Goal: Transaction & Acquisition: Obtain resource

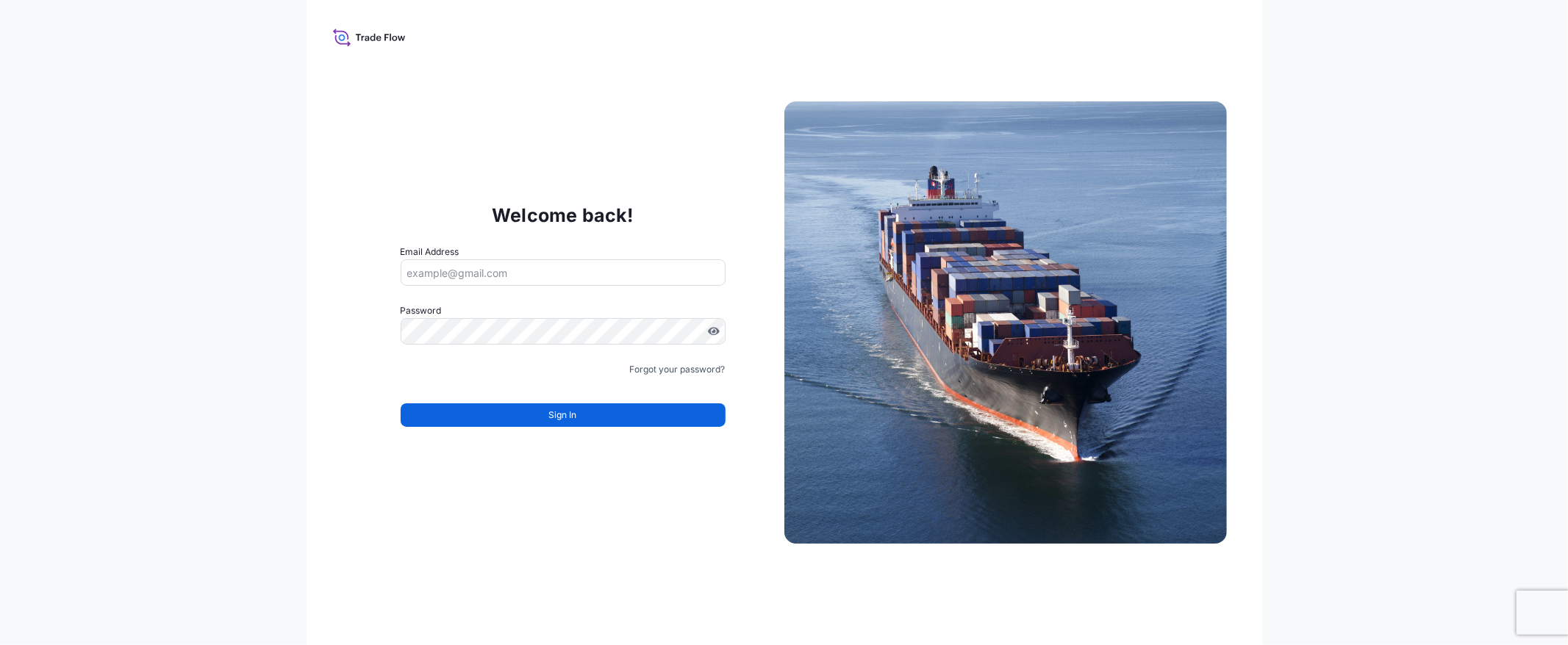
type input "[EMAIL_ADDRESS][DOMAIN_NAME]"
click at [505, 411] on button "Sign In" at bounding box center [563, 415] width 325 height 24
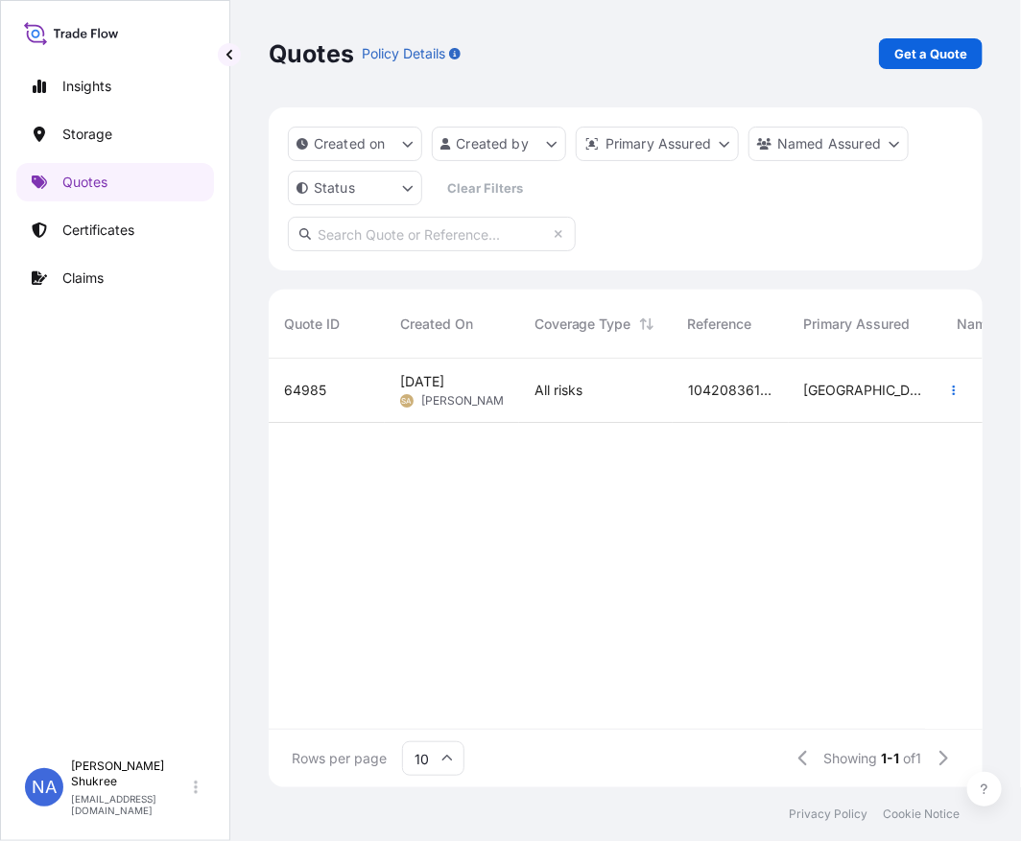
scroll to position [16, 16]
click at [224, 67] on div "Insights Storage Quotes Certificates Claims NA Nur Adreena Shukree [EMAIL_ADDRE…" at bounding box center [115, 420] width 230 height 841
click at [224, 63] on button "button" at bounding box center [229, 54] width 23 height 23
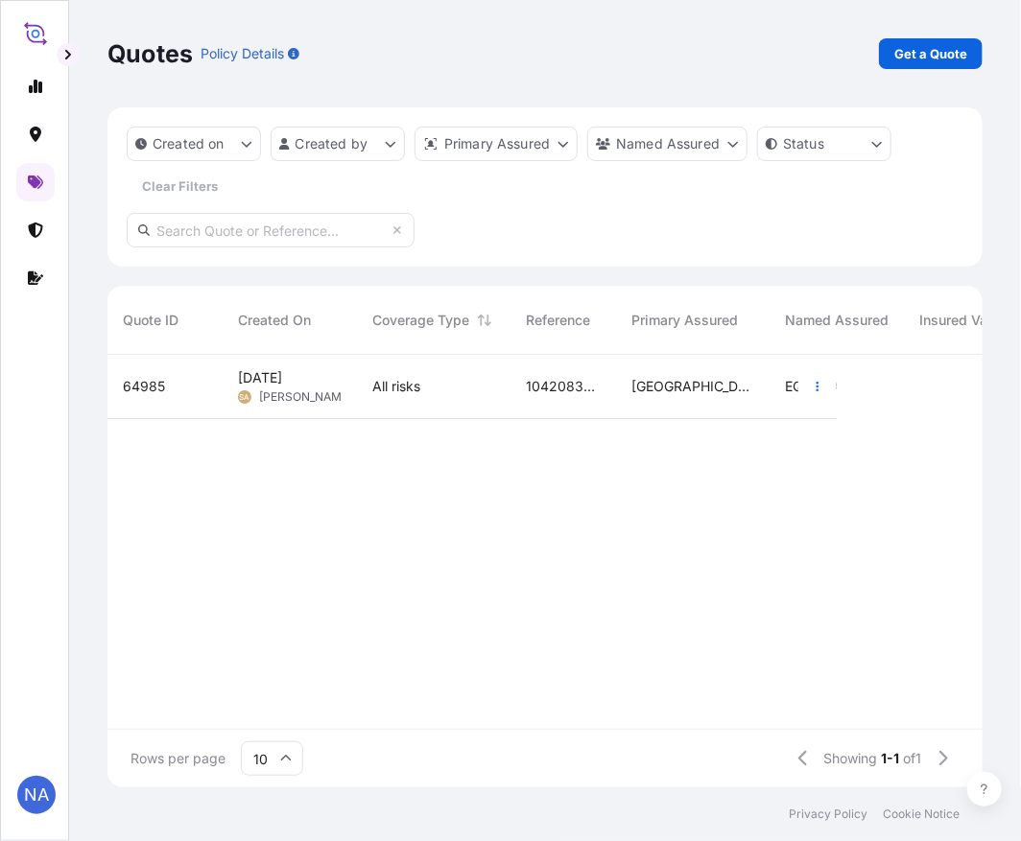
scroll to position [428, 859]
click at [916, 48] on p "Get a Quote" at bounding box center [930, 53] width 73 height 19
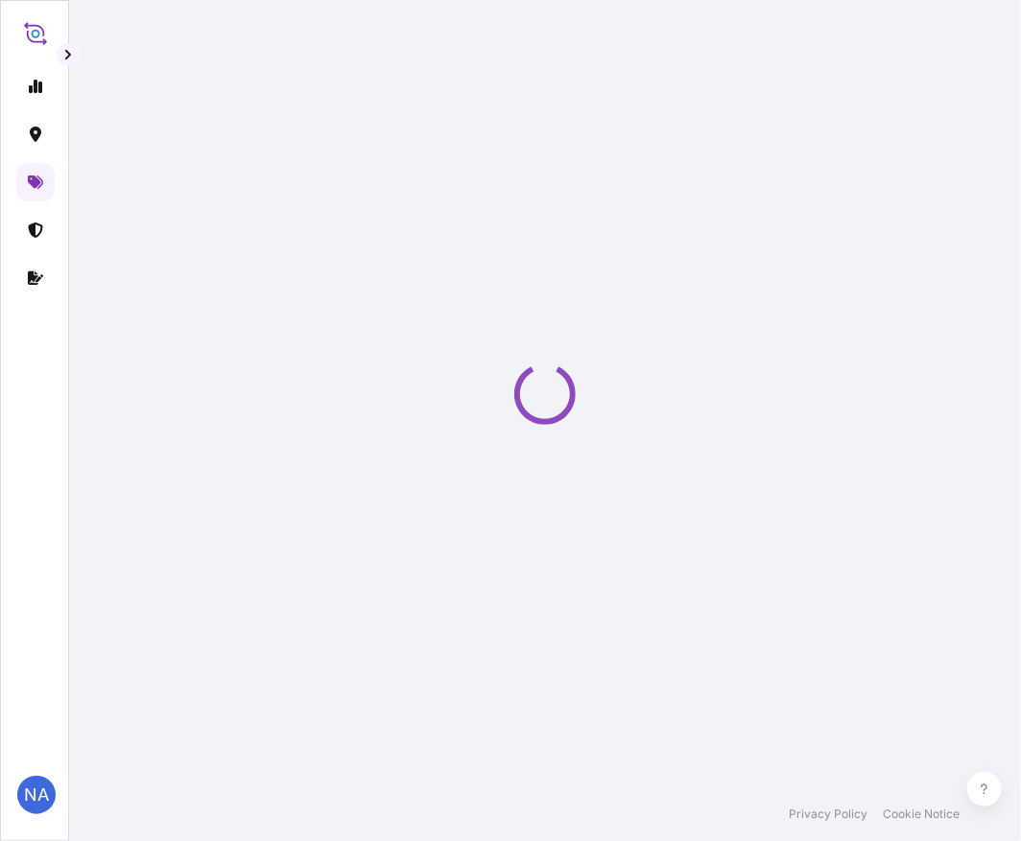
select select "Water"
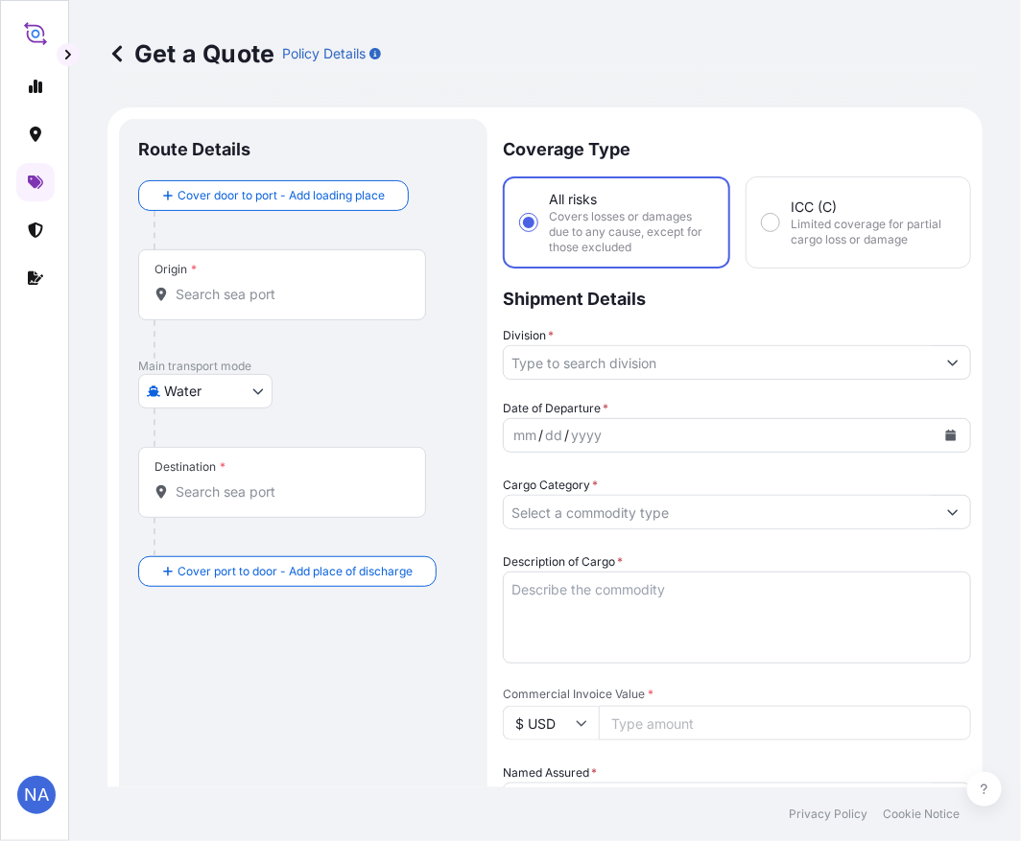
scroll to position [31, 0]
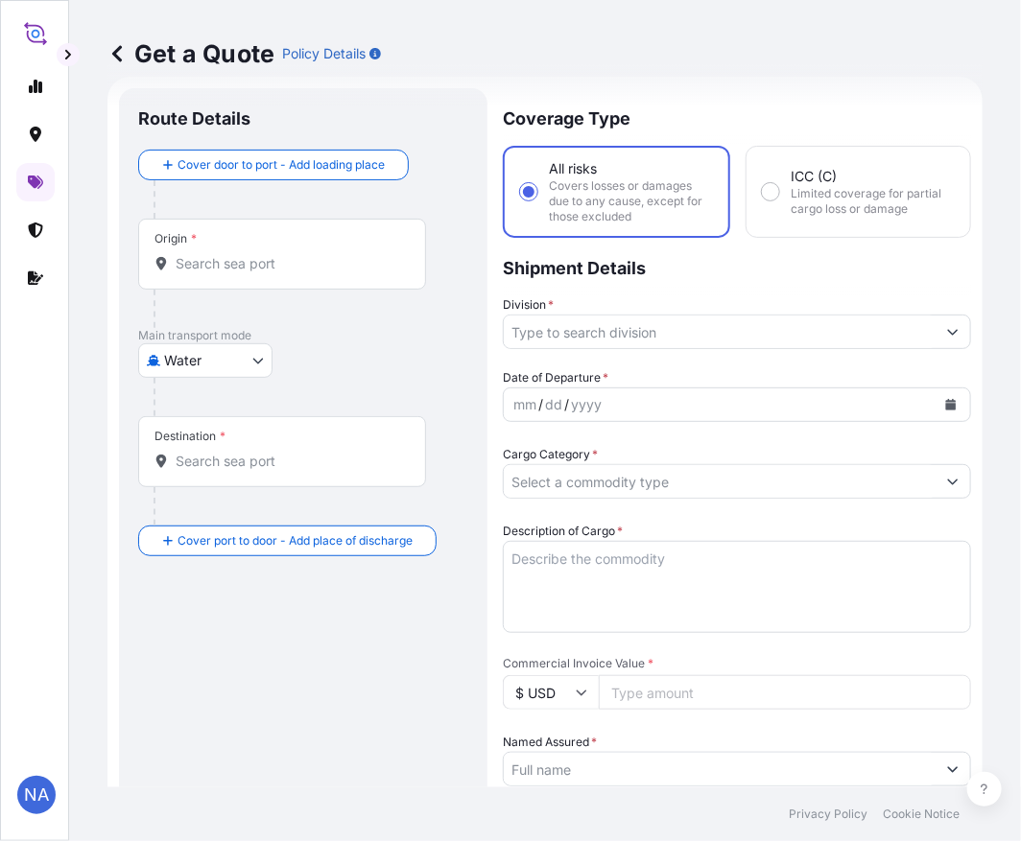
click at [186, 254] on input "Origin *" at bounding box center [289, 263] width 226 height 19
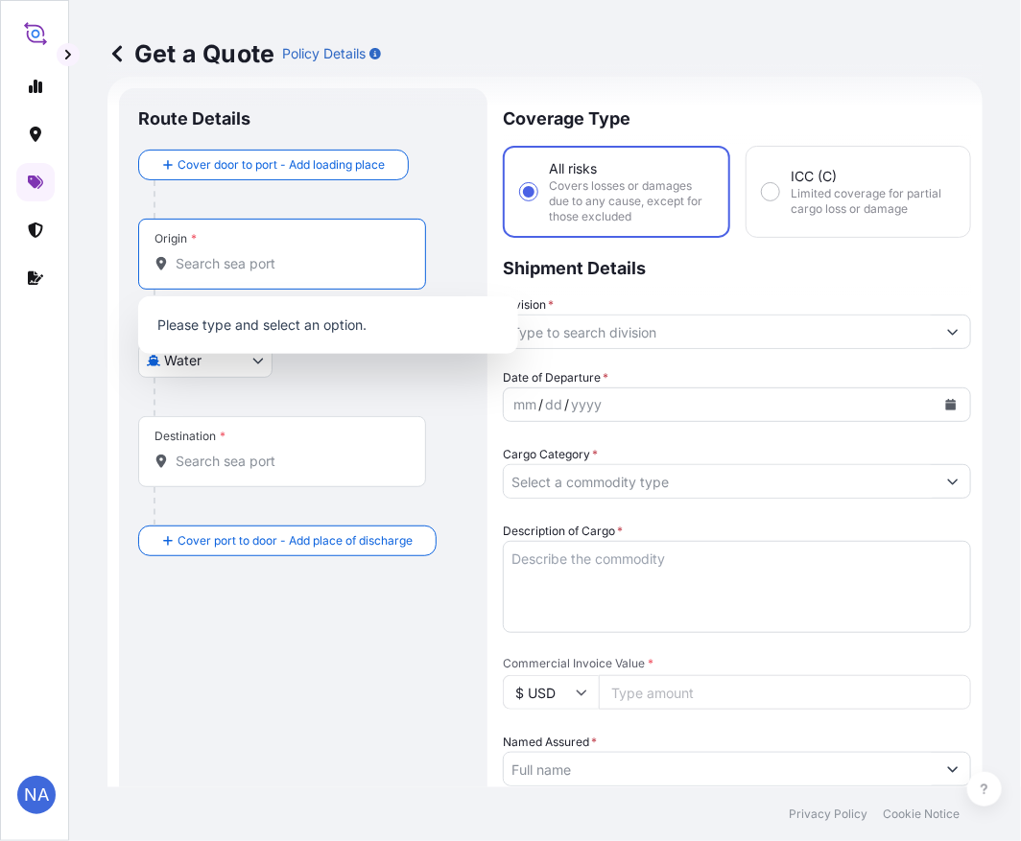
paste input "[GEOGRAPHIC_DATA], [GEOGRAPHIC_DATA]"
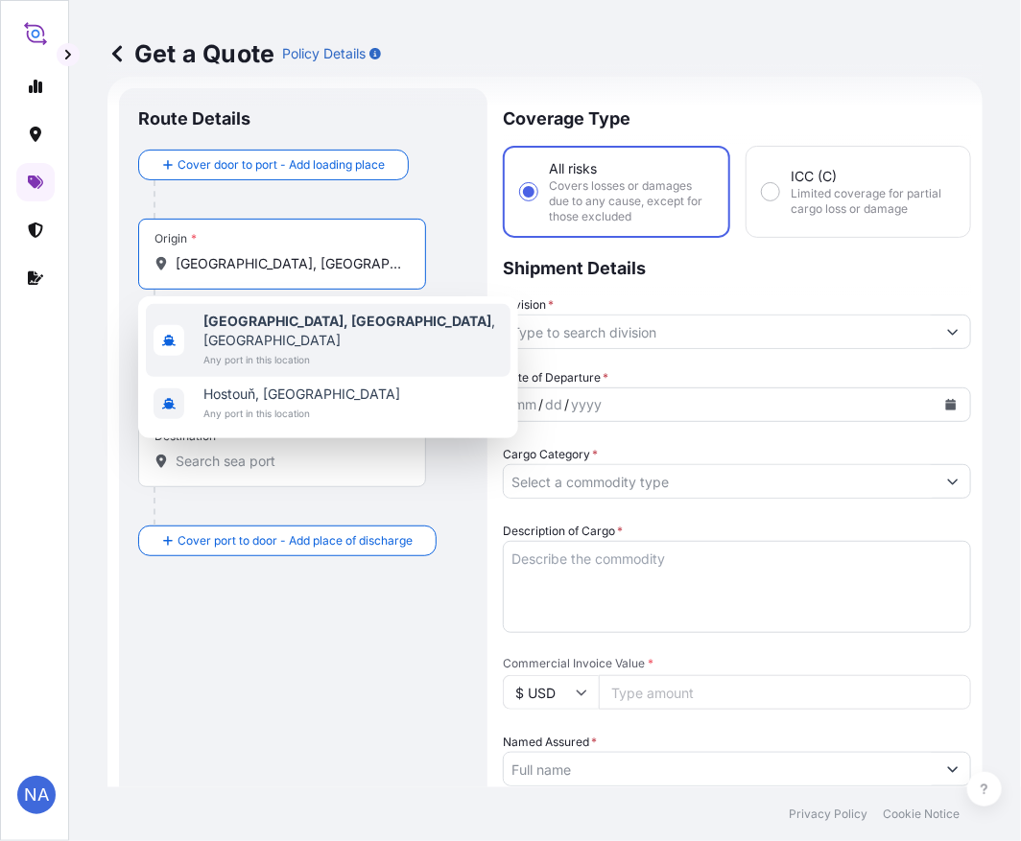
click at [265, 350] on span "Any port in this location" at bounding box center [352, 359] width 299 height 19
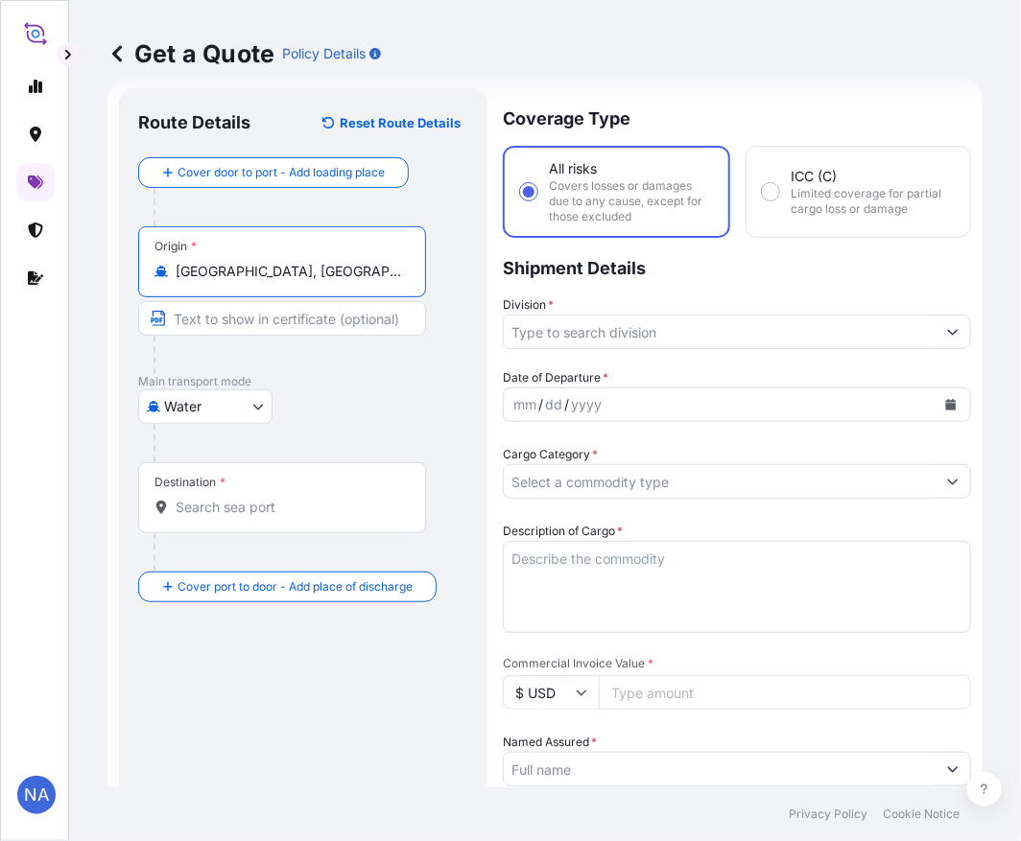
type input "[GEOGRAPHIC_DATA], [GEOGRAPHIC_DATA], [GEOGRAPHIC_DATA]"
click at [246, 514] on input "Destination *" at bounding box center [289, 507] width 226 height 19
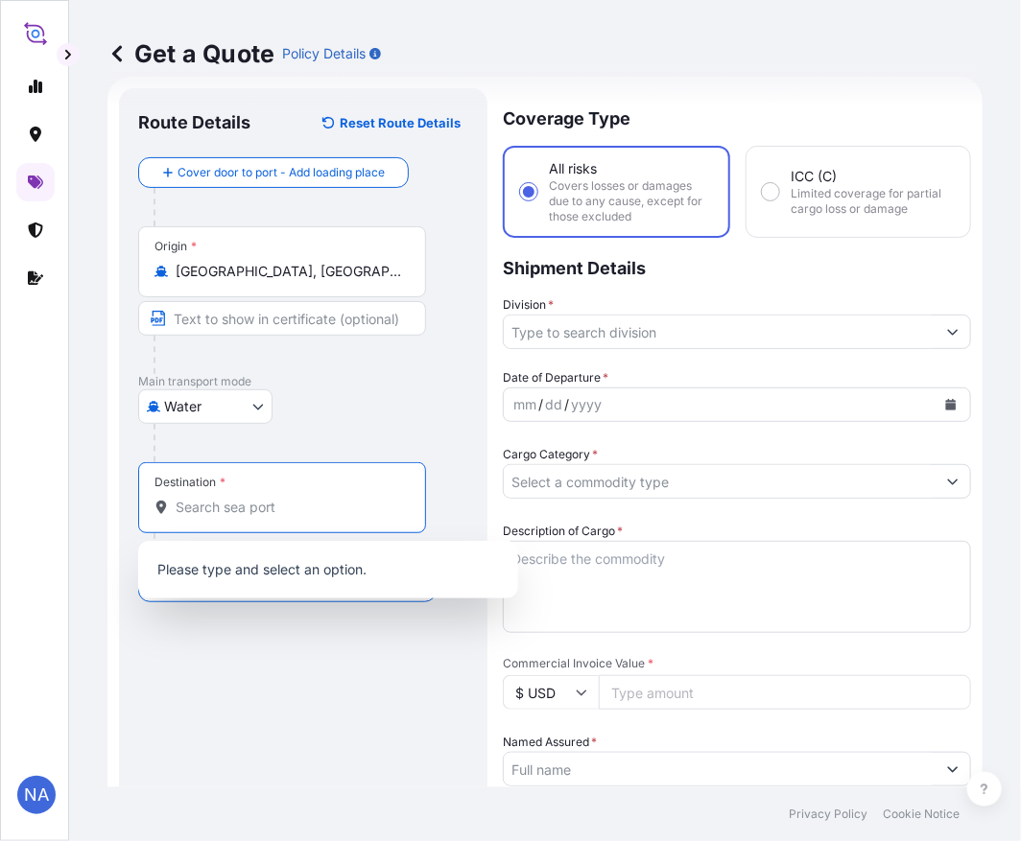
paste input "PUERTO MOIN"
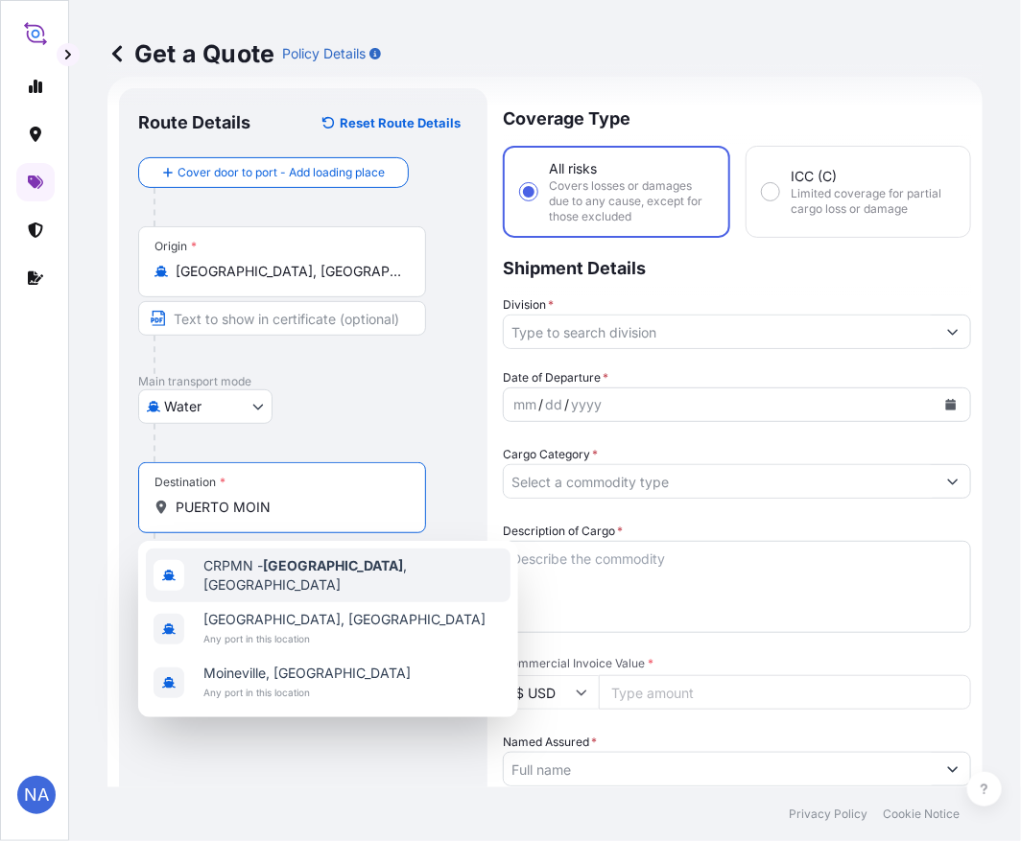
click at [259, 568] on span "CRPMN - [GEOGRAPHIC_DATA] , [GEOGRAPHIC_DATA]" at bounding box center [352, 575] width 299 height 38
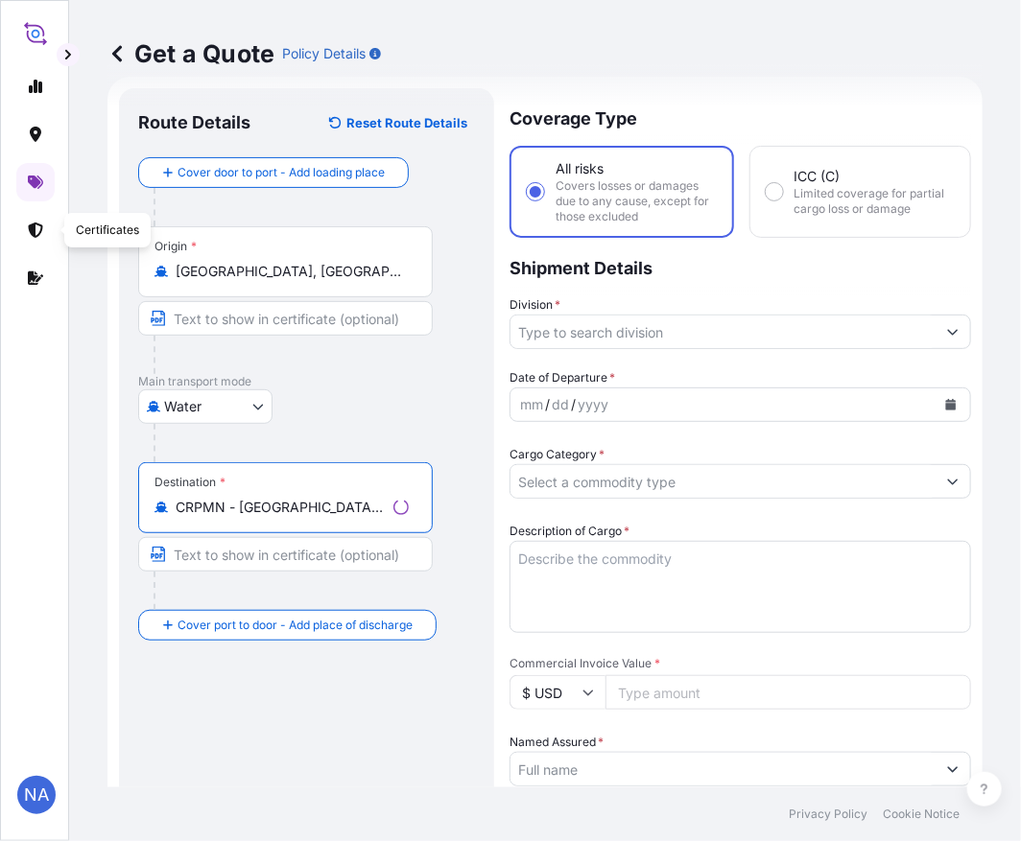
type input "CRPMN - [GEOGRAPHIC_DATA], [GEOGRAPHIC_DATA]"
click at [526, 333] on input "Division *" at bounding box center [722, 332] width 425 height 35
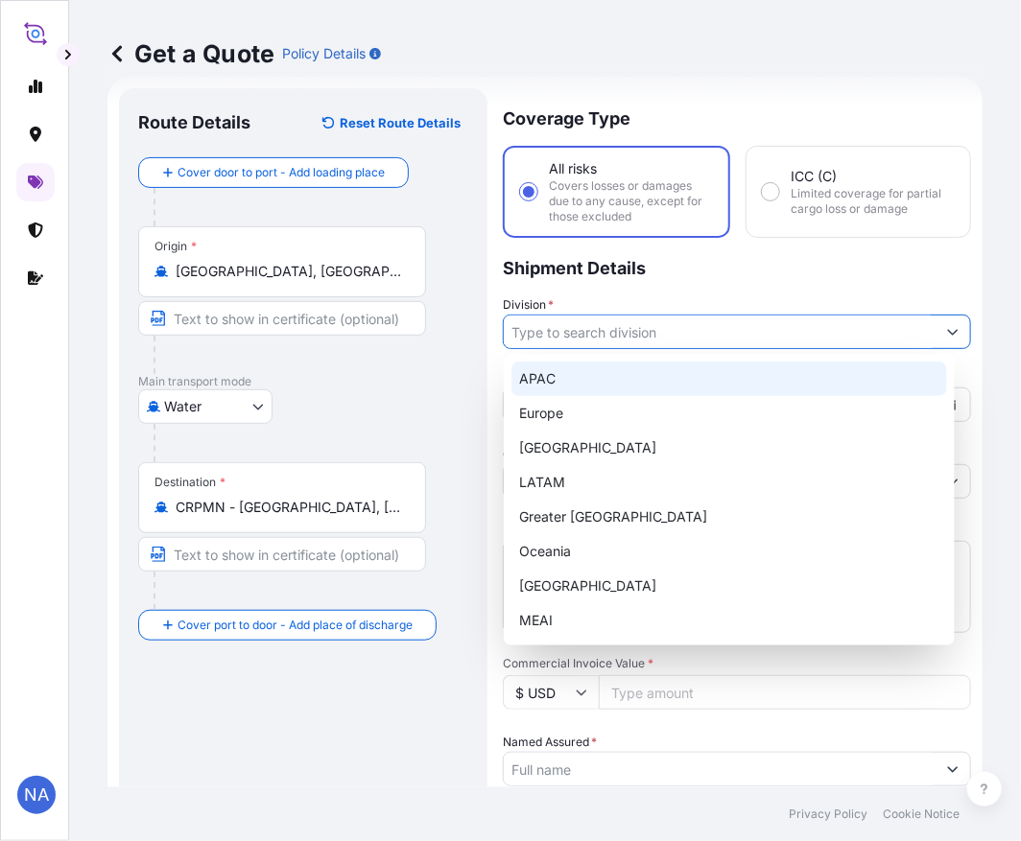
click at [531, 366] on div "APAC" at bounding box center [729, 379] width 436 height 35
type input "APAC"
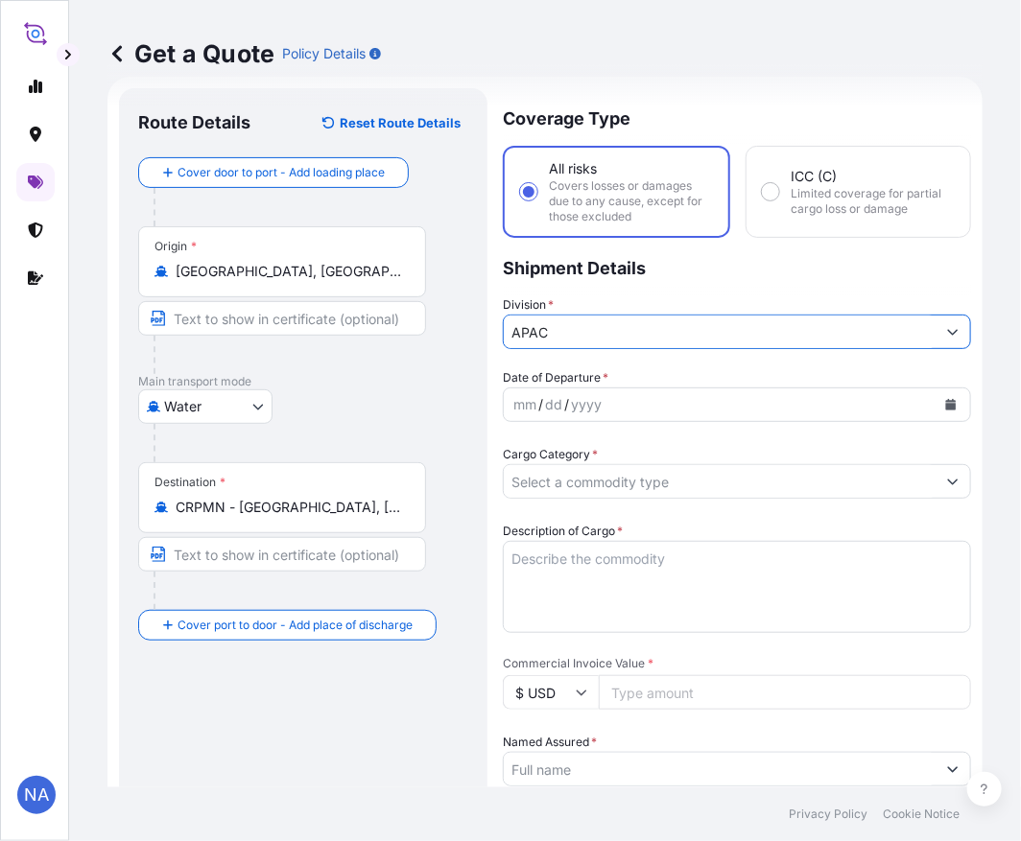
click at [686, 276] on p "Shipment Details" at bounding box center [737, 267] width 468 height 58
click at [935, 409] on button "Calendar" at bounding box center [950, 404] width 31 height 31
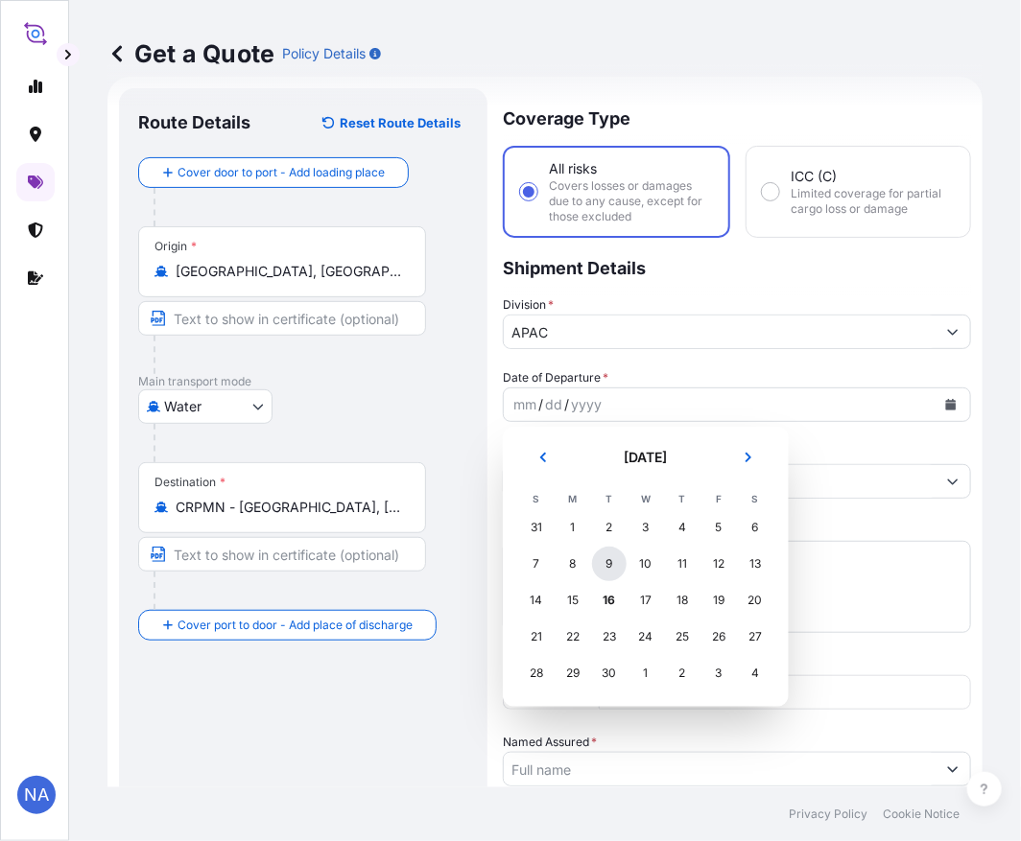
click at [615, 563] on div "9" at bounding box center [609, 564] width 35 height 35
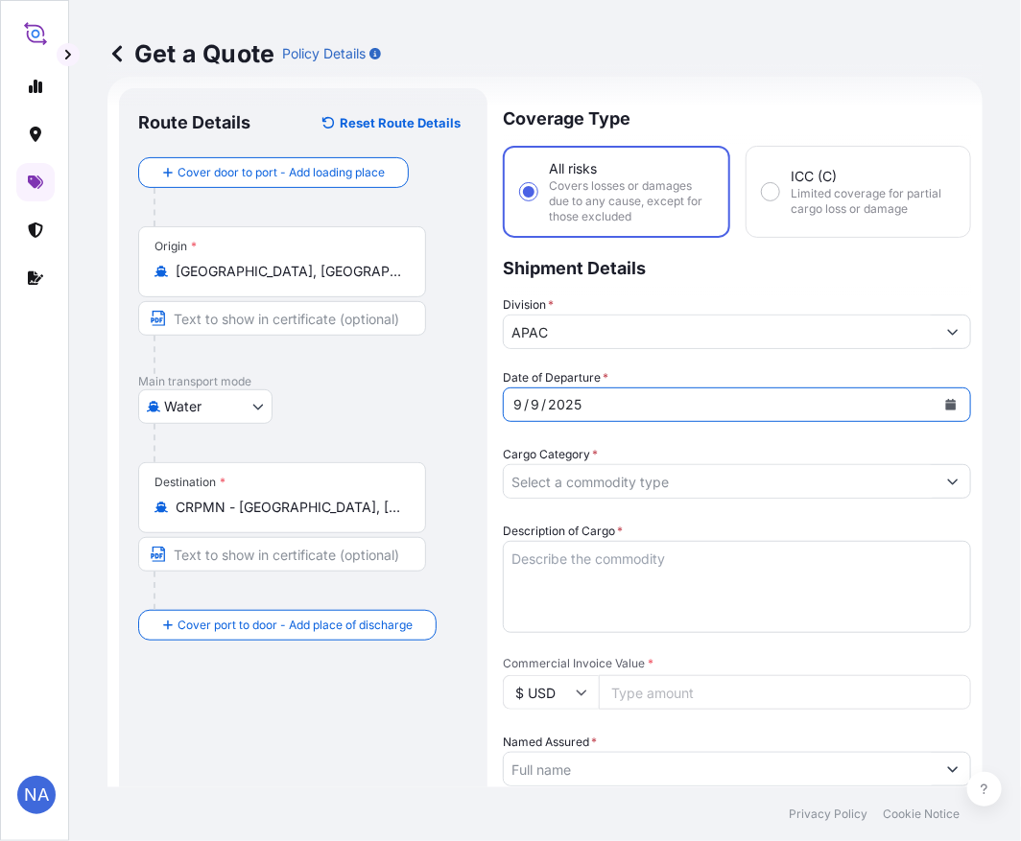
click at [631, 368] on div "Date of Departure * [DATE]" at bounding box center [737, 395] width 468 height 54
click at [581, 483] on input "Cargo Category *" at bounding box center [720, 481] width 432 height 35
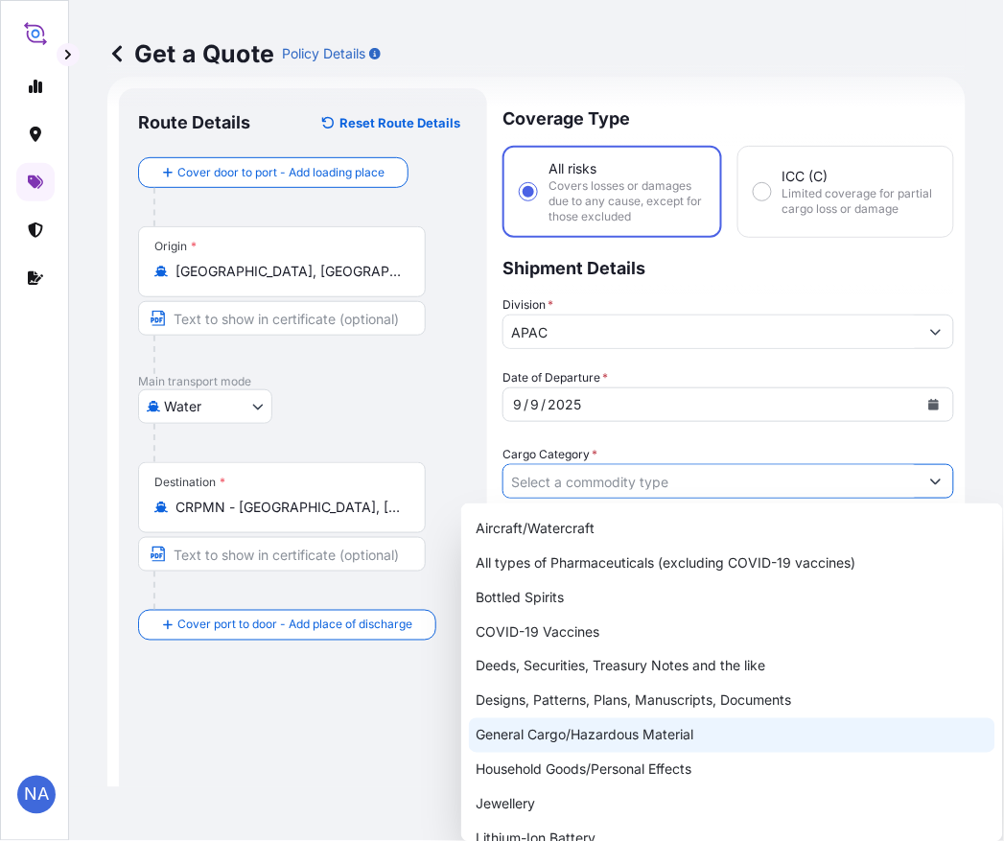
click at [506, 732] on div "General Cargo/Hazardous Material" at bounding box center [732, 735] width 527 height 35
type input "General Cargo/Hazardous Material"
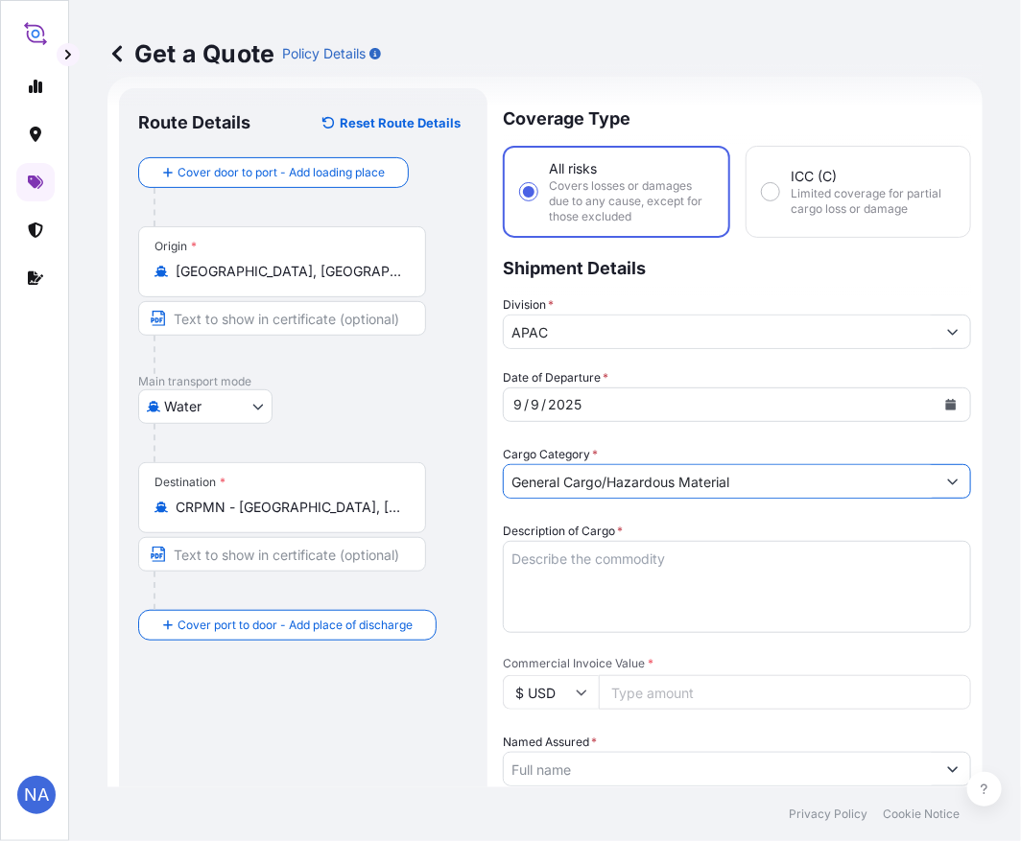
click at [600, 448] on div "Cargo Category * General Cargo/Hazardous Material" at bounding box center [737, 472] width 468 height 54
click at [618, 577] on textarea "Description of Cargo *" at bounding box center [737, 587] width 468 height 92
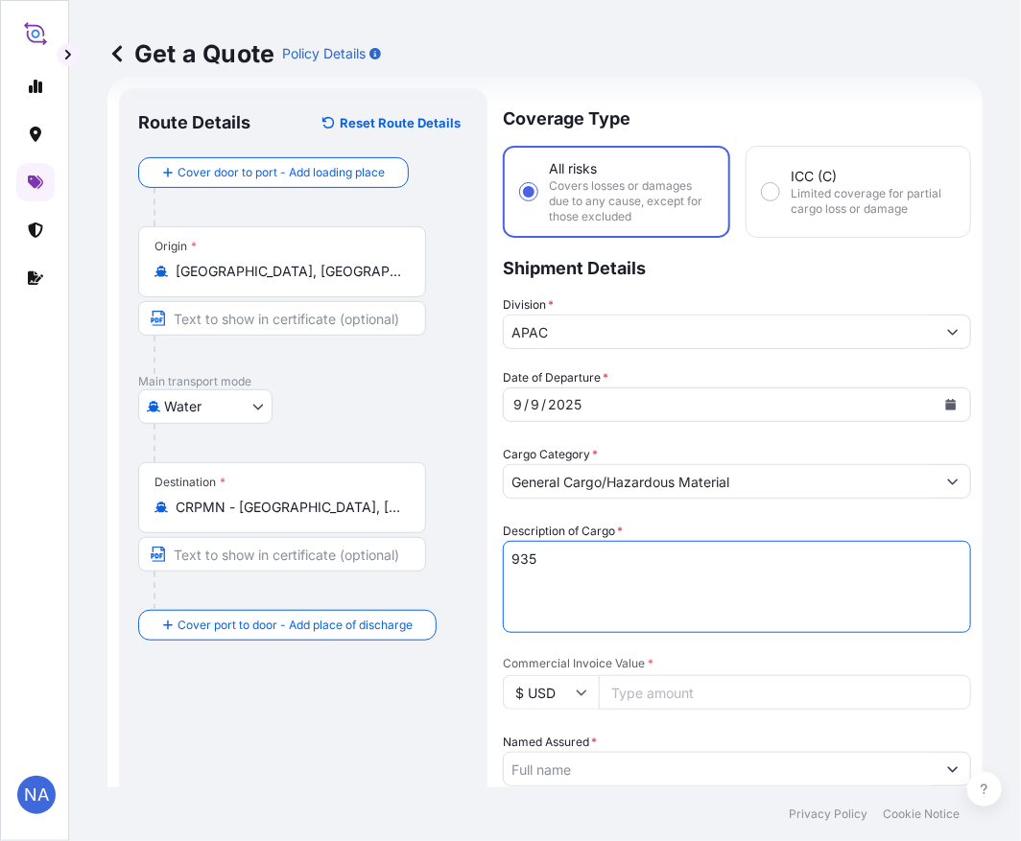
paste textarea "BAGS LOADED INTO 1 40' CONTAINER(S) PETROTHENE NA321210, BG25HT"
type textarea "935 BAGS LOADED INTO 1 40' CONTAINER(S) PETROTHENE NA321210, BG25HT"
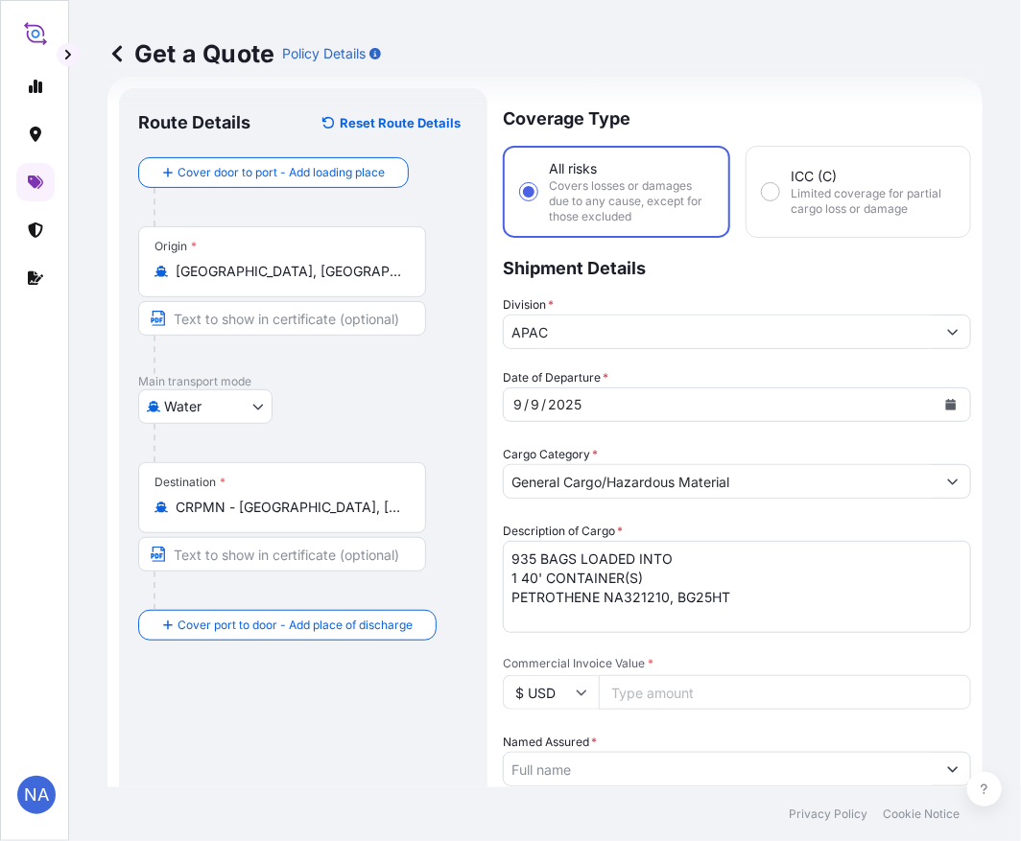
click at [617, 522] on label "Description of Cargo *" at bounding box center [563, 531] width 120 height 19
click at [617, 541] on textarea "935 BAGS LOADED INTO 1 40' CONTAINER(S) PETROTHENE NA321210, BG25HT" at bounding box center [737, 587] width 468 height 92
click at [711, 514] on div "Date of Departure * [DATE] Cargo Category * General Cargo/Hazardous Material De…" at bounding box center [737, 819] width 468 height 902
click at [691, 648] on div "Date of Departure * [DATE] Cargo Category * General Cargo/Hazardous Material De…" at bounding box center [737, 819] width 468 height 902
drag, startPoint x: 629, startPoint y: 705, endPoint x: 638, endPoint y: 697, distance: 11.6
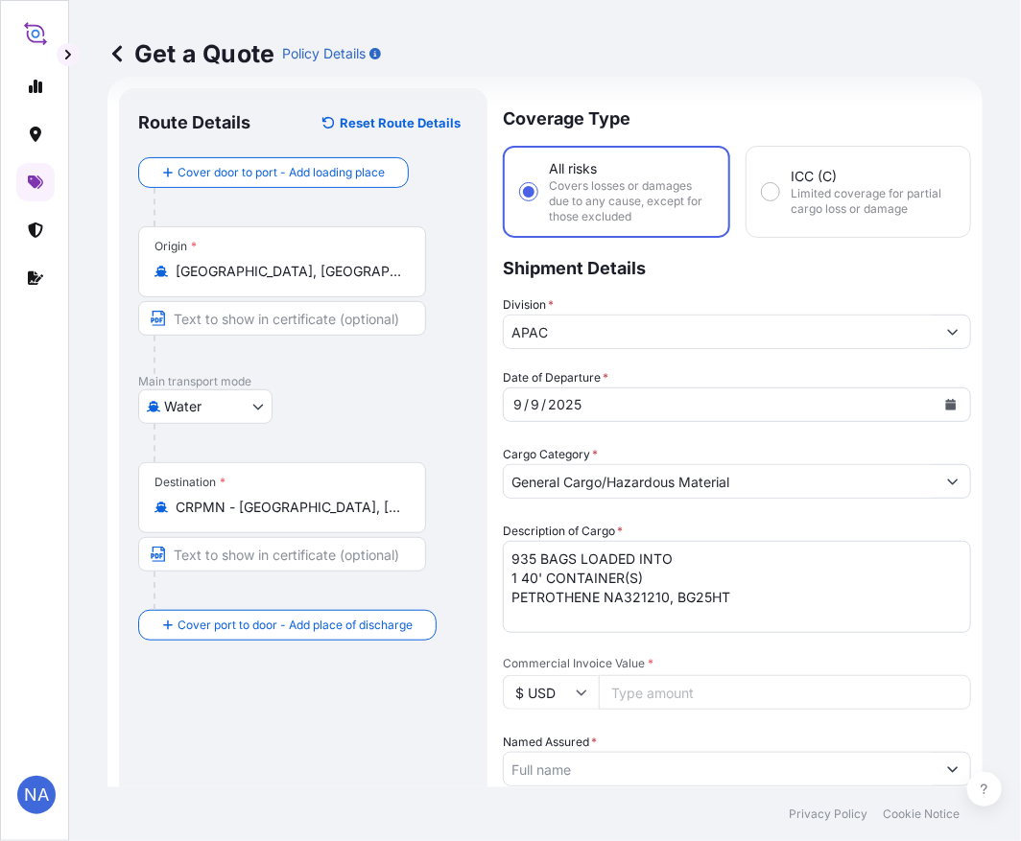
click at [629, 705] on input "Commercial Invoice Value *" at bounding box center [785, 692] width 372 height 35
paste input "23226.25"
type input "23226.25"
click at [664, 657] on span "Commercial Invoice Value *" at bounding box center [737, 663] width 468 height 15
click at [664, 675] on input "23226.25" at bounding box center [785, 692] width 372 height 35
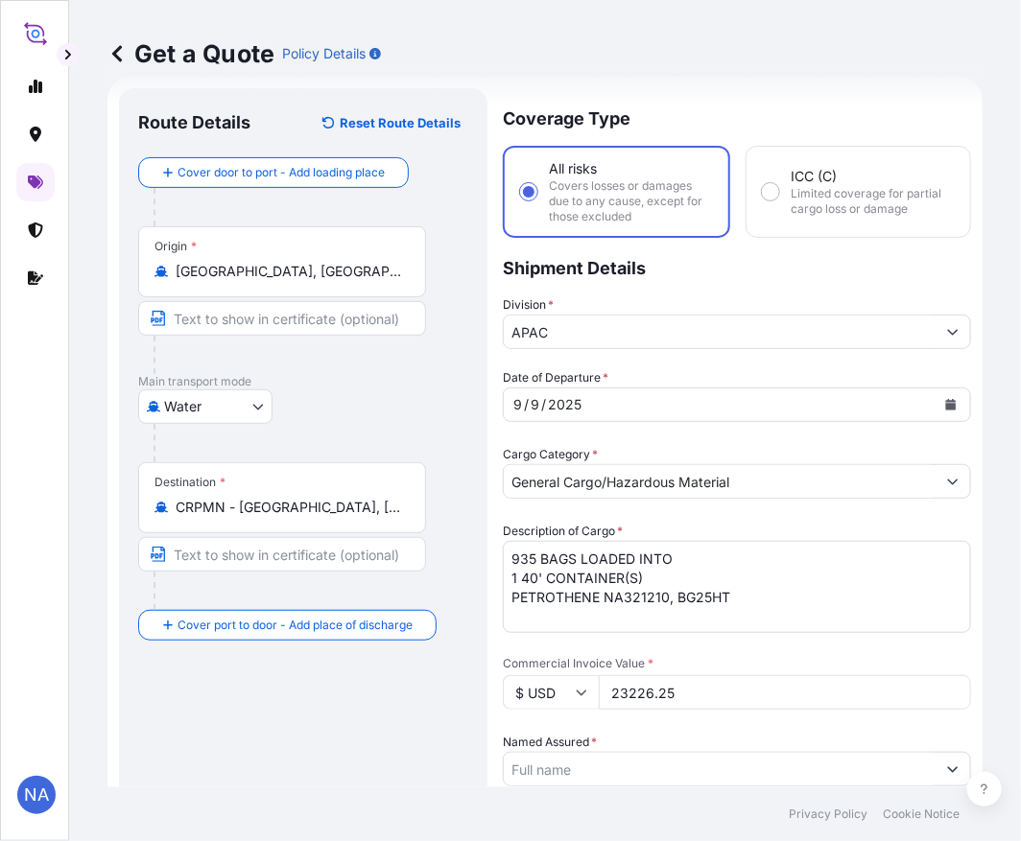
scroll to position [244, 0]
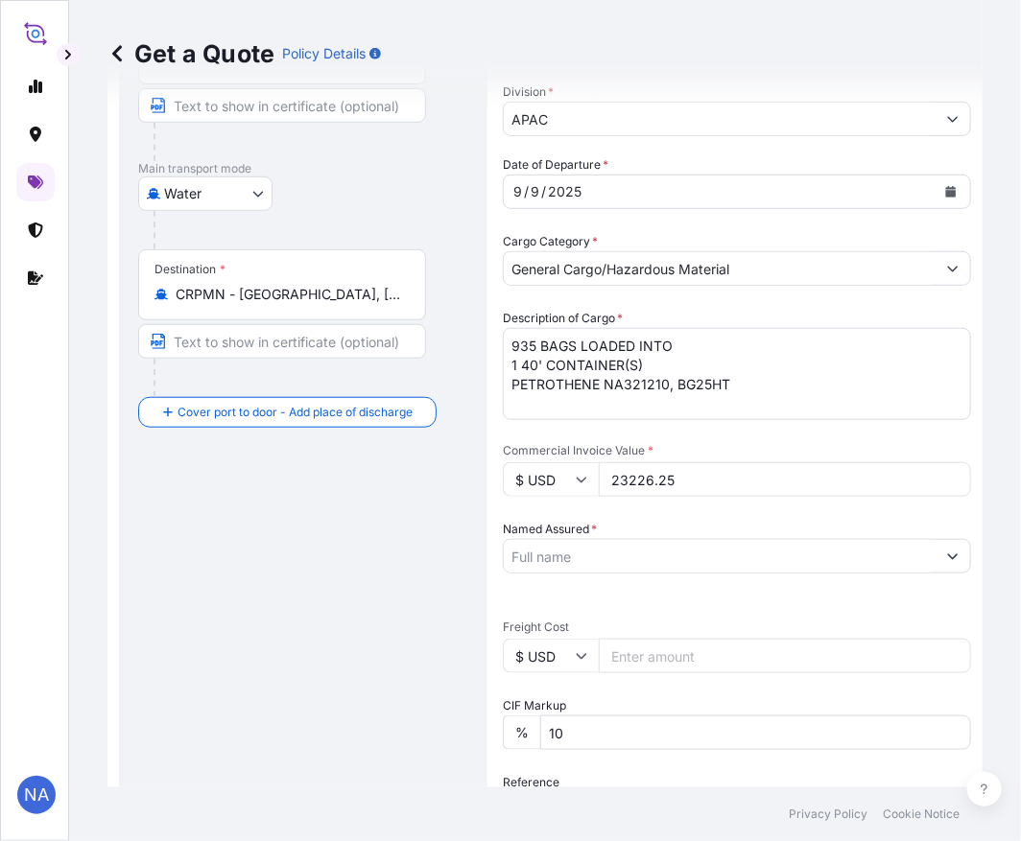
click at [678, 509] on div "Date of Departure * [DATE] Cargo Category * General Cargo/Hazardous Material De…" at bounding box center [737, 606] width 468 height 902
click at [586, 563] on input "Named Assured *" at bounding box center [720, 556] width 432 height 35
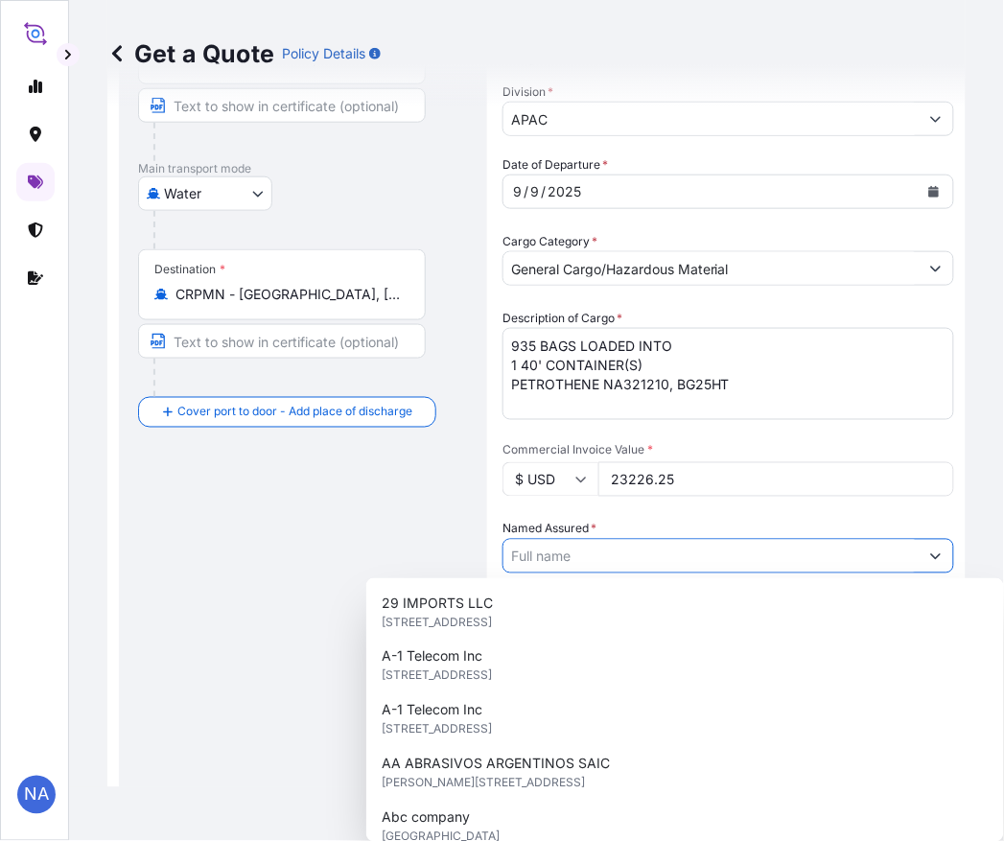
paste input "EQUISTAR CHEMICALS, LP"
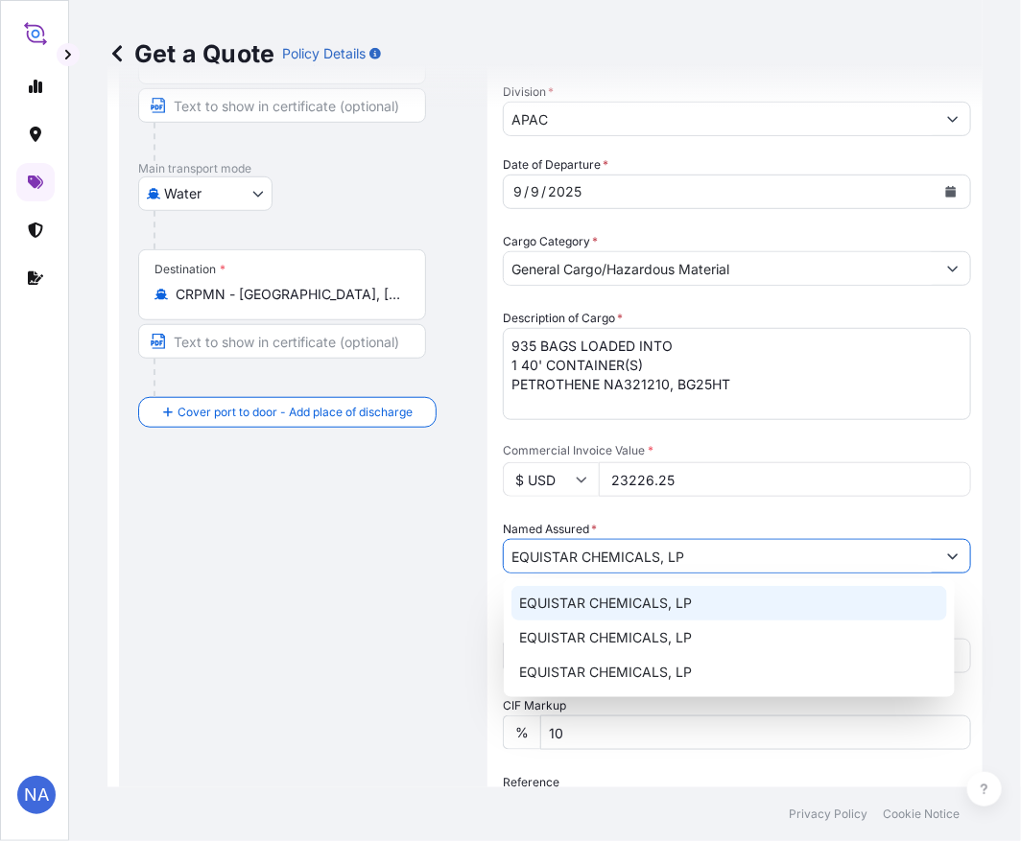
click at [589, 592] on div "EQUISTAR CHEMICALS, LP" at bounding box center [729, 603] width 436 height 35
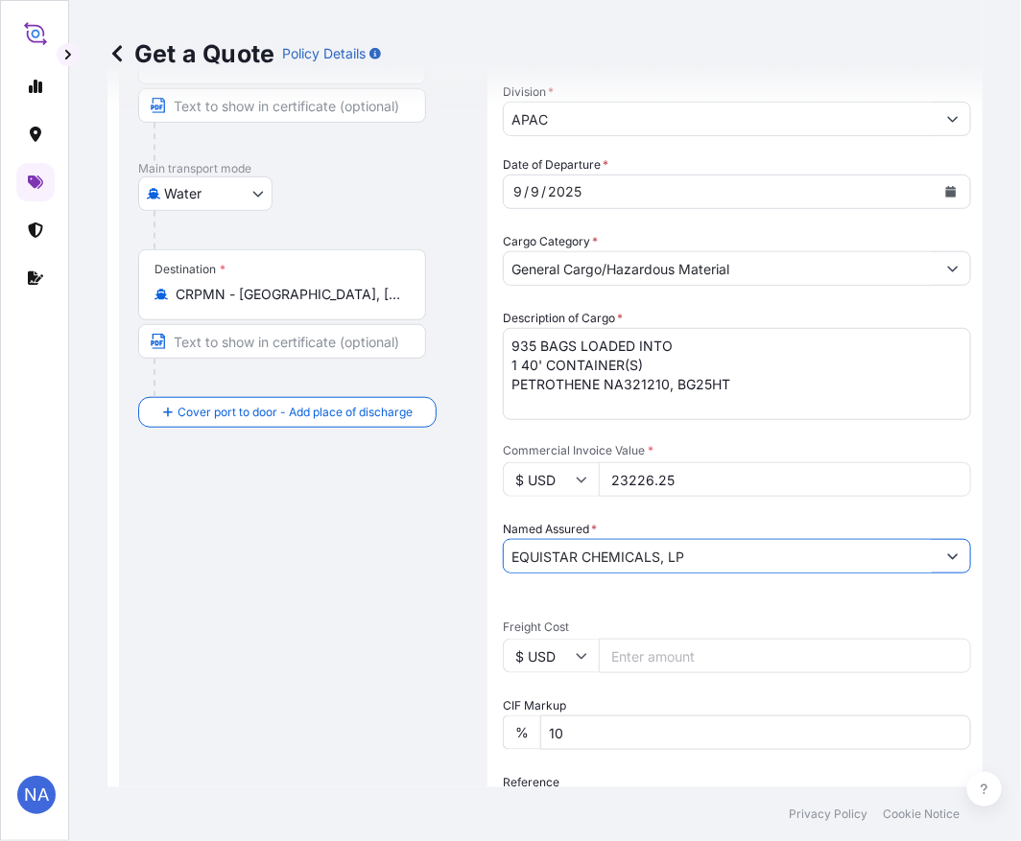
type input "EQUISTAR CHEMICALS, LP"
click at [646, 520] on div "Named Assured * EQUISTAR CHEMICALS, LP" at bounding box center [737, 547] width 468 height 54
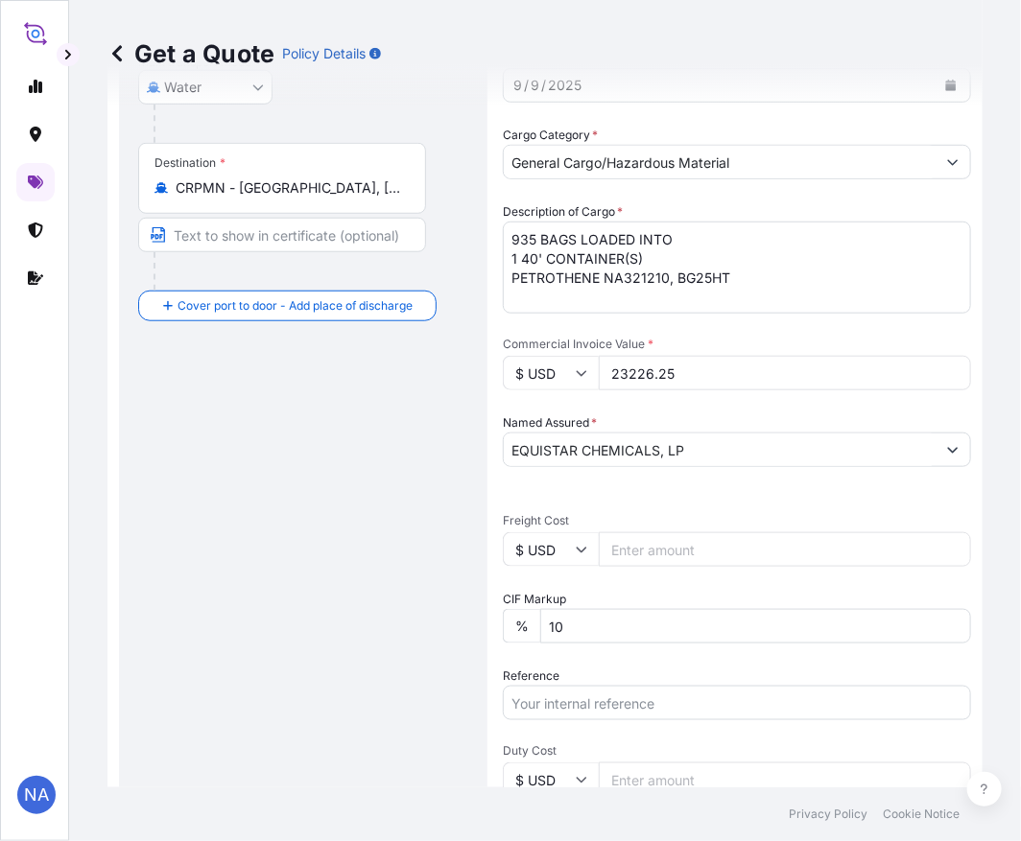
scroll to position [457, 0]
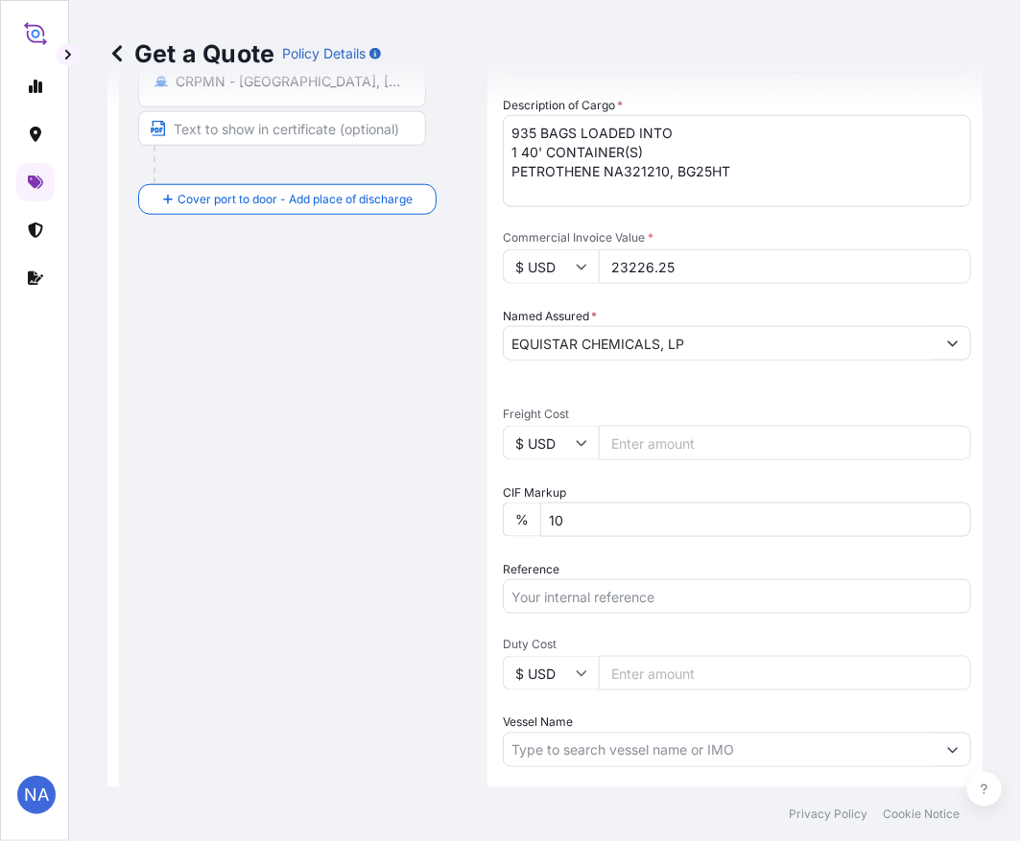
click at [617, 592] on input "Reference" at bounding box center [737, 596] width 468 height 35
paste input "10420856336"
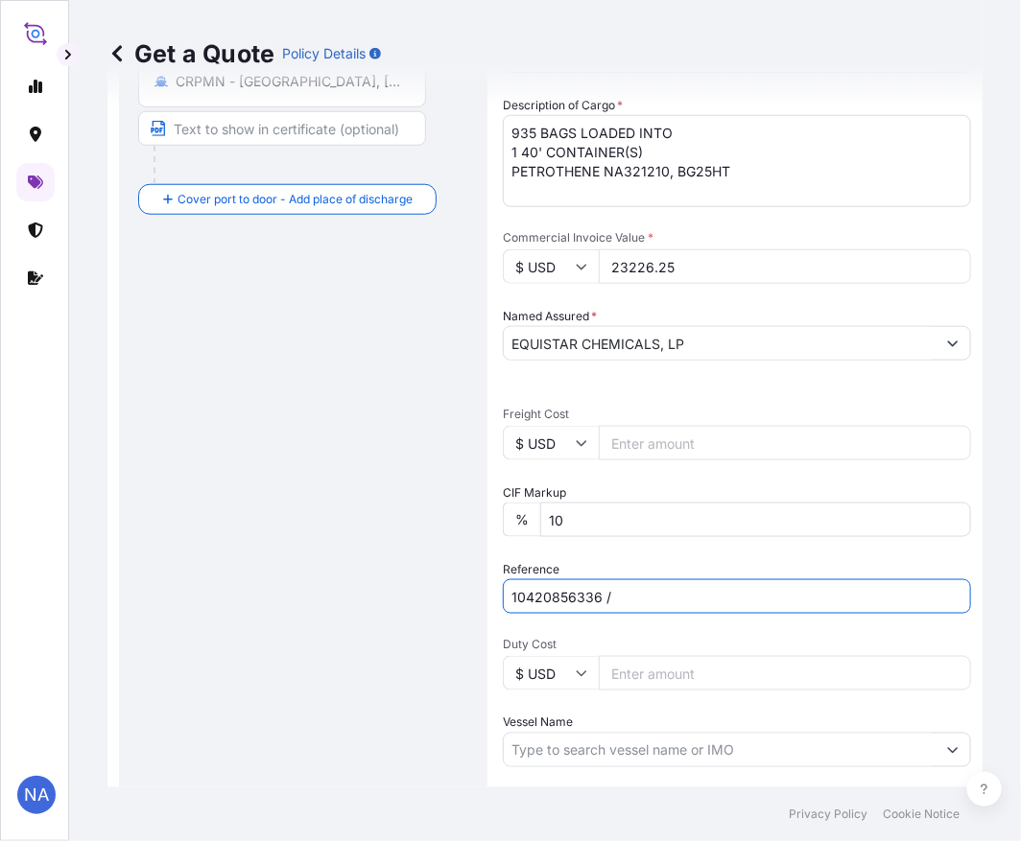
click at [631, 590] on input "10420856336 /" at bounding box center [737, 596] width 468 height 35
paste input "5013198002"
type input "10420856336 / 5013198002"
click at [622, 560] on div "Reference 10420856336 / 5013198002" at bounding box center [737, 587] width 468 height 54
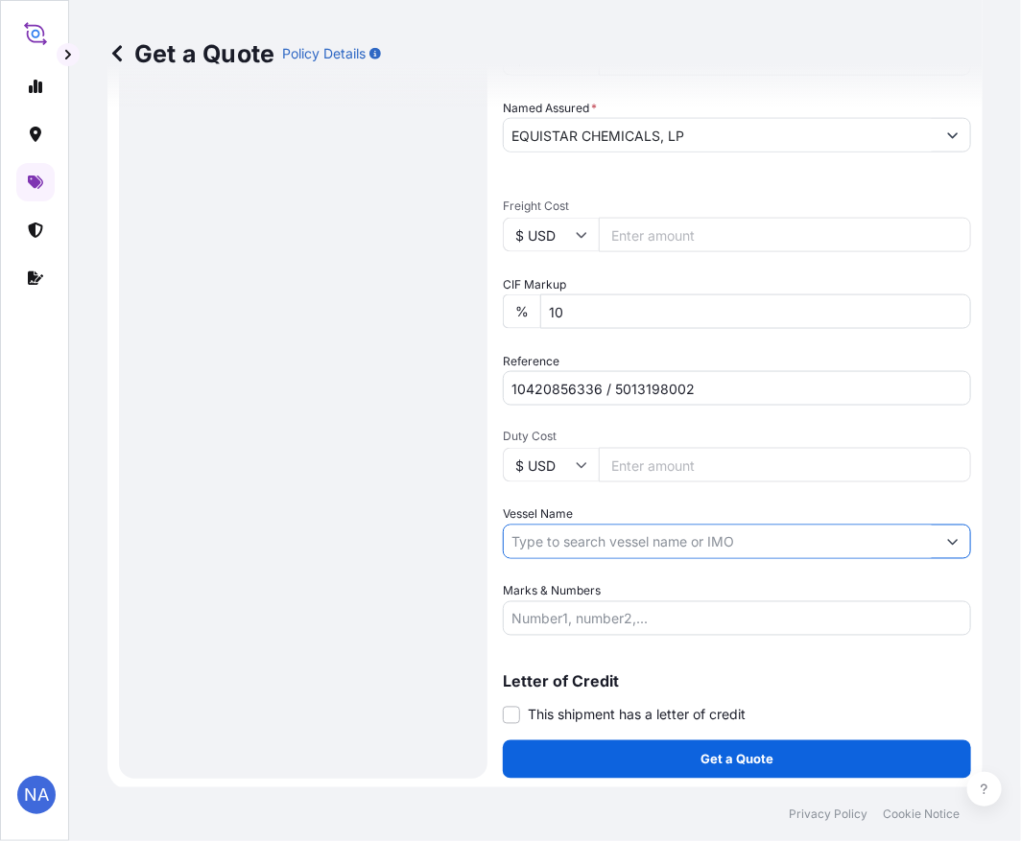
click at [563, 534] on input "Vessel Name" at bounding box center [720, 542] width 432 height 35
paste input "ENSENADA"
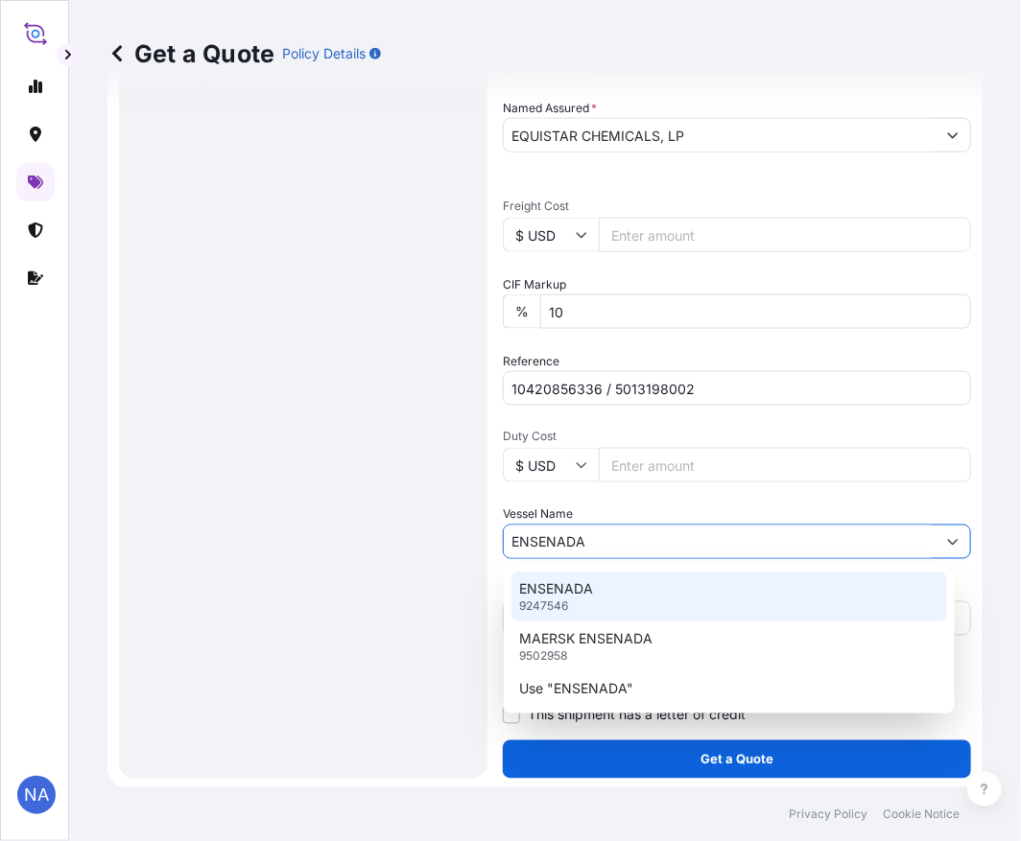
click at [551, 590] on p "ENSENADA" at bounding box center [556, 588] width 74 height 19
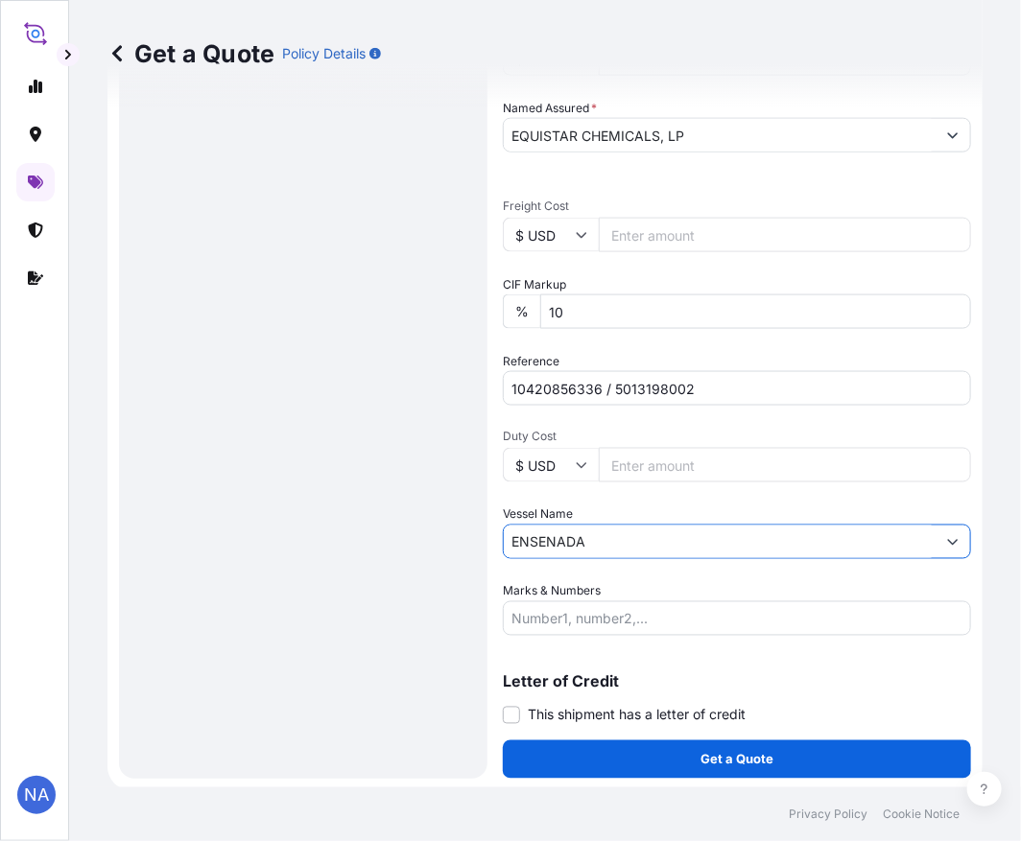
type input "ENSENADA"
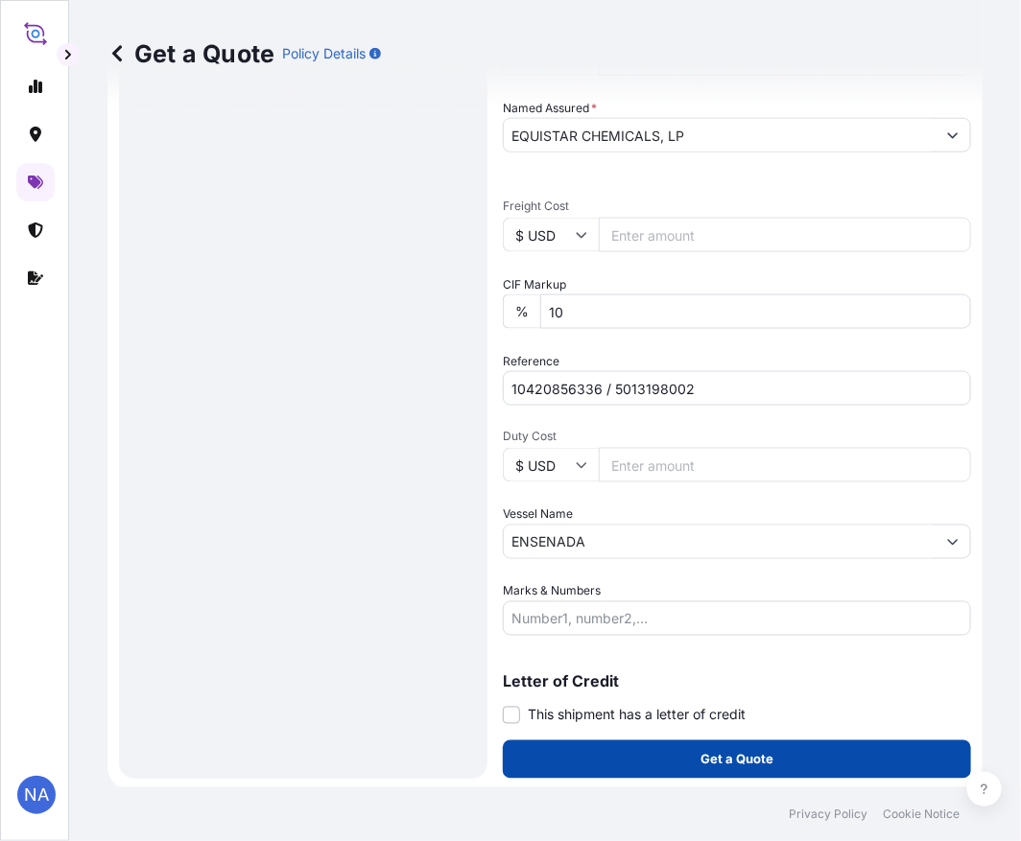
click at [576, 744] on button "Get a Quote" at bounding box center [737, 760] width 468 height 38
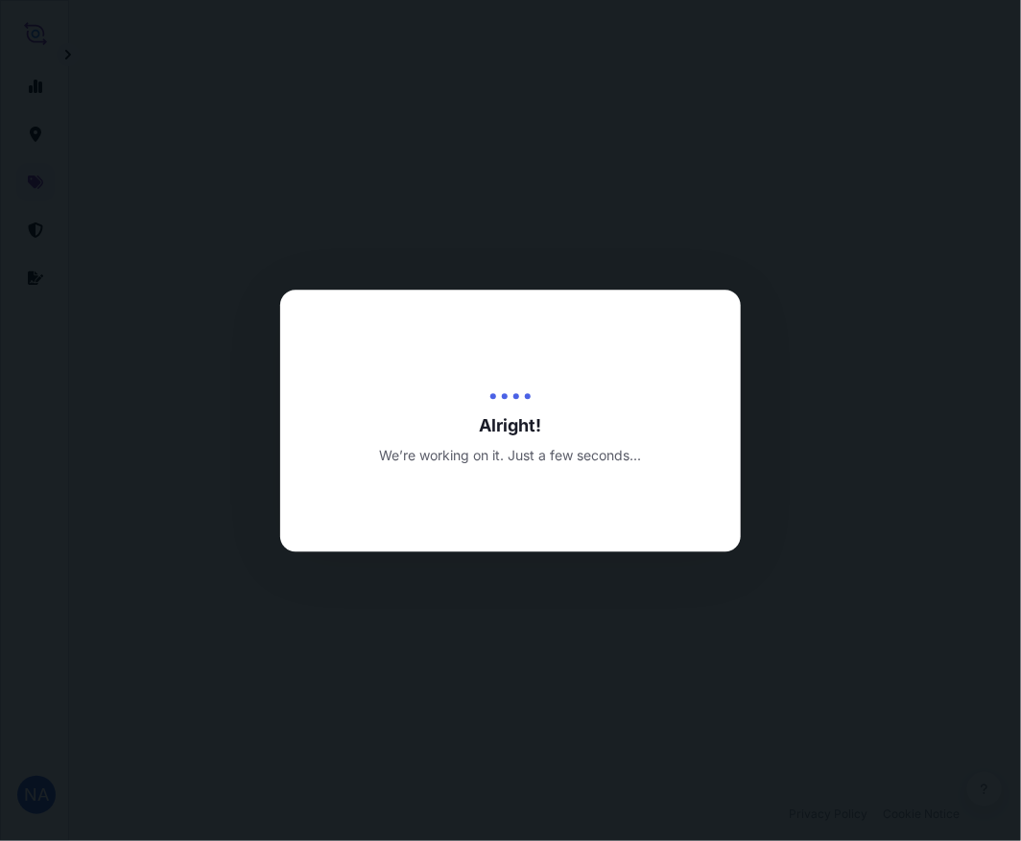
select select "Water"
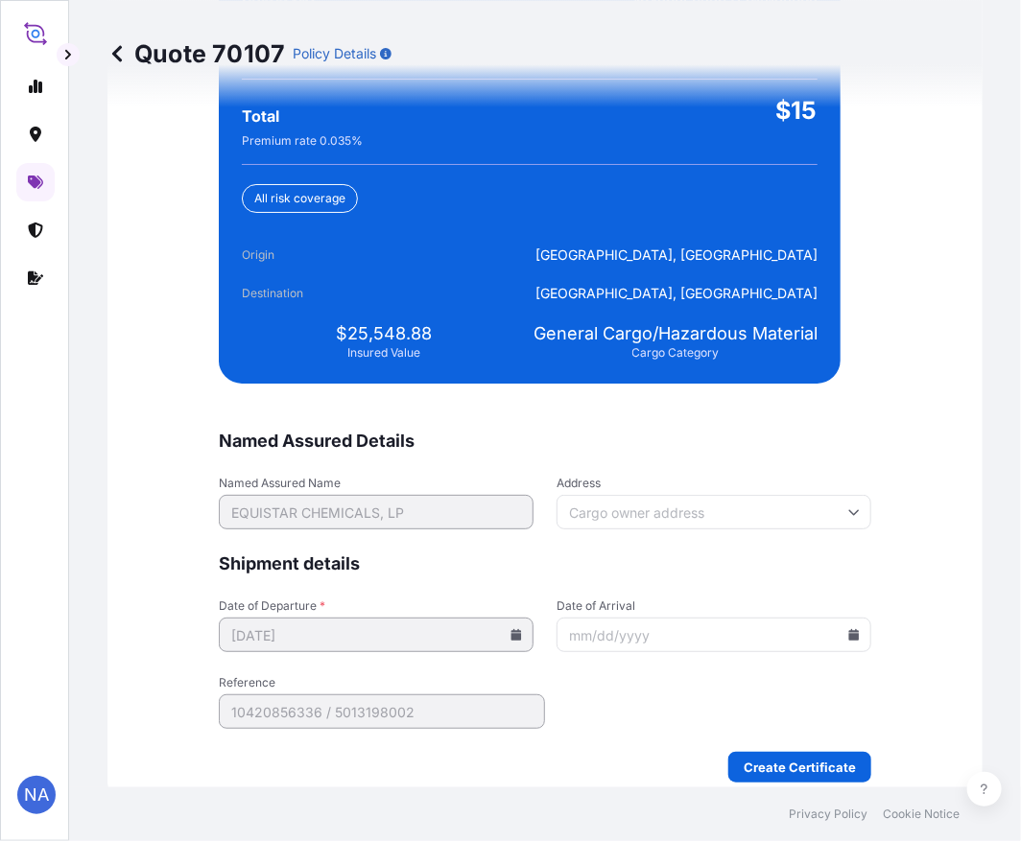
scroll to position [4510, 0]
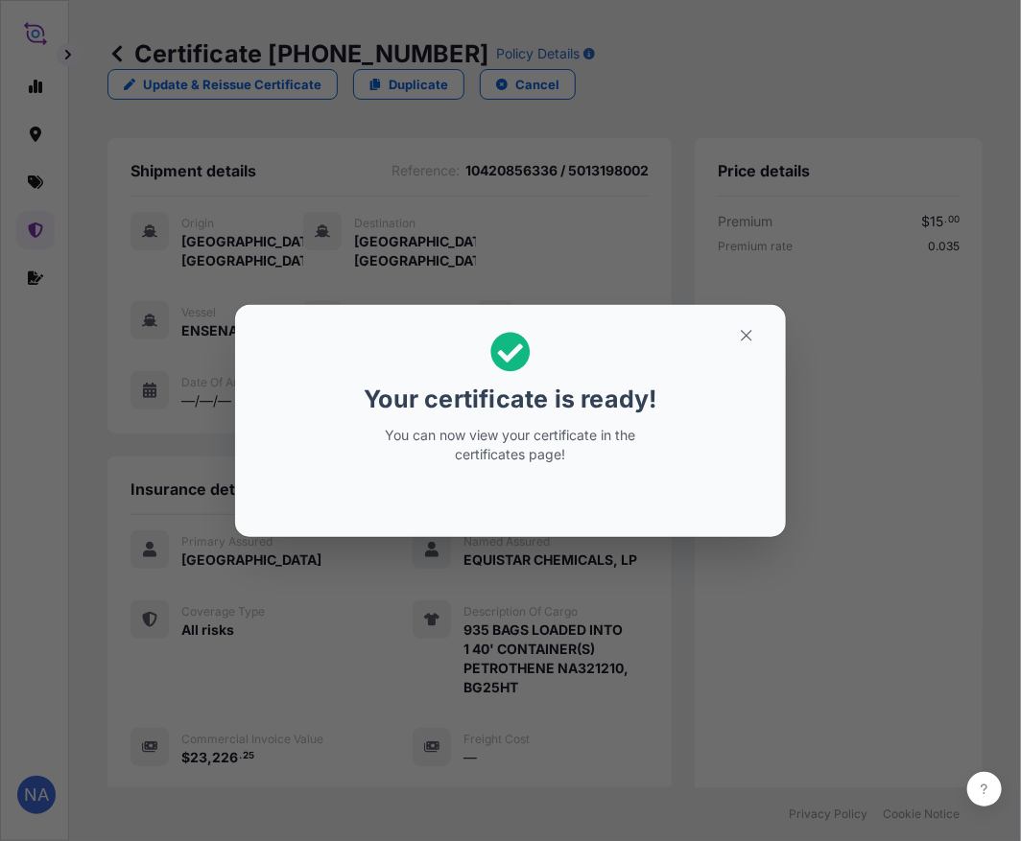
click at [537, 652] on div "Your certificate is ready! You can now view your certificate in the certificate…" at bounding box center [510, 421] width 1021 height 842
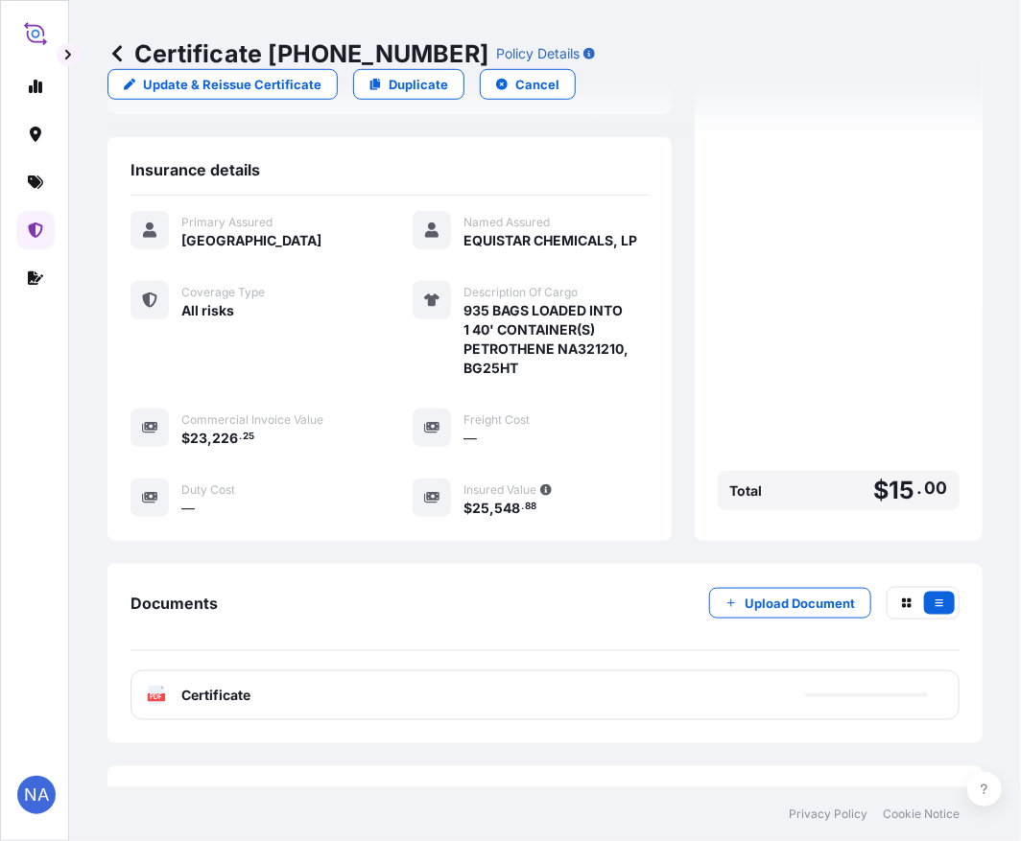
scroll to position [398, 0]
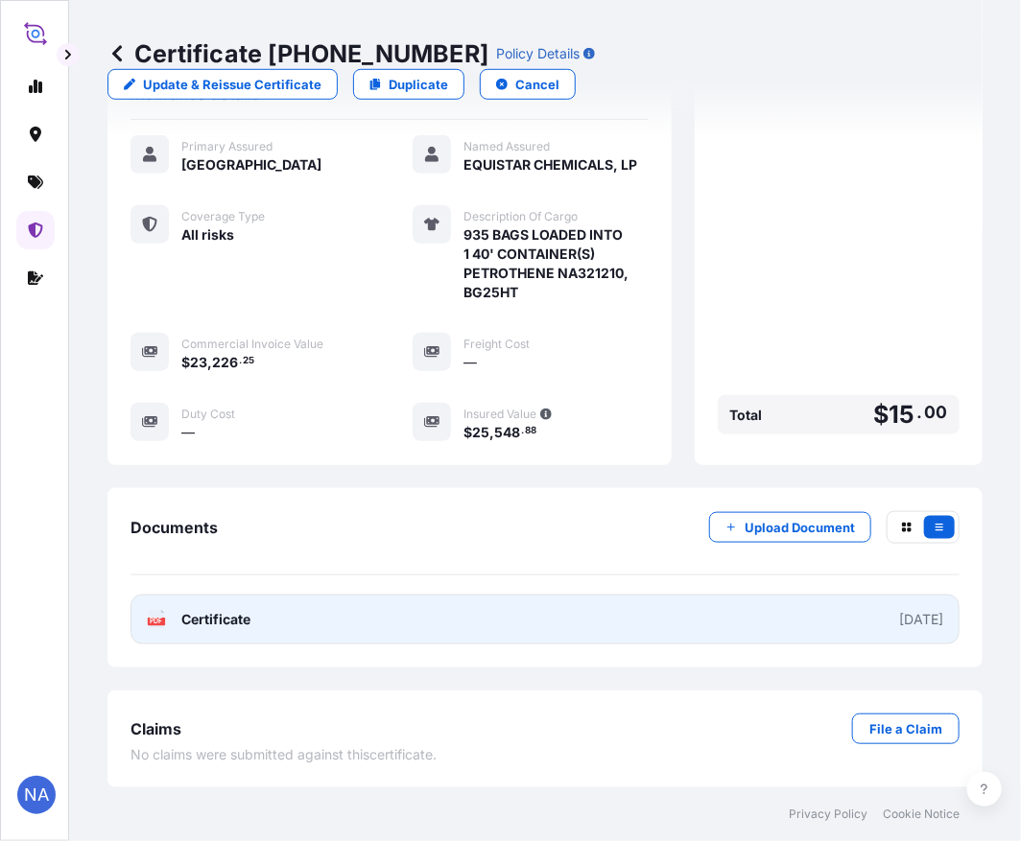
click at [562, 605] on link "PDF Certificate [DATE]" at bounding box center [544, 620] width 829 height 50
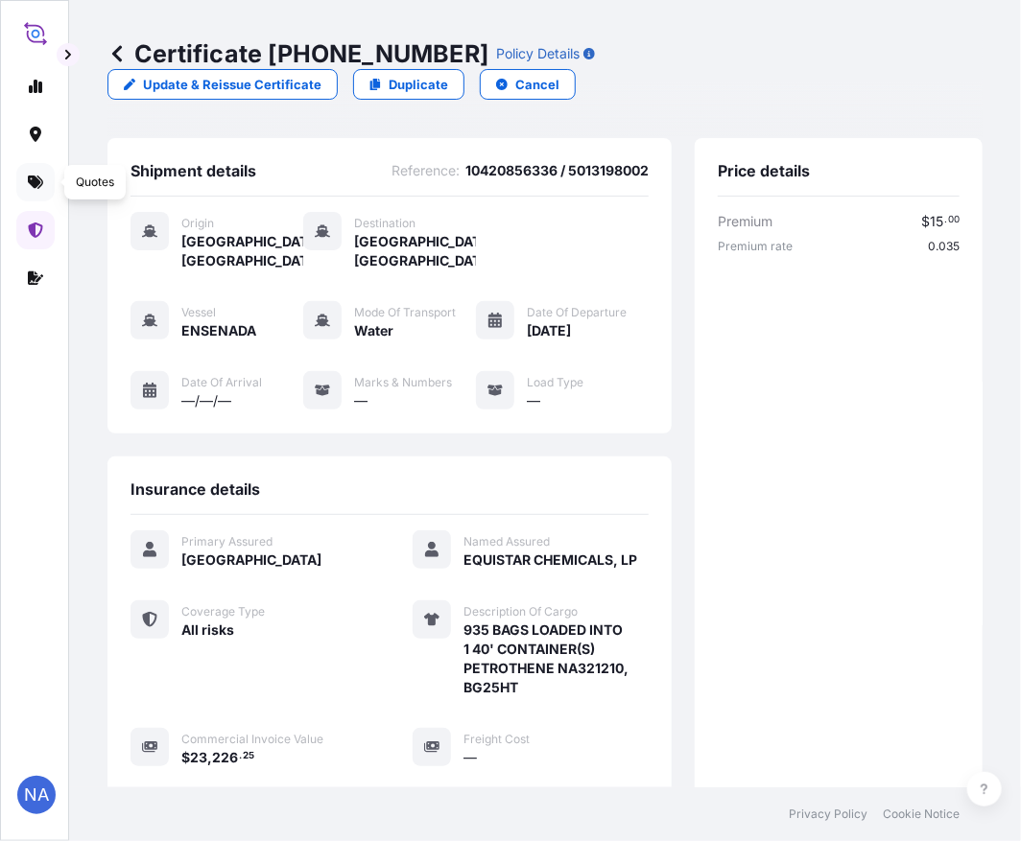
click at [28, 184] on icon at bounding box center [35, 182] width 15 height 15
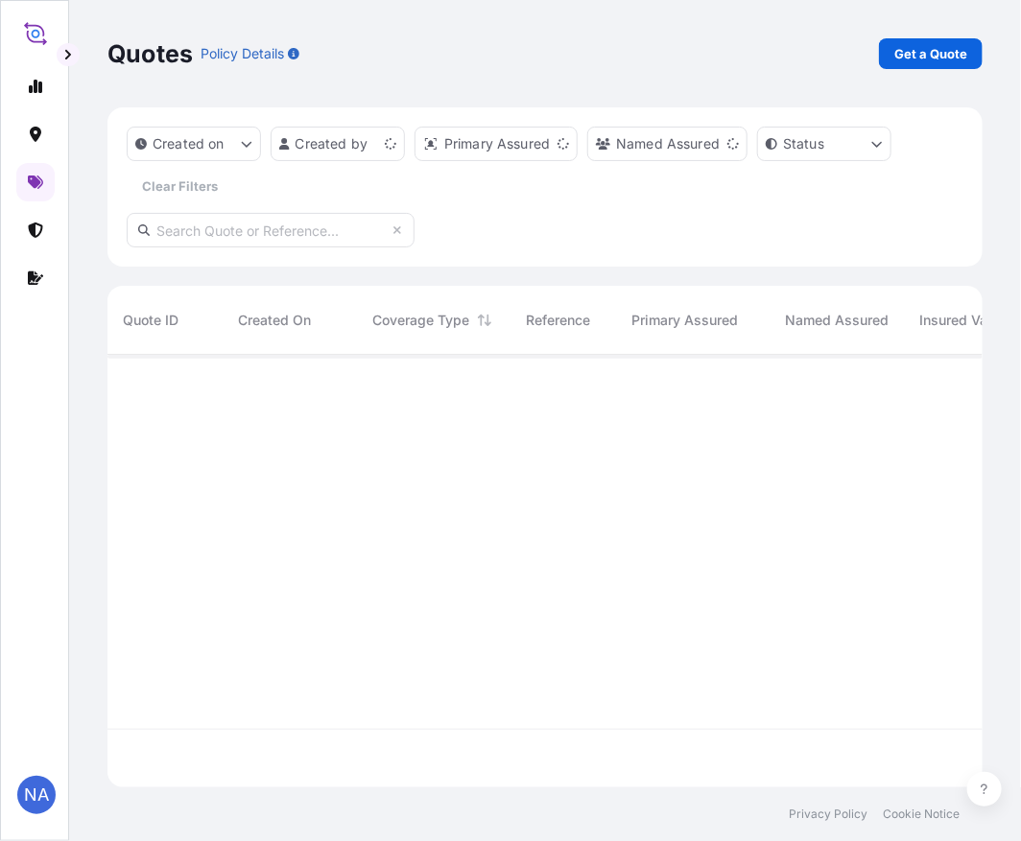
scroll to position [428, 859]
click at [954, 60] on p "Get a Quote" at bounding box center [930, 53] width 73 height 19
select select "Water"
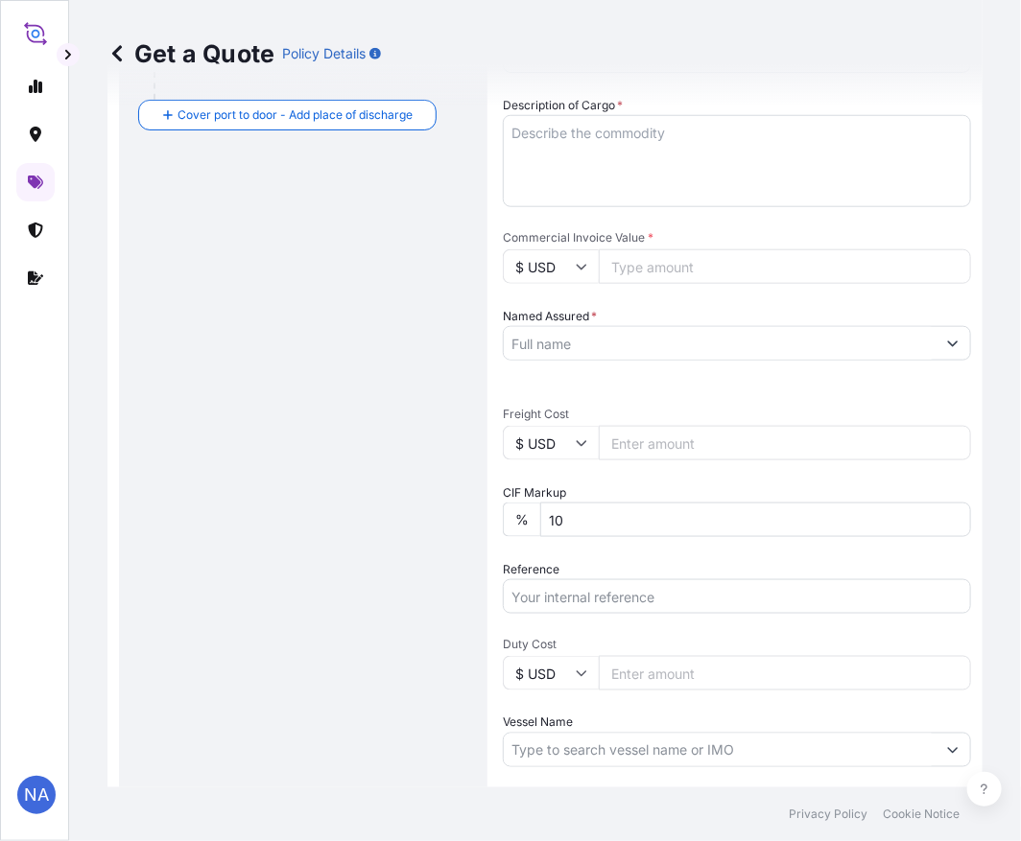
scroll to position [563, 0]
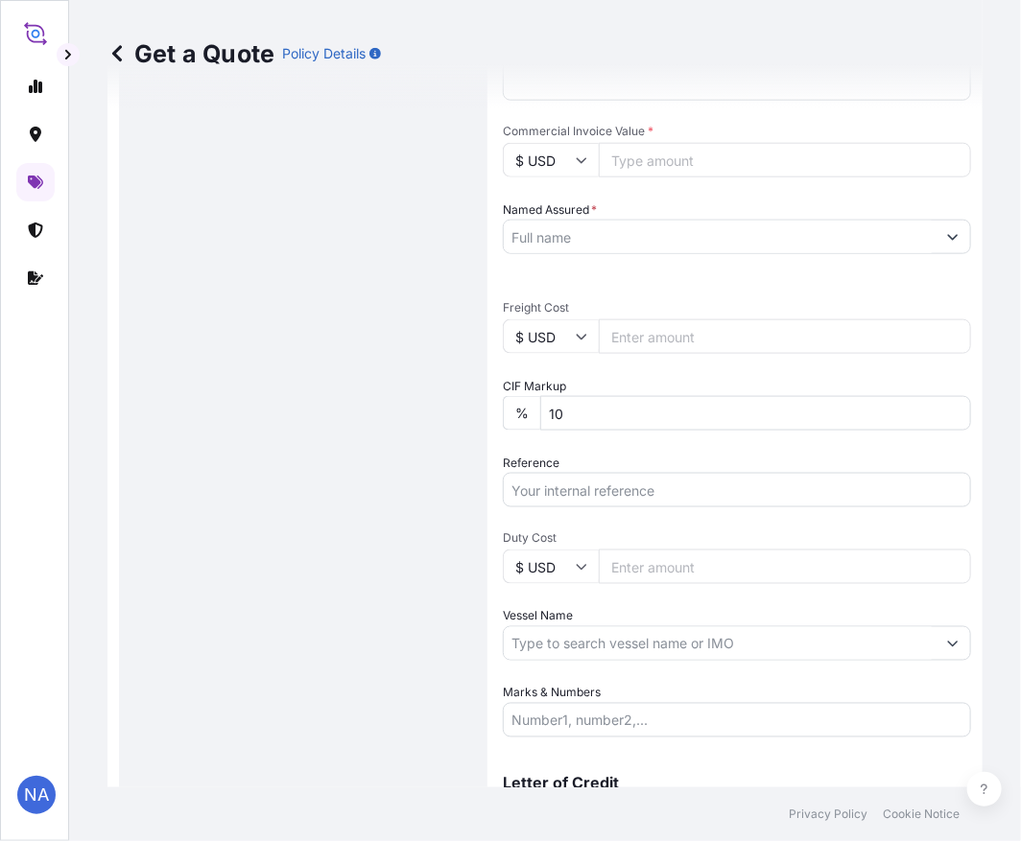
paste input "10420868982"
click at [629, 490] on input "Reference" at bounding box center [737, 490] width 468 height 35
click at [648, 485] on input "10420868982 /" at bounding box center [737, 490] width 468 height 35
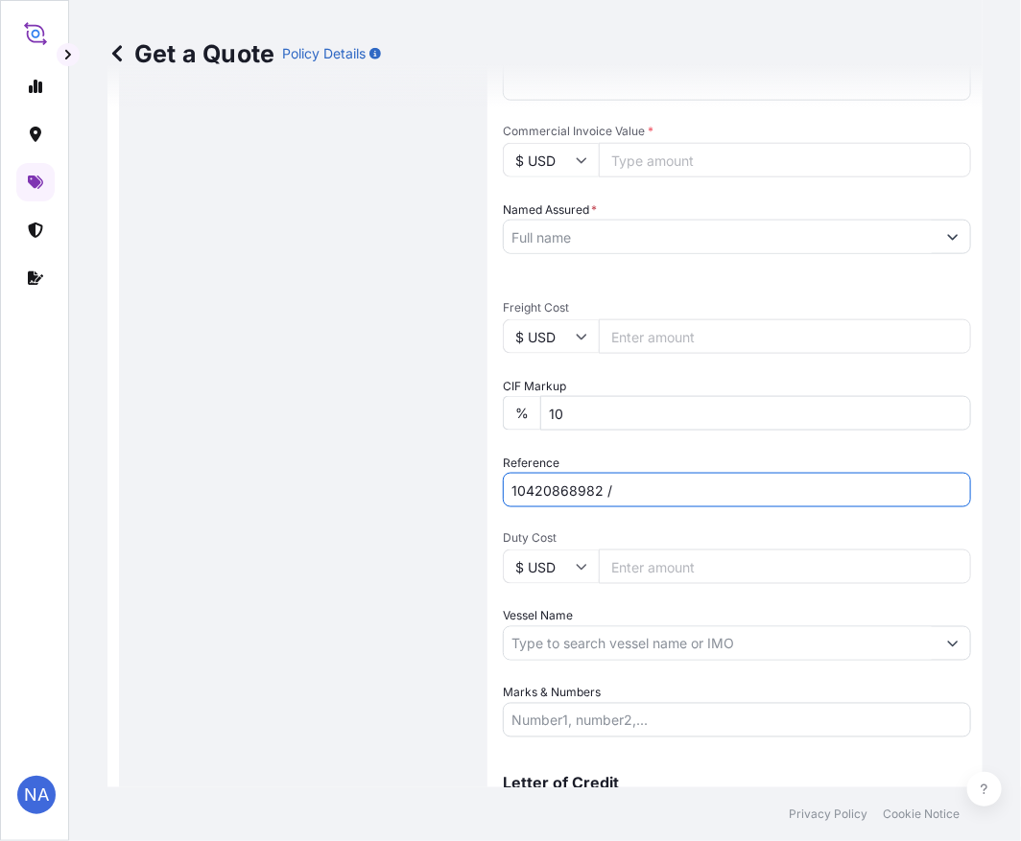
paste input "5013233367"
type input "10420868982 / 5013233367"
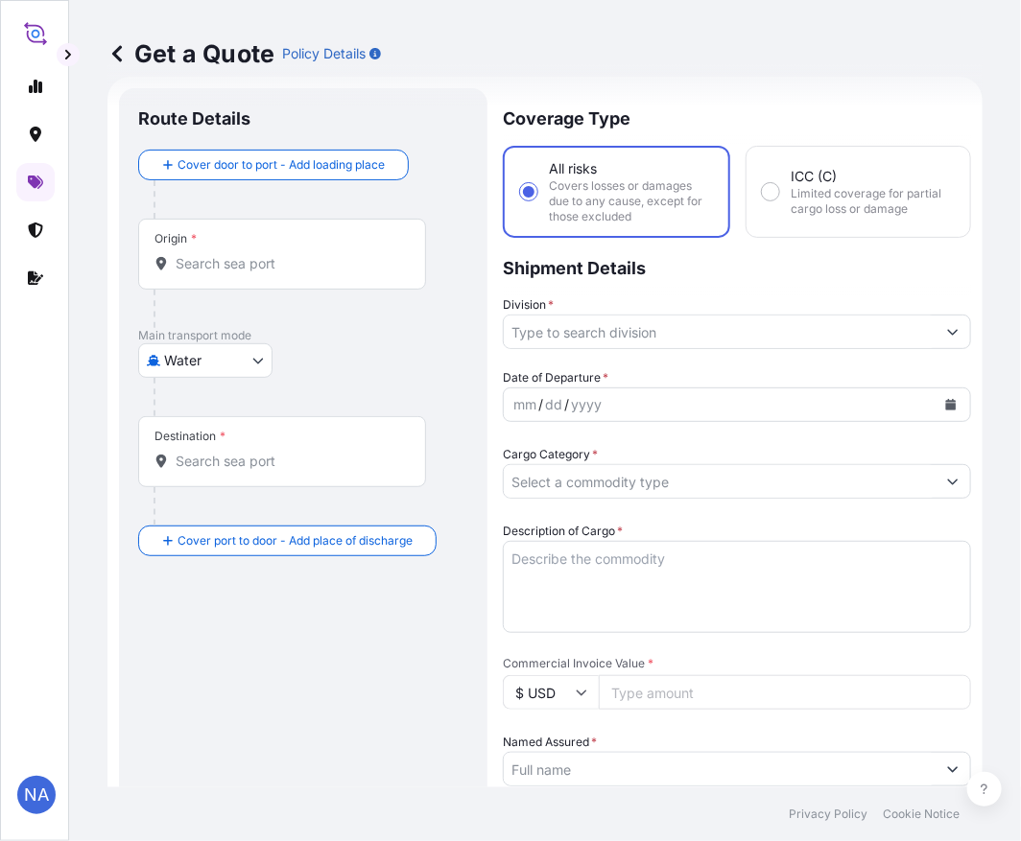
scroll to position [0, 0]
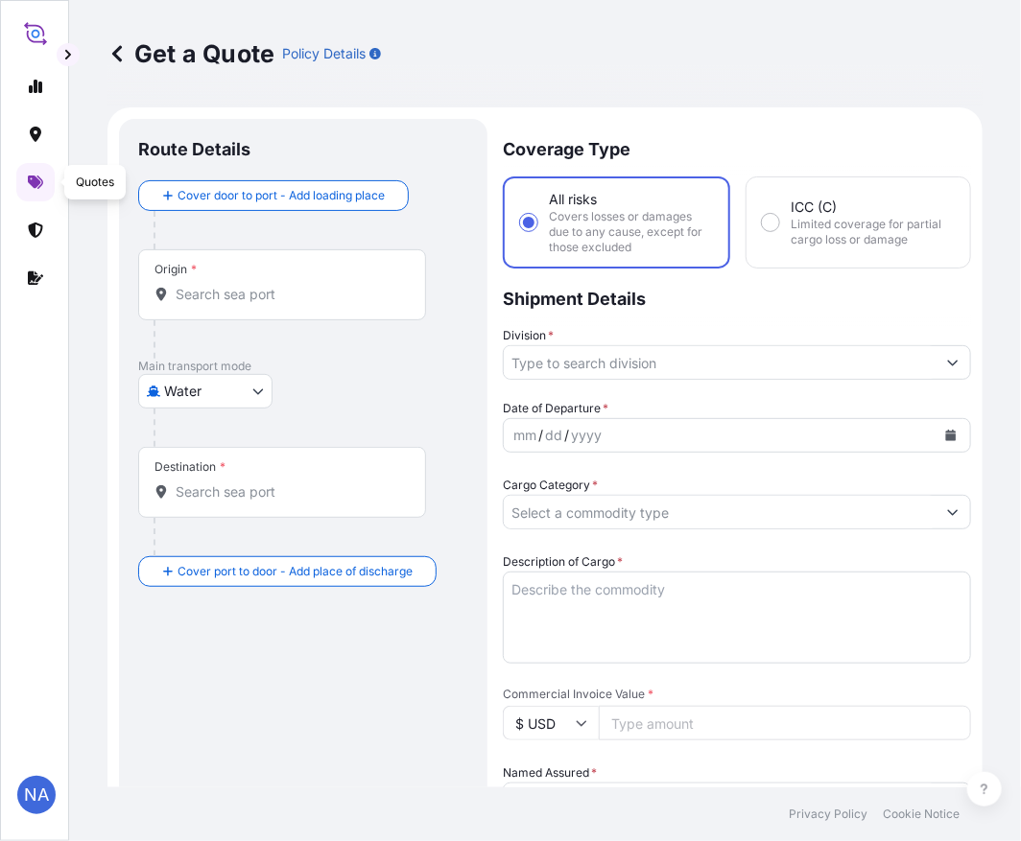
click at [264, 294] on input "Origin *" at bounding box center [289, 294] width 226 height 19
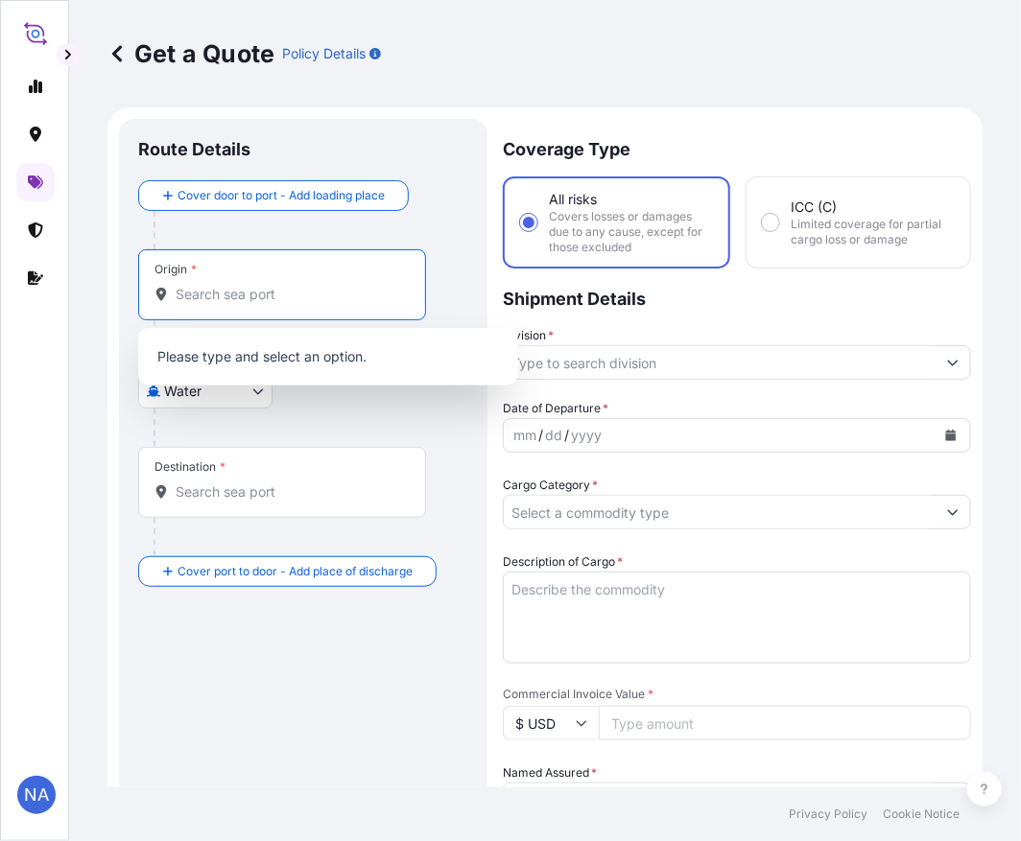
paste input "[GEOGRAPHIC_DATA], [GEOGRAPHIC_DATA]"
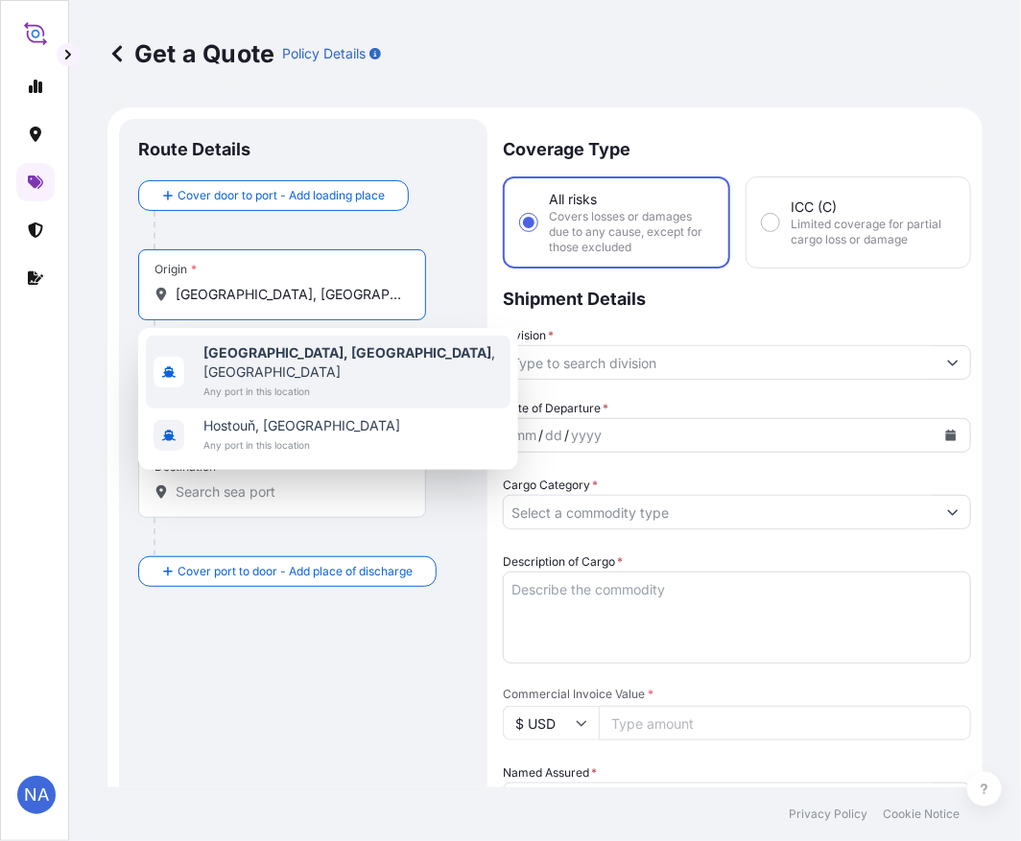
click at [271, 382] on span "Any port in this location" at bounding box center [352, 391] width 299 height 19
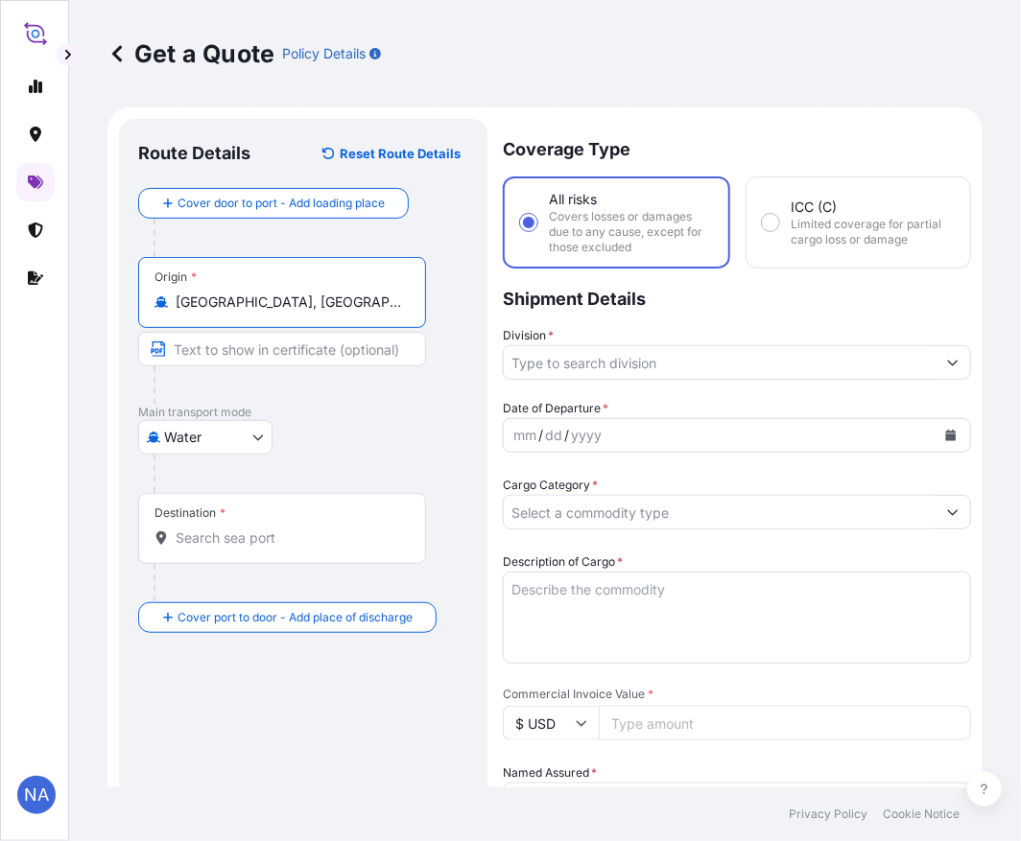
type input "[GEOGRAPHIC_DATA], [GEOGRAPHIC_DATA], [GEOGRAPHIC_DATA]"
click at [213, 530] on input "Destination *" at bounding box center [289, 538] width 226 height 19
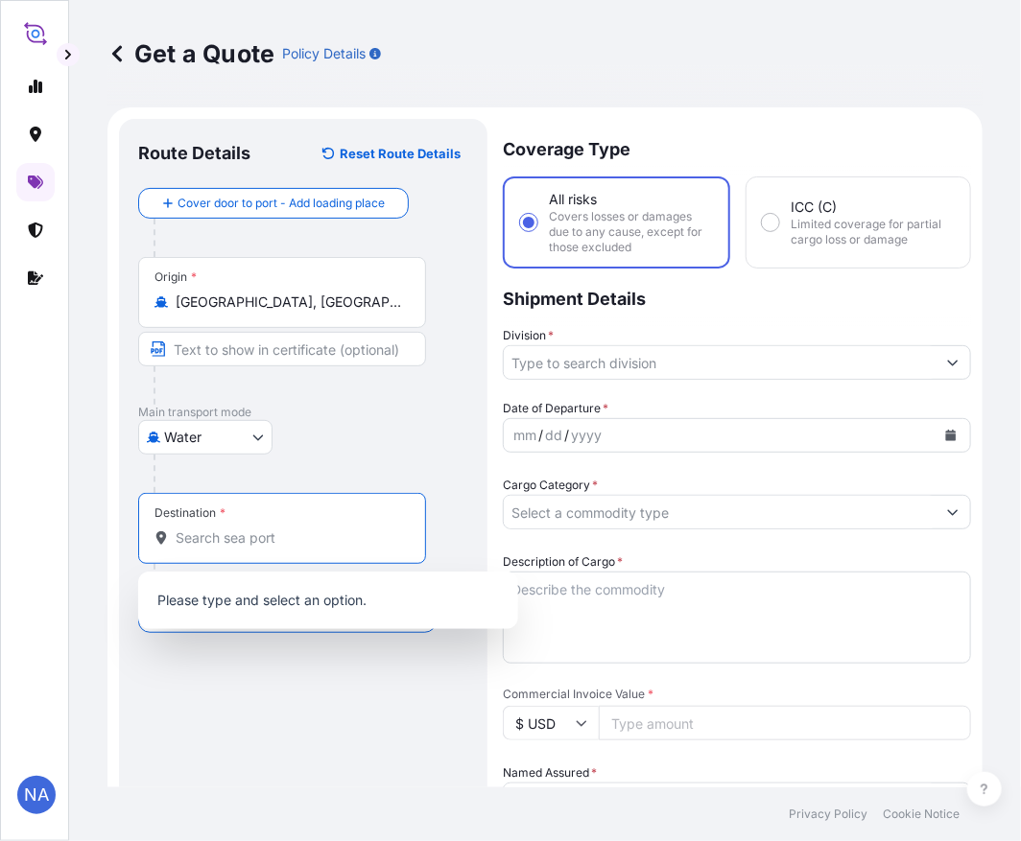
paste input "ITAJAI"
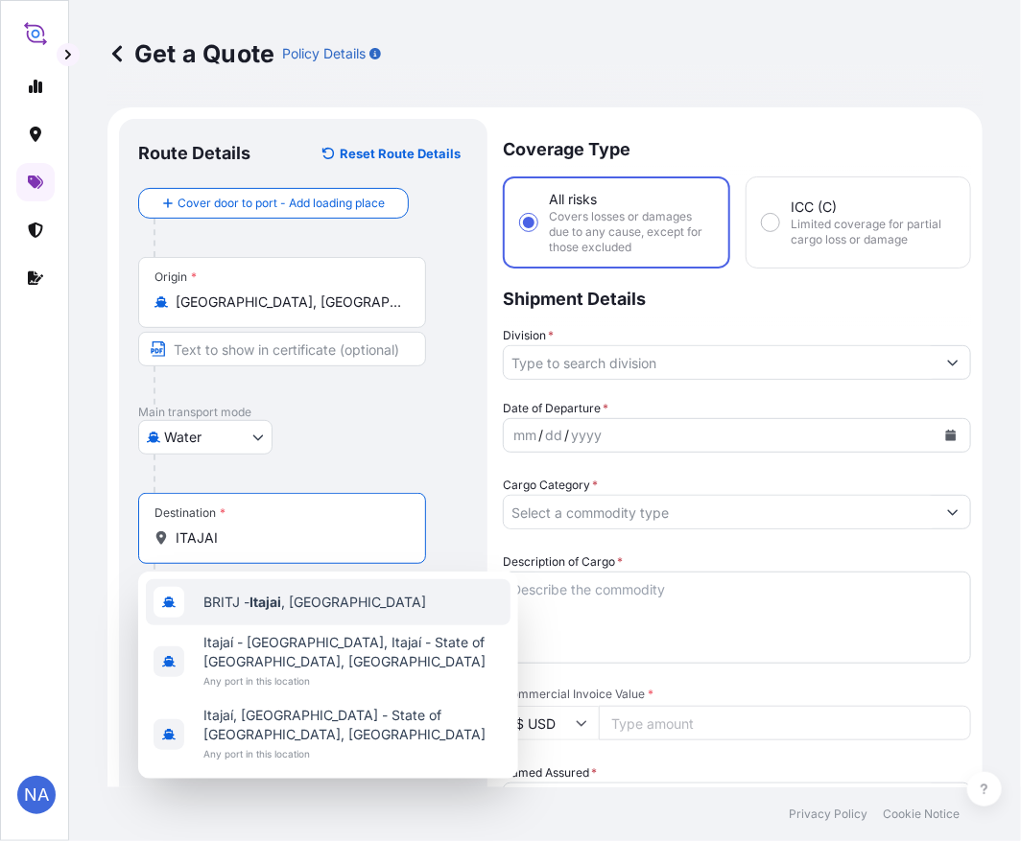
click at [249, 607] on span "BRITJ - Itajai , [GEOGRAPHIC_DATA]" at bounding box center [314, 602] width 223 height 19
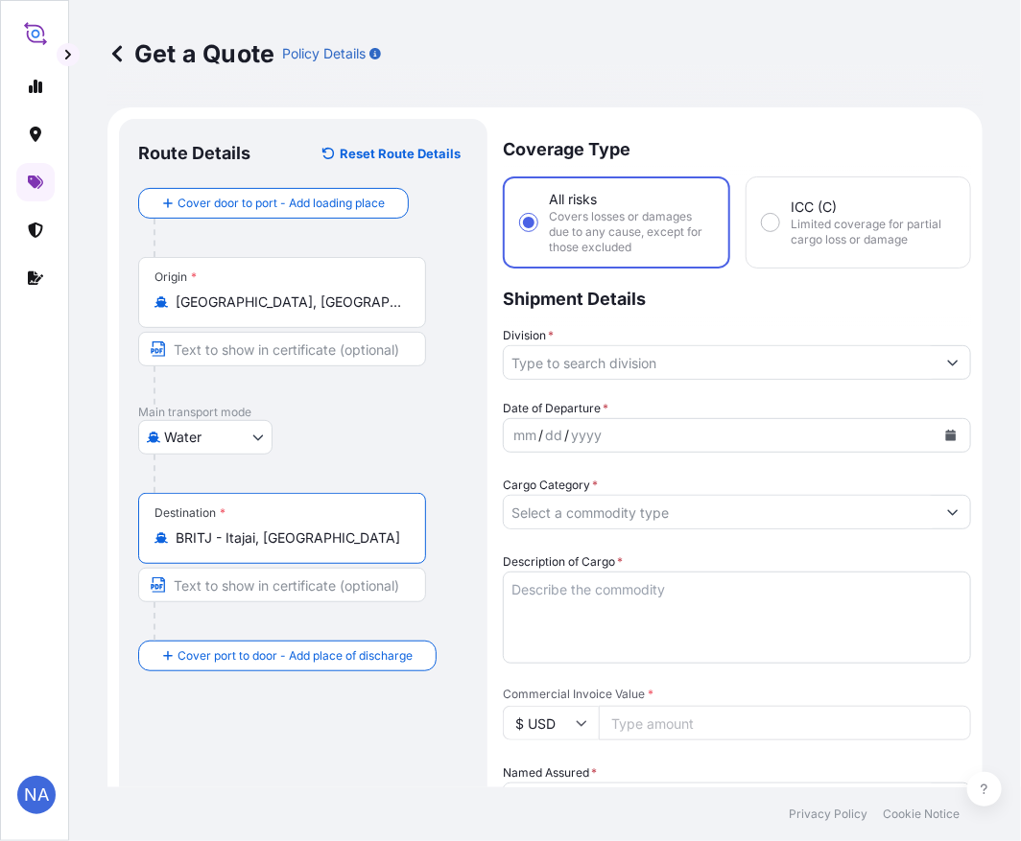
type input "BRITJ - Itajai, [GEOGRAPHIC_DATA]"
click at [712, 365] on input "Division *" at bounding box center [720, 362] width 432 height 35
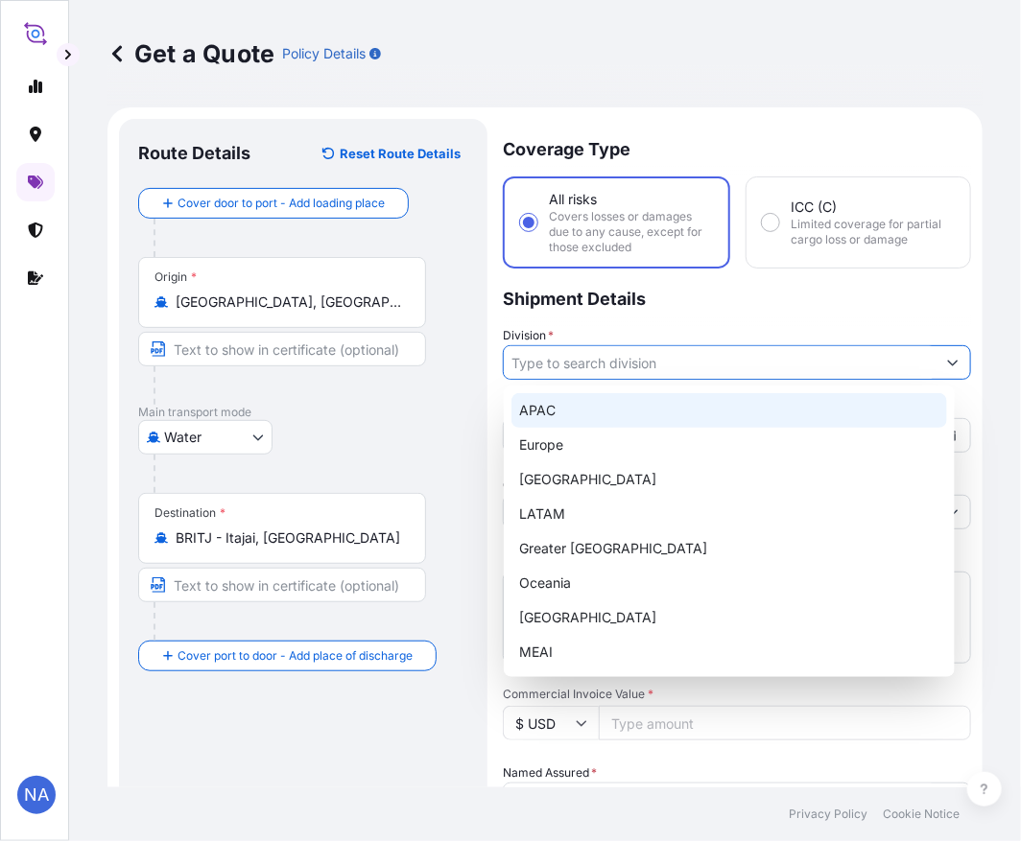
click at [597, 417] on div "APAC" at bounding box center [729, 410] width 436 height 35
type input "APAC"
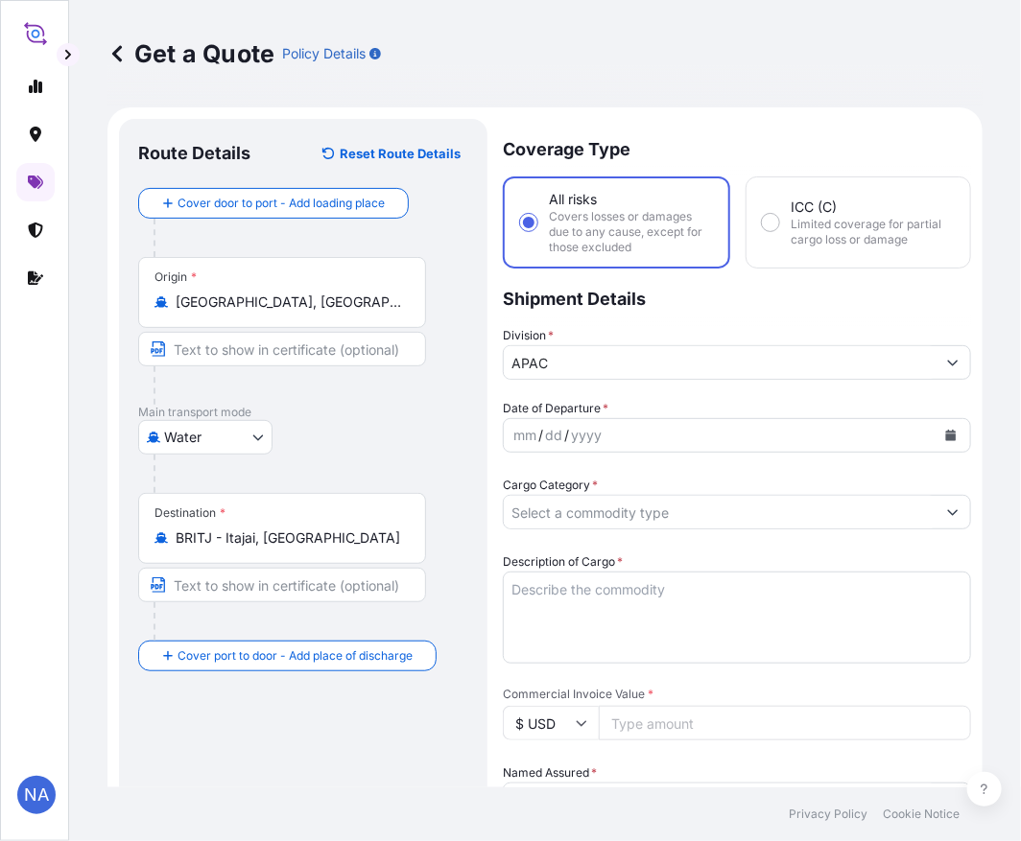
click at [714, 326] on div "Division * APAC" at bounding box center [737, 353] width 468 height 54
click at [946, 436] on icon "Calendar" at bounding box center [951, 436] width 11 height 12
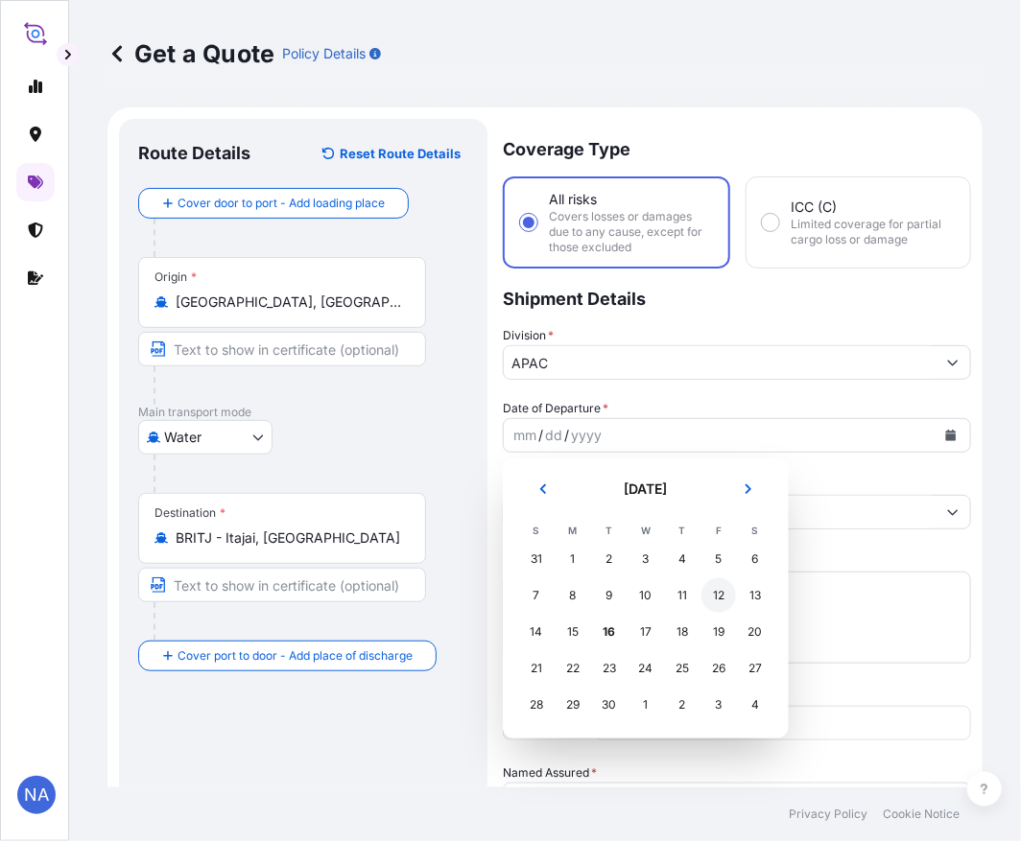
click at [714, 600] on div "12" at bounding box center [718, 595] width 35 height 35
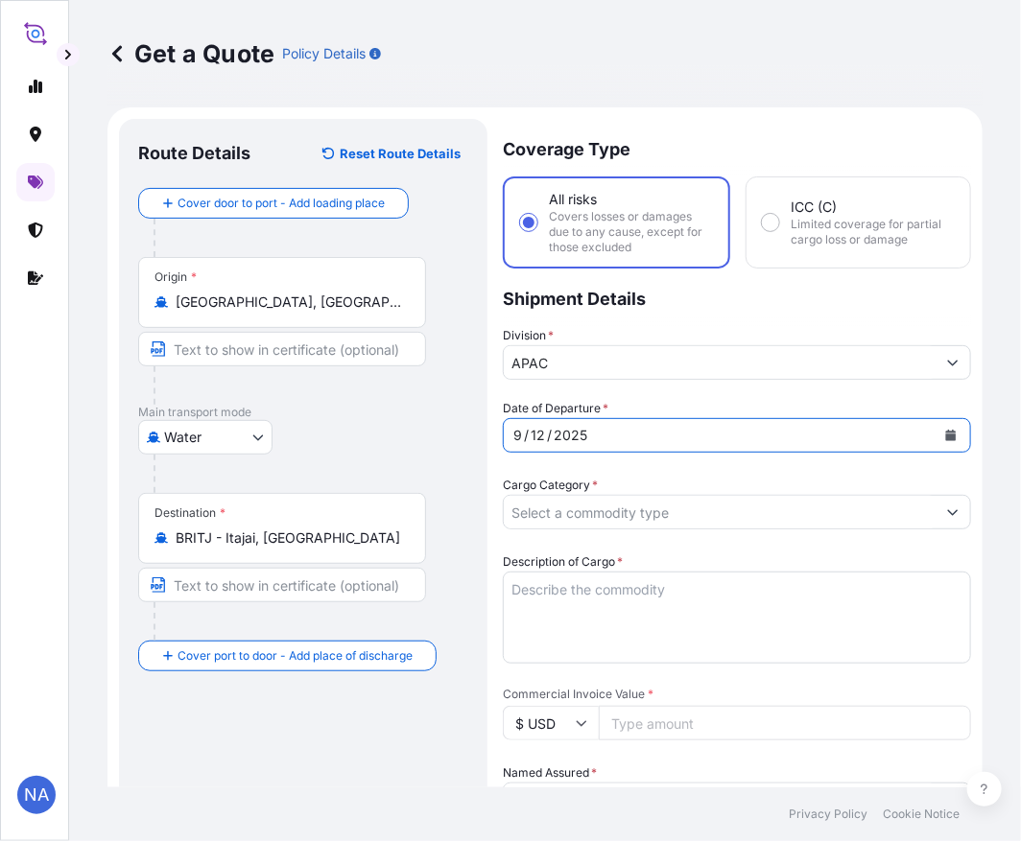
click at [736, 408] on div "Date of Departure * [DATE]" at bounding box center [737, 426] width 468 height 54
click at [567, 504] on input "Cargo Category *" at bounding box center [720, 512] width 432 height 35
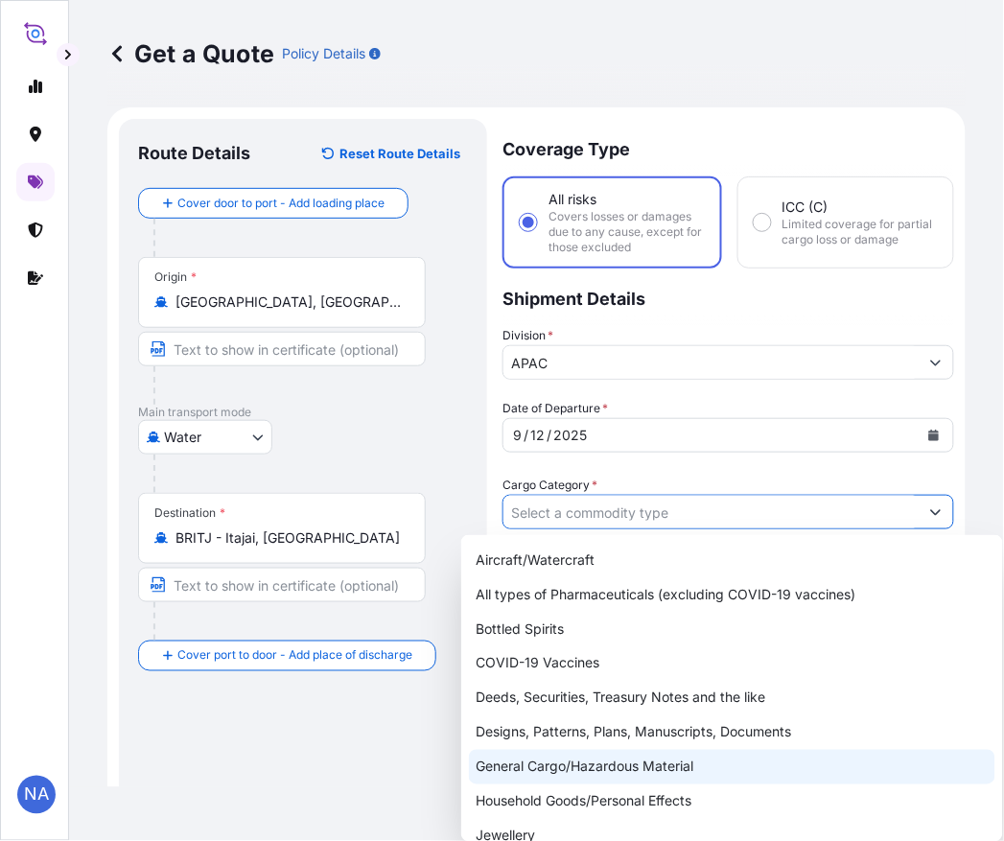
click at [506, 772] on div "General Cargo/Hazardous Material" at bounding box center [732, 767] width 527 height 35
type input "General Cargo/Hazardous Material"
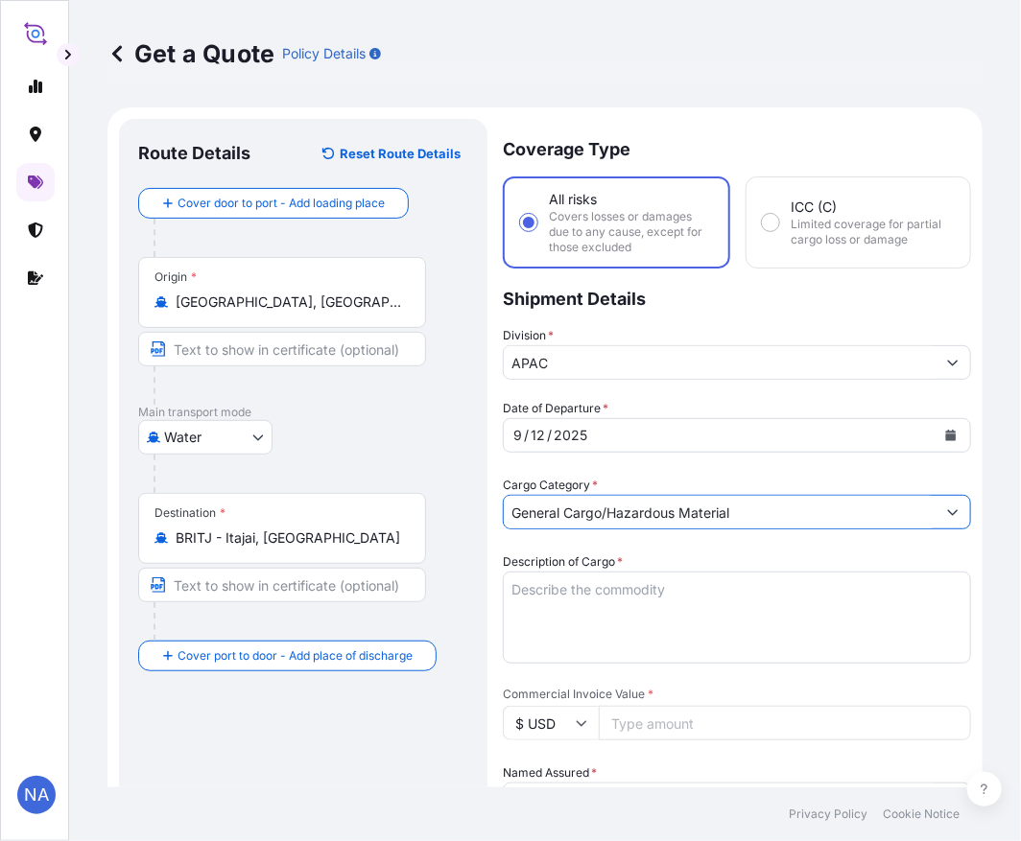
click at [652, 472] on div "Date of Departure * [DATE] Cargo Category * General Cargo/Hazardous Material De…" at bounding box center [737, 850] width 468 height 902
click at [568, 598] on textarea "Description of Cargo *" at bounding box center [737, 618] width 468 height 92
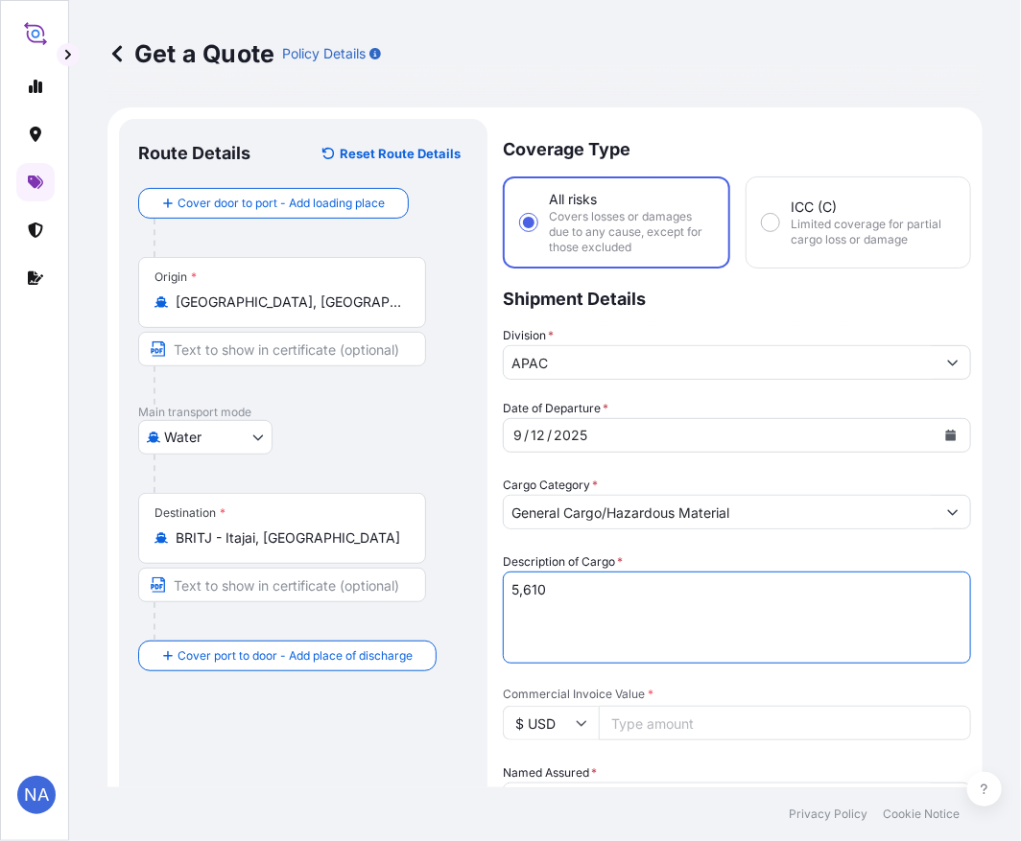
paste textarea "BAGS LOADED ONTO 102 PALLETS LOADED INTO 6 40' CONTAINER(S) PETROTHENE GA1810T,…"
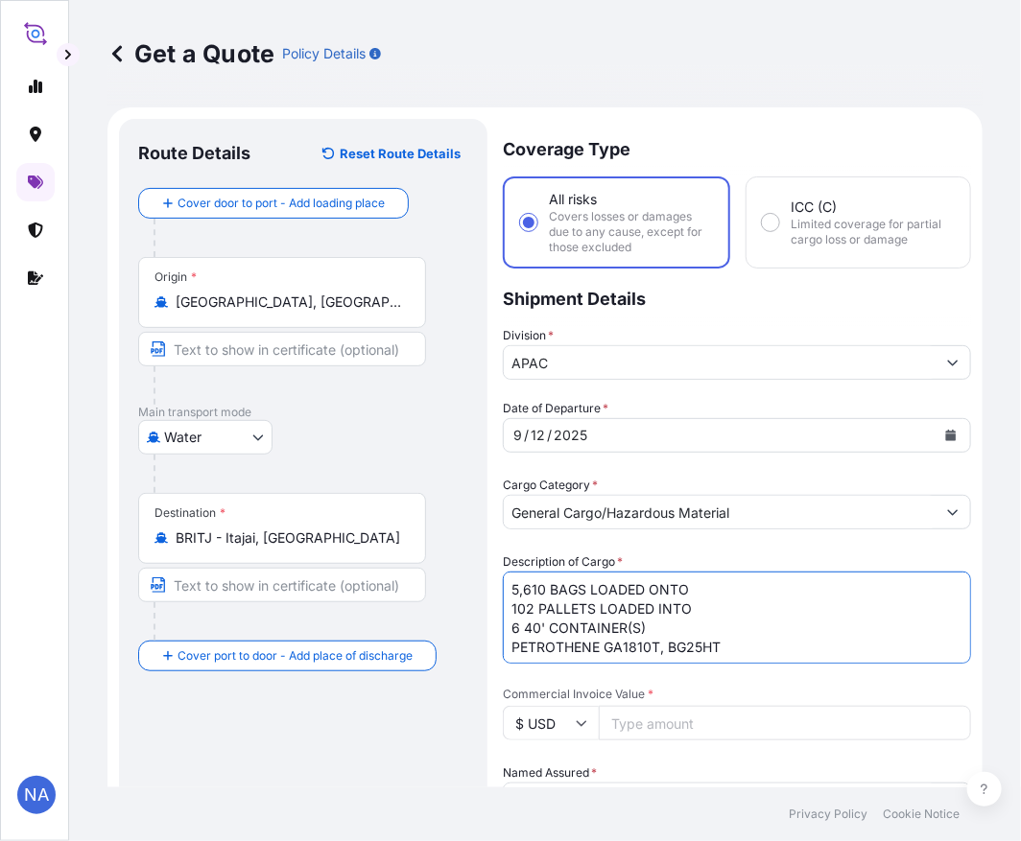
type textarea "5,610 BAGS LOADED ONTO 102 PALLETS LOADED INTO 6 40' CONTAINER(S) PETROTHENE GA…"
click at [689, 538] on div "Date of Departure * [DATE] Cargo Category * General Cargo/Hazardous Material De…" at bounding box center [737, 850] width 468 height 902
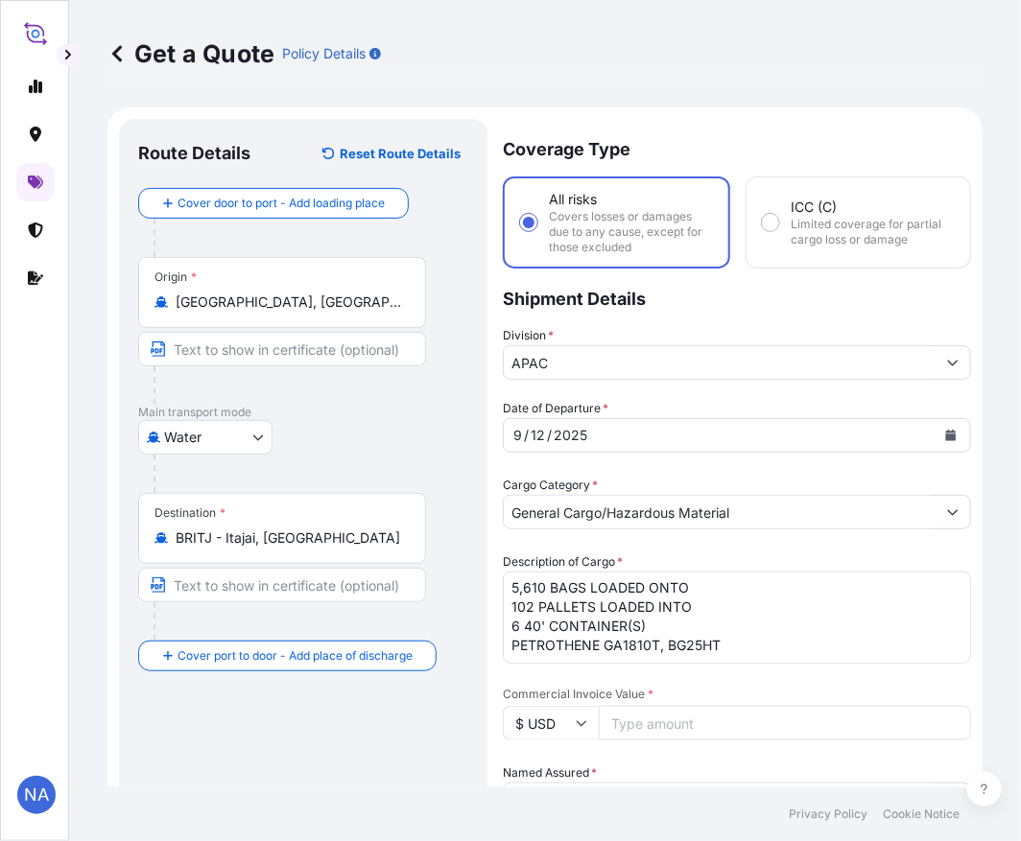
click at [660, 723] on input "Commercial Invoice Value *" at bounding box center [785, 723] width 372 height 35
paste input "131325"
type input "131325"
click at [719, 312] on p "Shipment Details" at bounding box center [737, 298] width 468 height 58
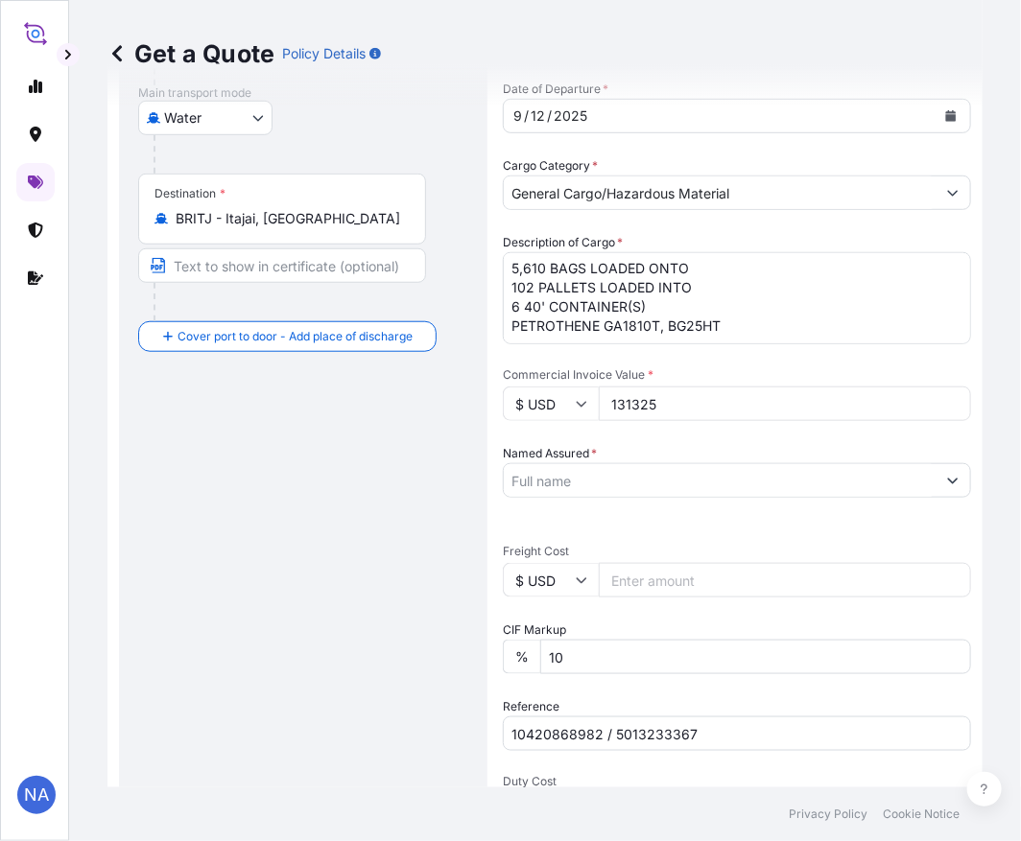
scroll to position [426, 0]
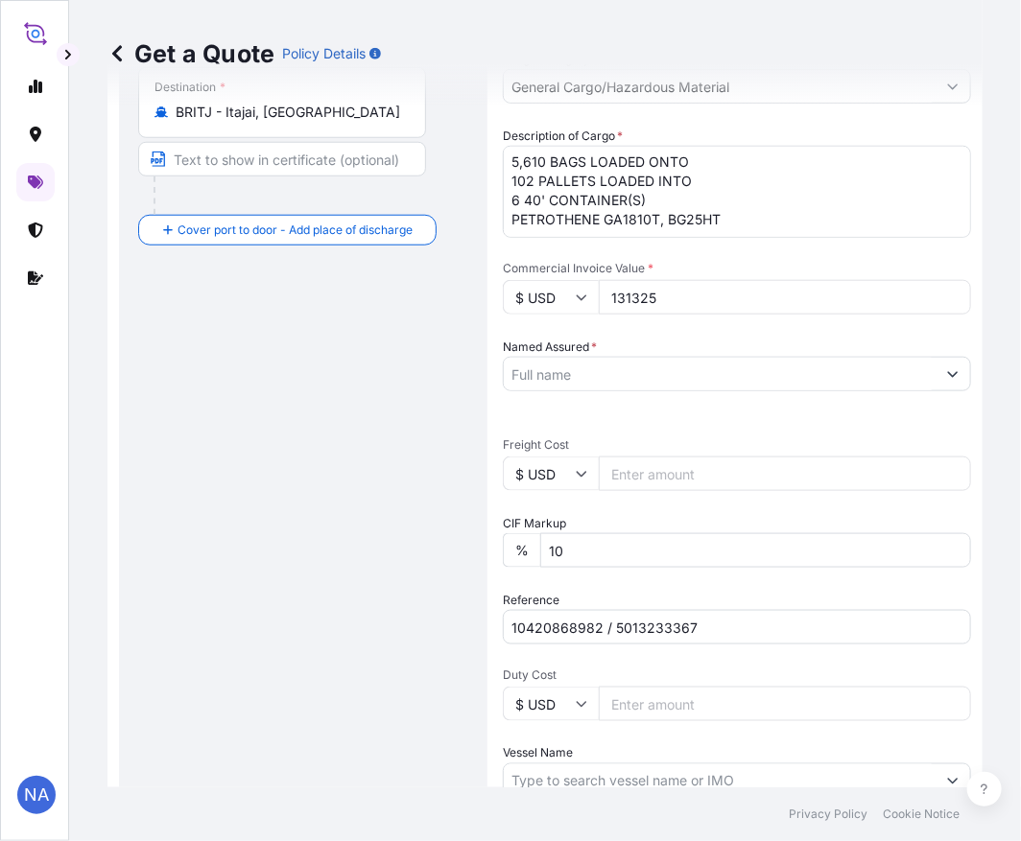
click at [571, 371] on input "Named Assured *" at bounding box center [720, 374] width 432 height 35
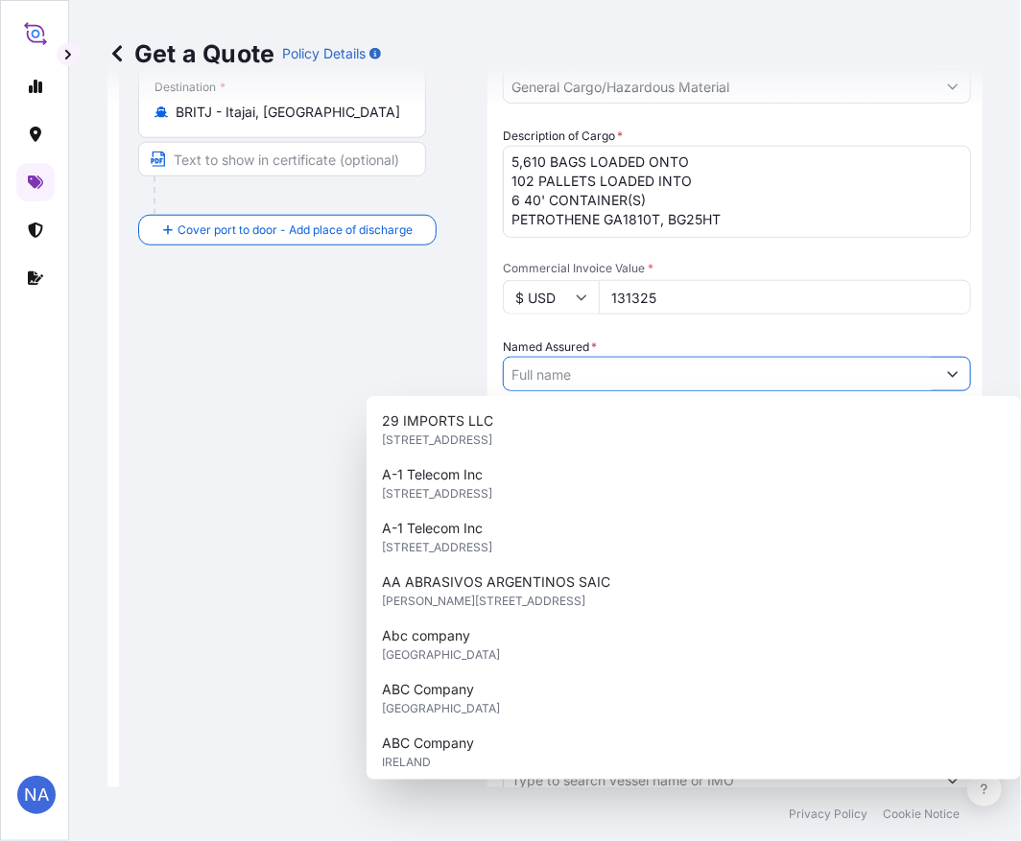
paste input "EQUISTAR CHEMICALS, LP"
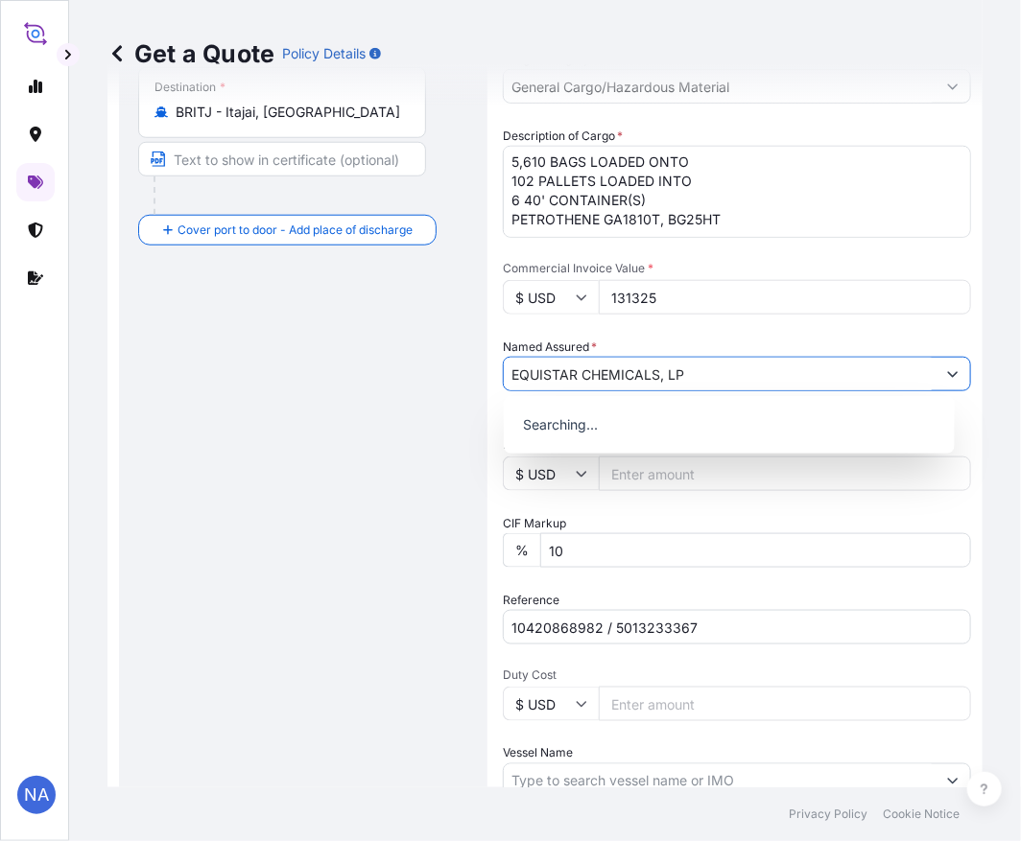
click at [571, 371] on input "EQUISTAR CHEMICALS, LP" at bounding box center [720, 374] width 432 height 35
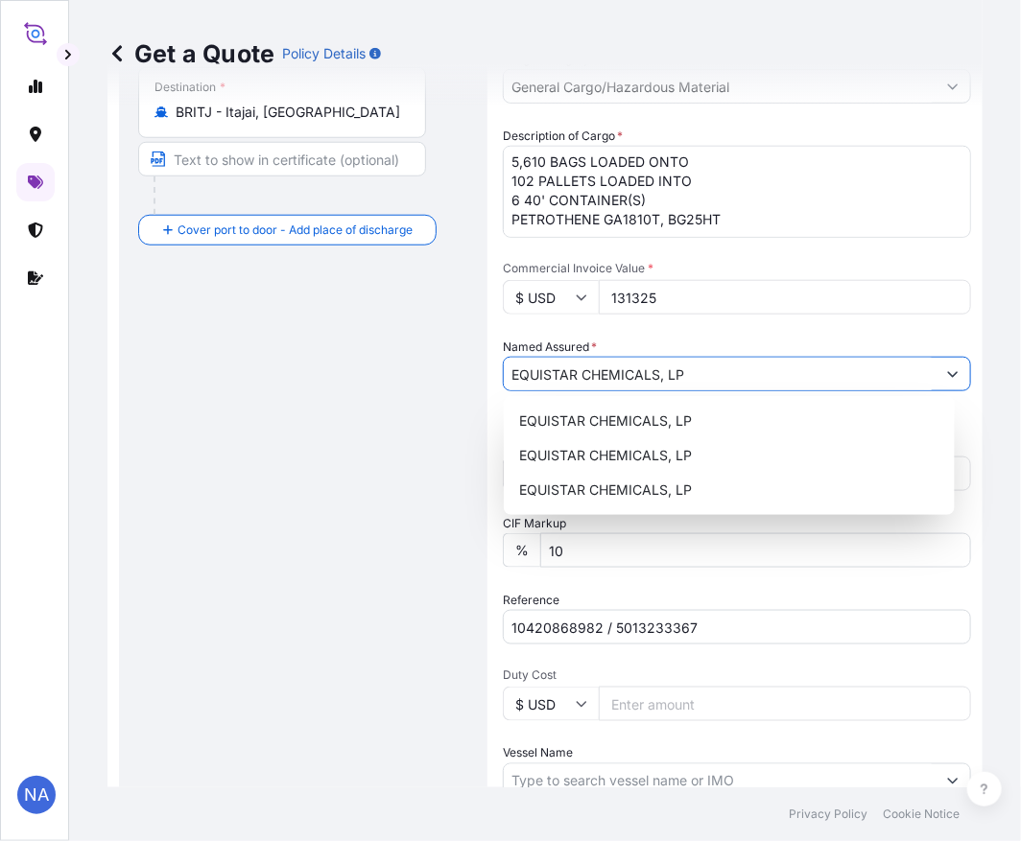
paste input "EQUISTAR CHEMICALS, LP"
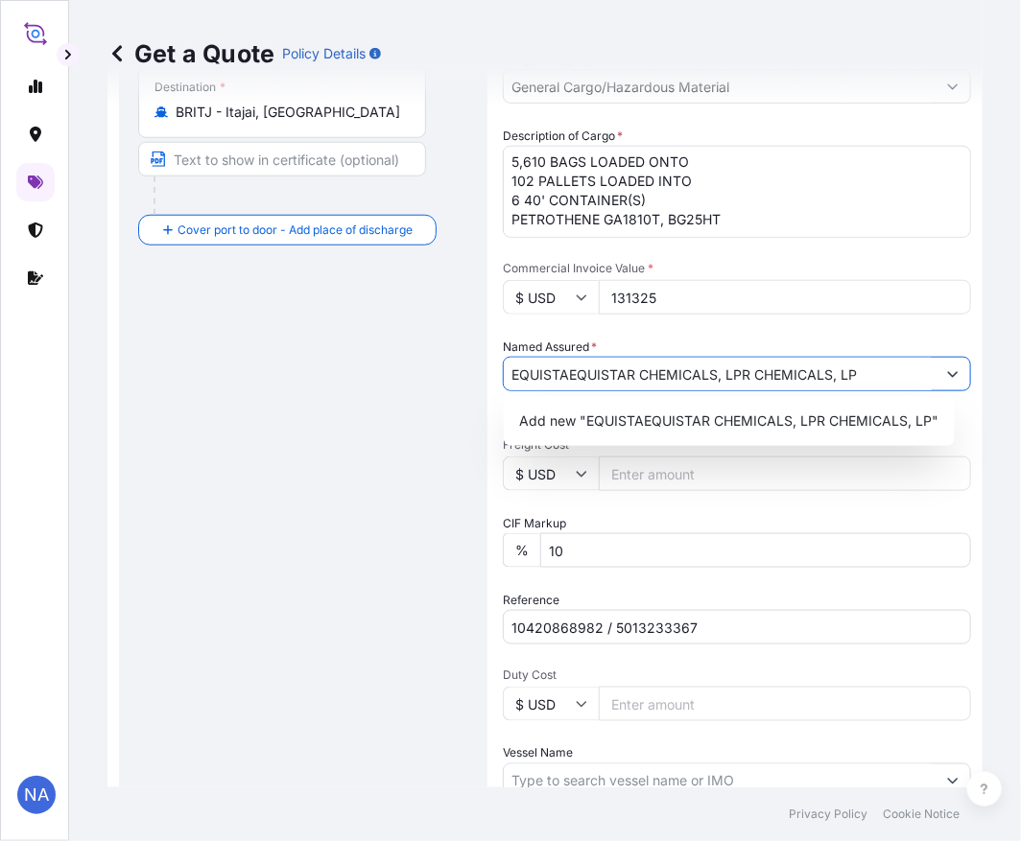
drag, startPoint x: 867, startPoint y: 371, endPoint x: 222, endPoint y: 381, distance: 645.7
click at [222, 381] on form "Route Details Reset Route Details Cover door to port - Add loading place Place …" at bounding box center [544, 356] width 875 height 1348
paste input "text"
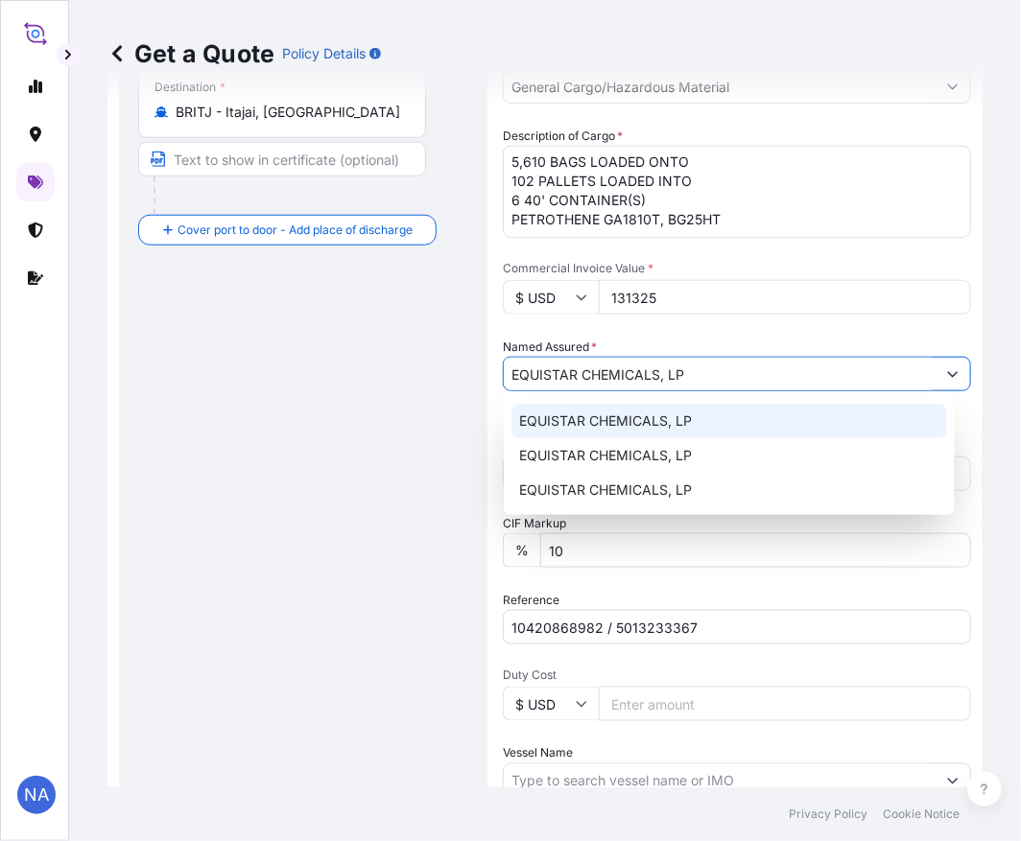
click at [611, 419] on span "EQUISTAR CHEMICALS, LP" at bounding box center [605, 421] width 173 height 19
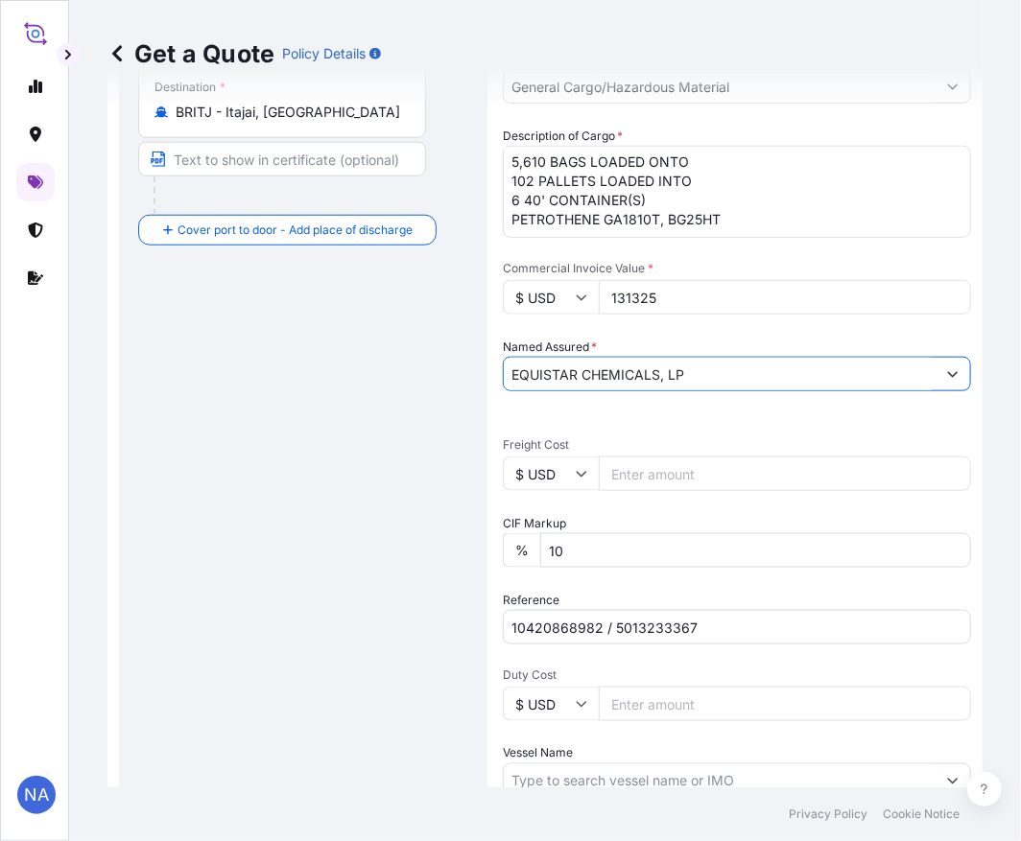
type input "EQUISTAR CHEMICALS, LP"
click at [691, 339] on div "Named Assured * EQUISTAR CHEMICALS, LP" at bounding box center [737, 365] width 468 height 54
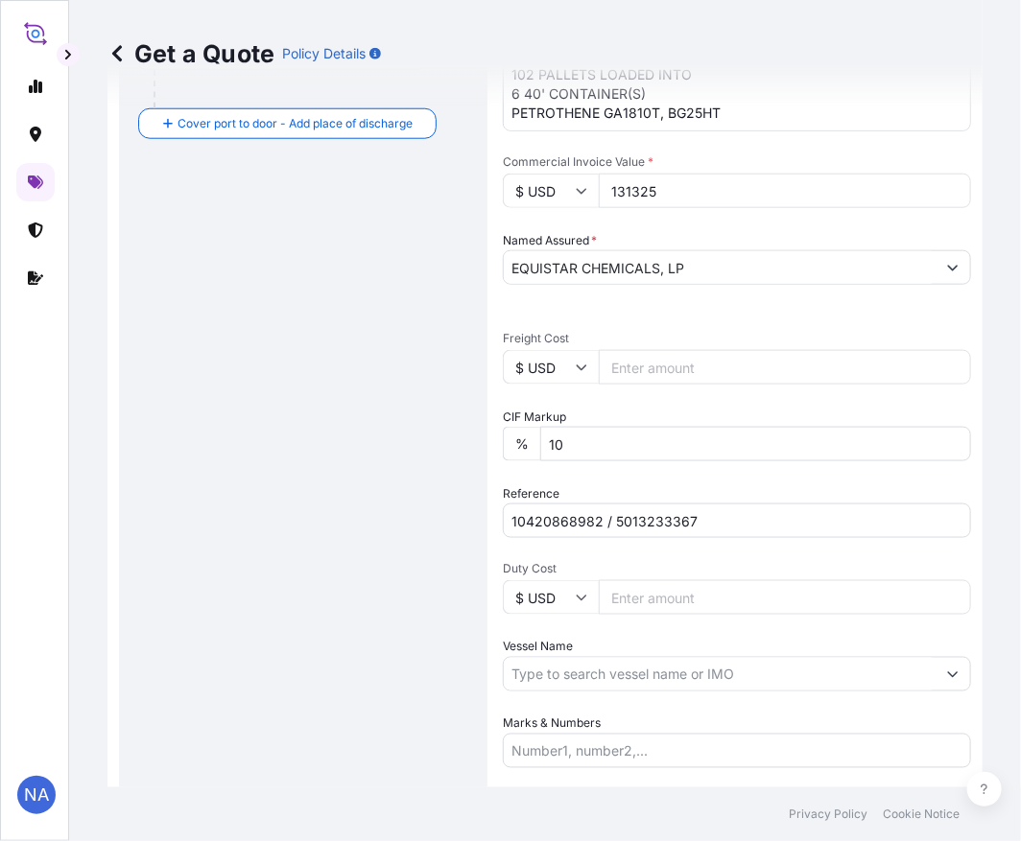
scroll to position [665, 0]
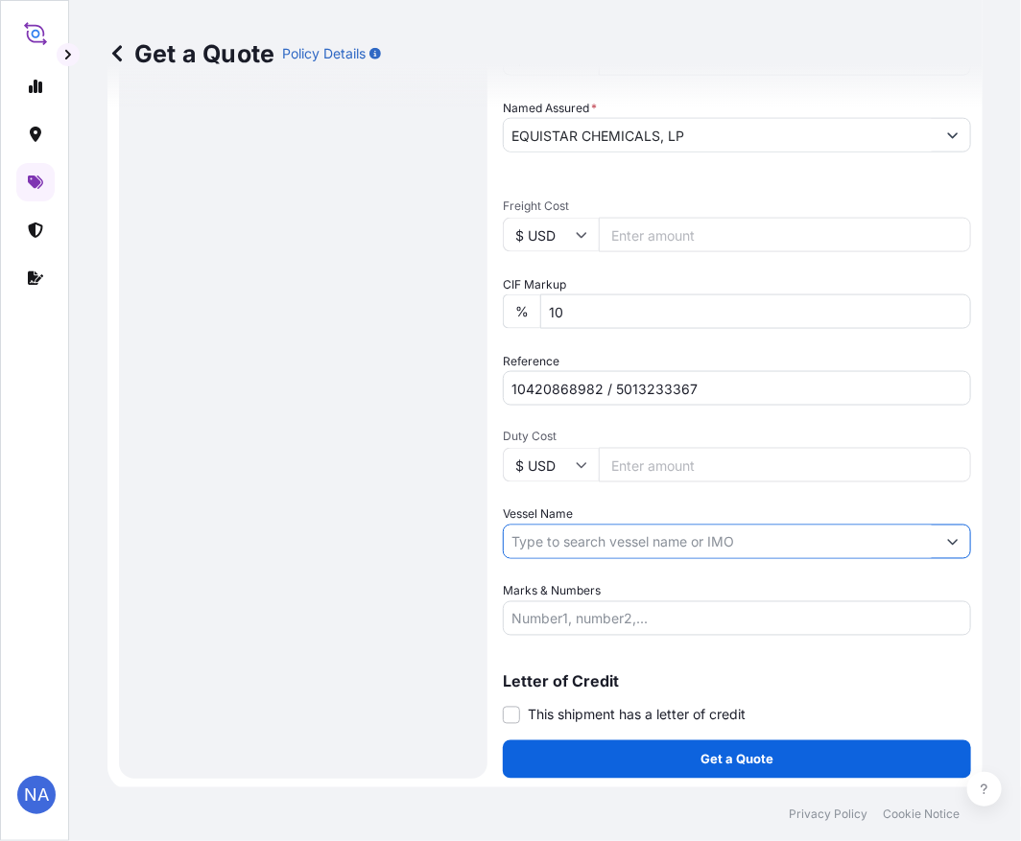
click at [581, 537] on input "Vessel Name" at bounding box center [720, 542] width 432 height 35
paste input "MSC [GEOGRAPHIC_DATA]"
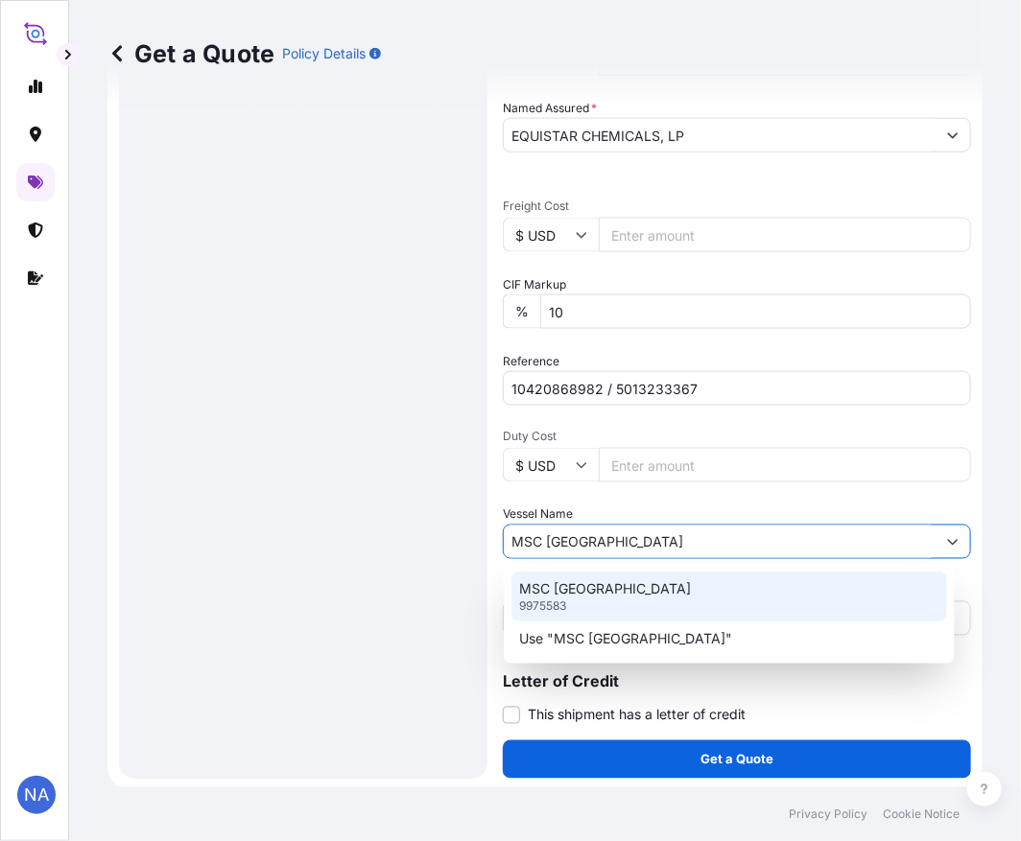
click at [598, 592] on p "MSC [GEOGRAPHIC_DATA]" at bounding box center [605, 588] width 172 height 19
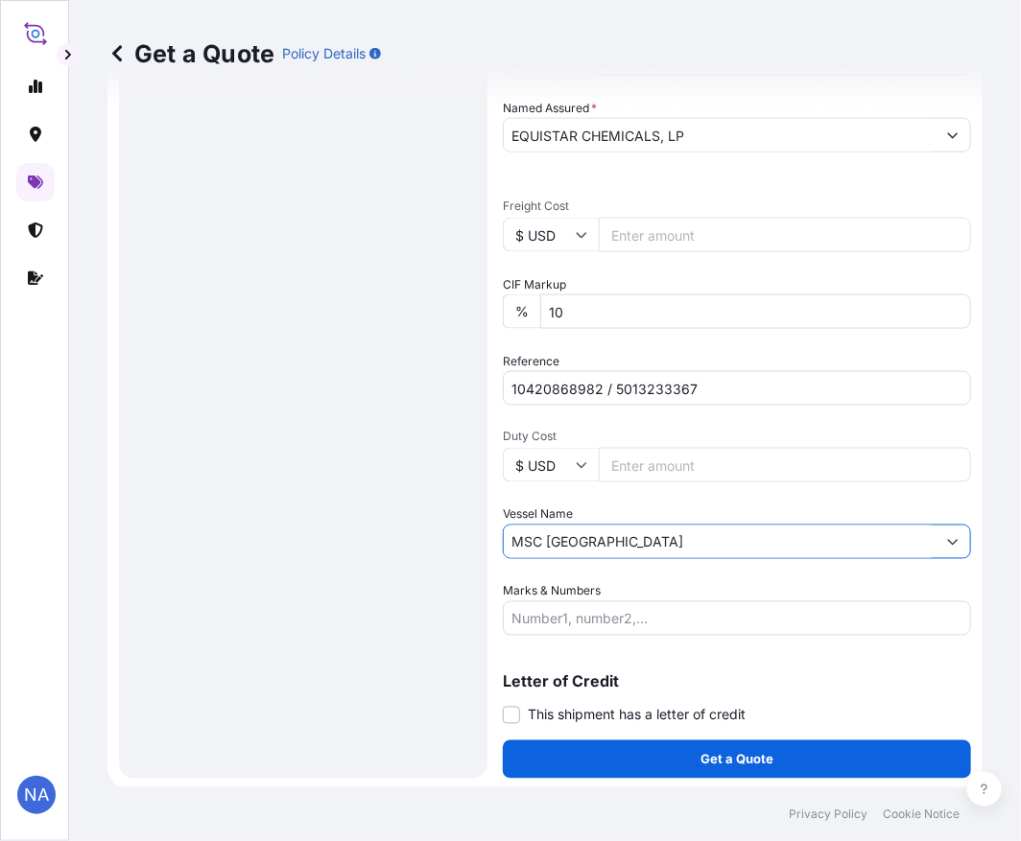
type input "MSC [GEOGRAPHIC_DATA]"
click at [700, 577] on div "Date of Departure * [DATE] Cargo Category * General Cargo/Hazardous Material De…" at bounding box center [737, 185] width 468 height 902
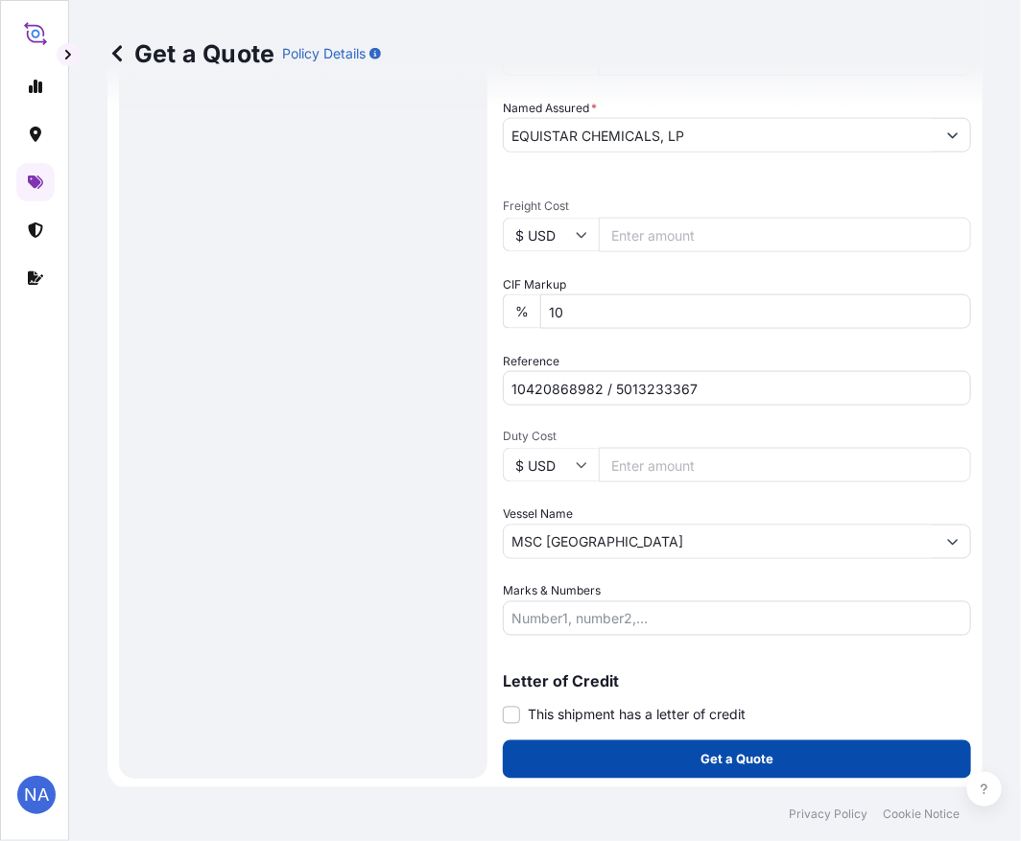
click at [715, 767] on button "Get a Quote" at bounding box center [737, 760] width 468 height 38
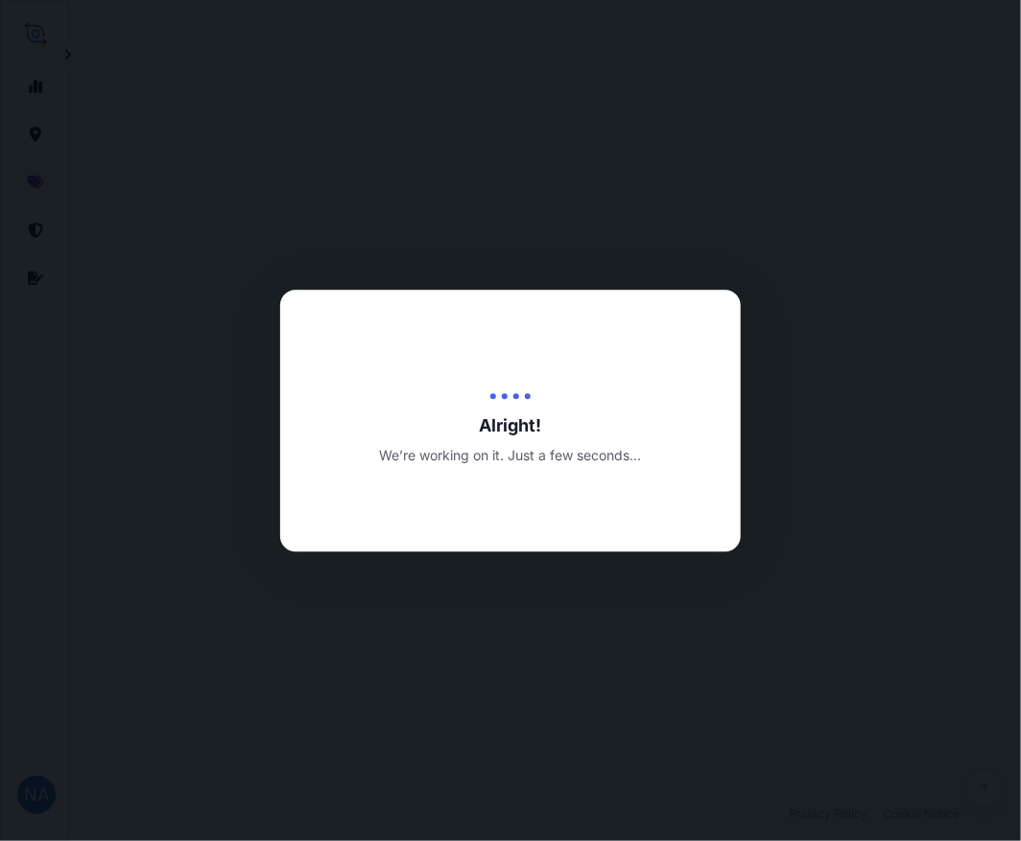
select select "Water"
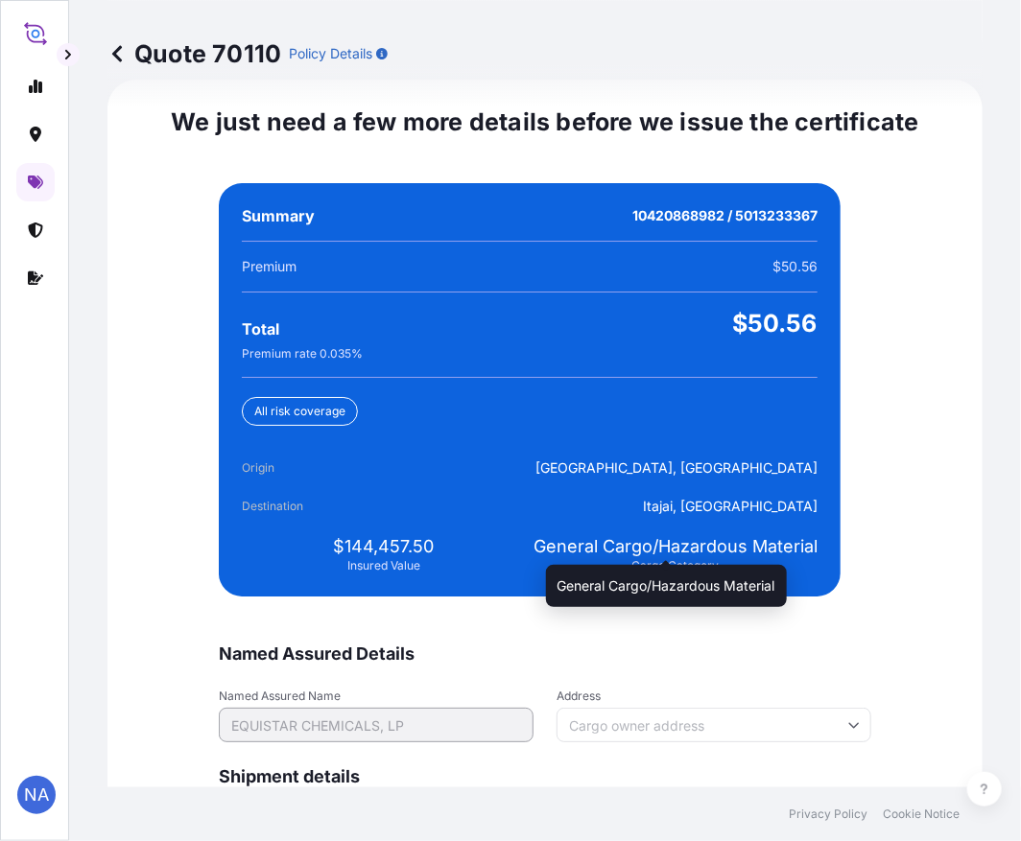
scroll to position [4510, 0]
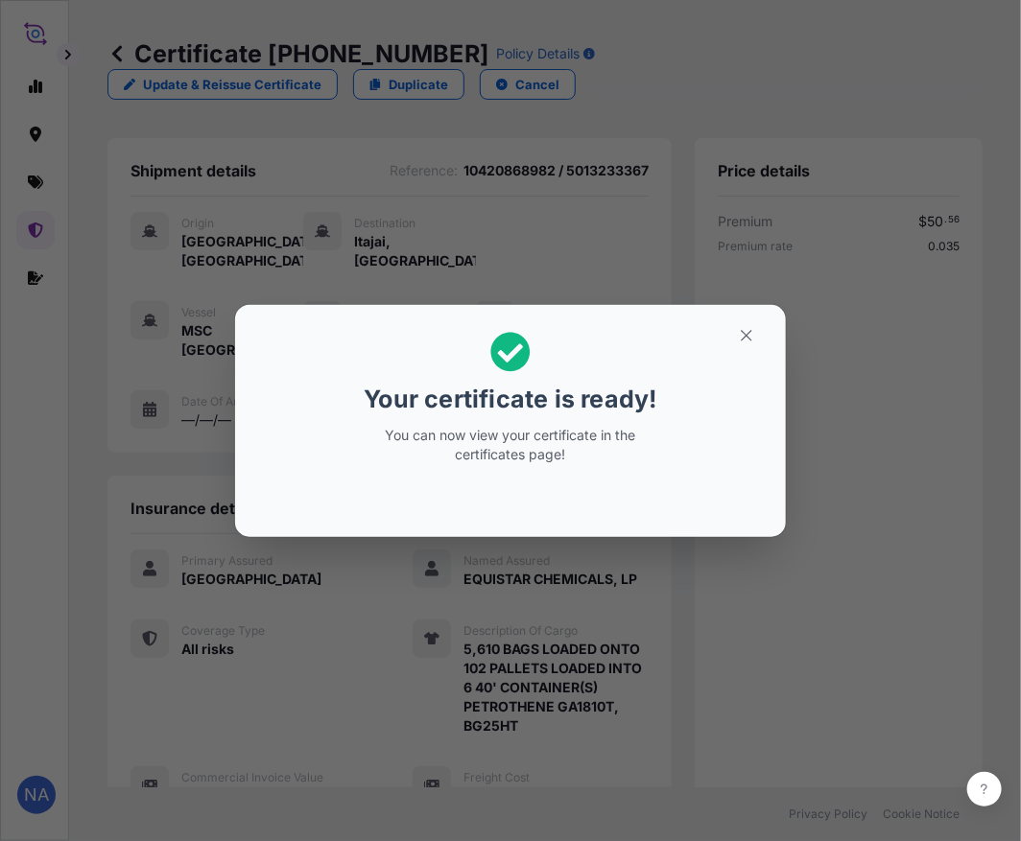
click at [576, 695] on div "Your certificate is ready! You can now view your certificate in the certificate…" at bounding box center [510, 421] width 1021 height 842
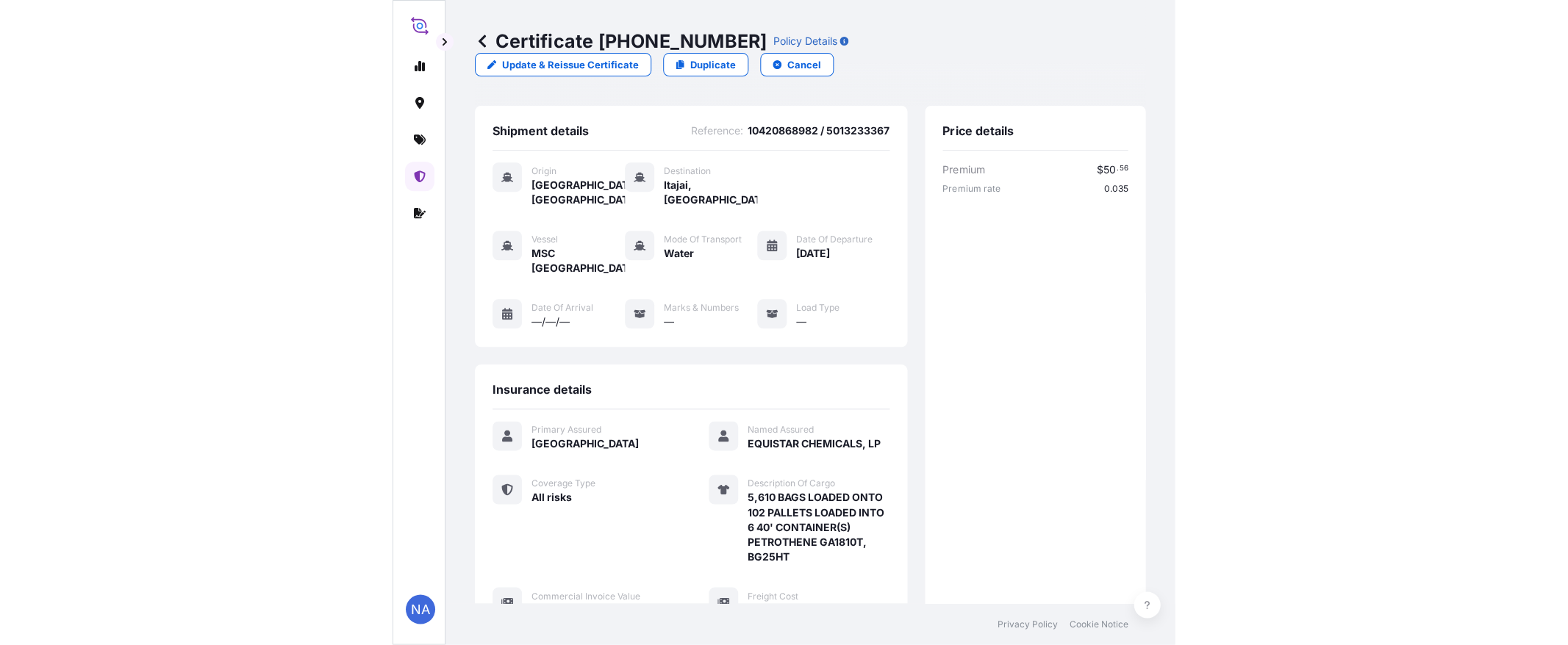
scroll to position [334, 0]
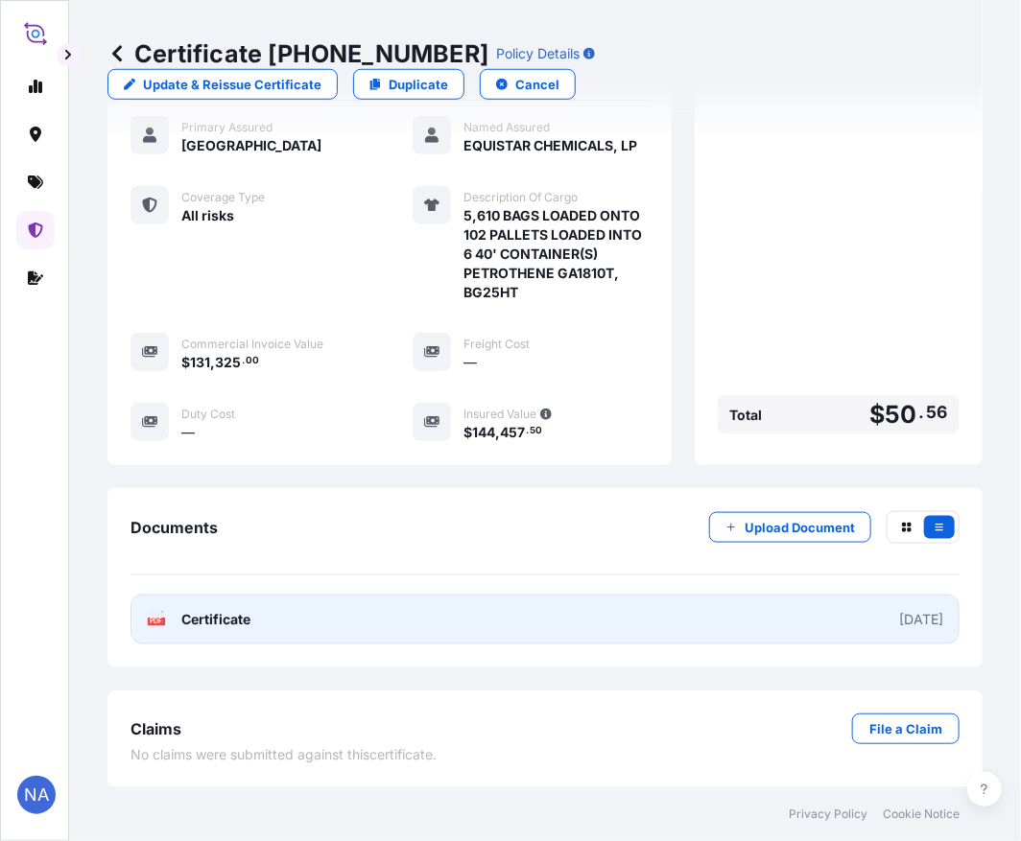
click at [591, 610] on link "PDF Certificate [DATE]" at bounding box center [544, 620] width 829 height 50
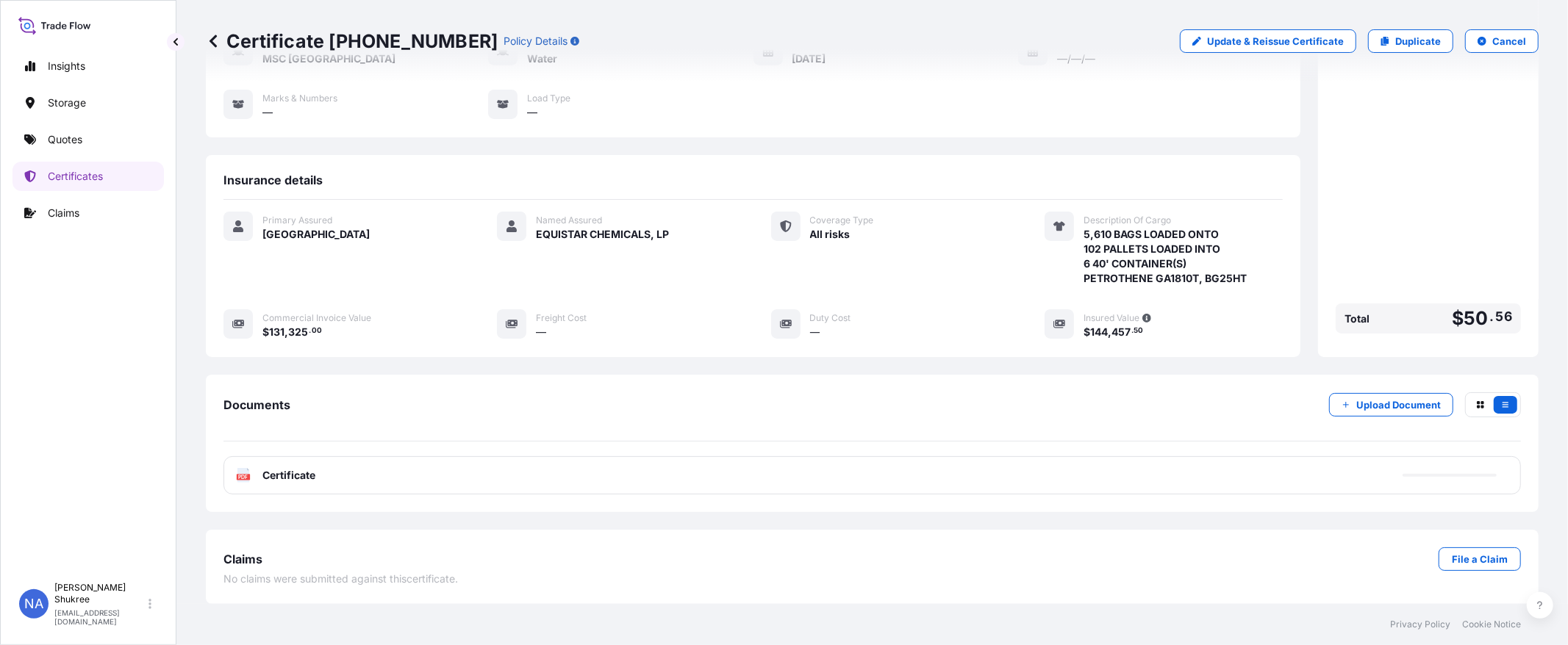
scroll to position [157, 0]
